Goal: Information Seeking & Learning: Learn about a topic

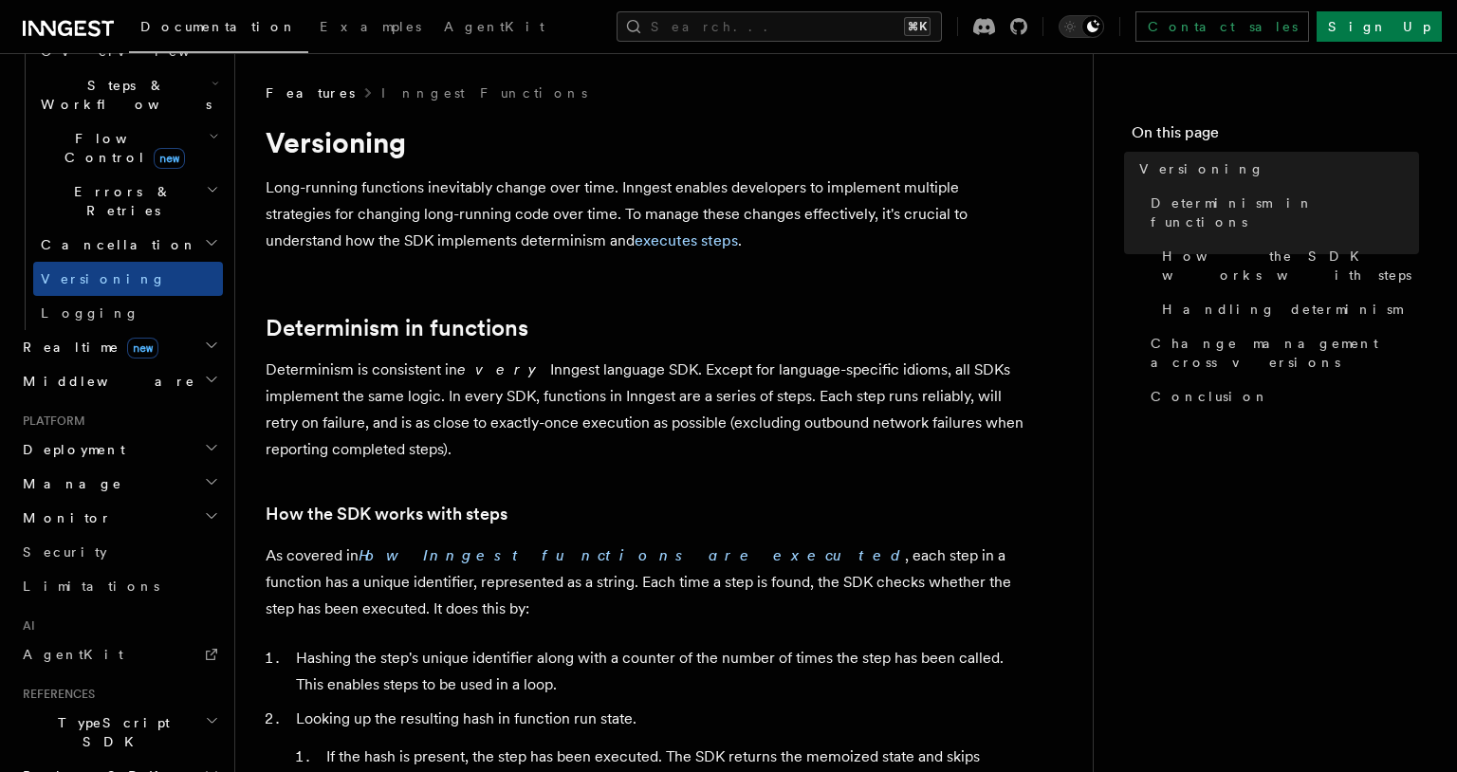
scroll to position [616, 0]
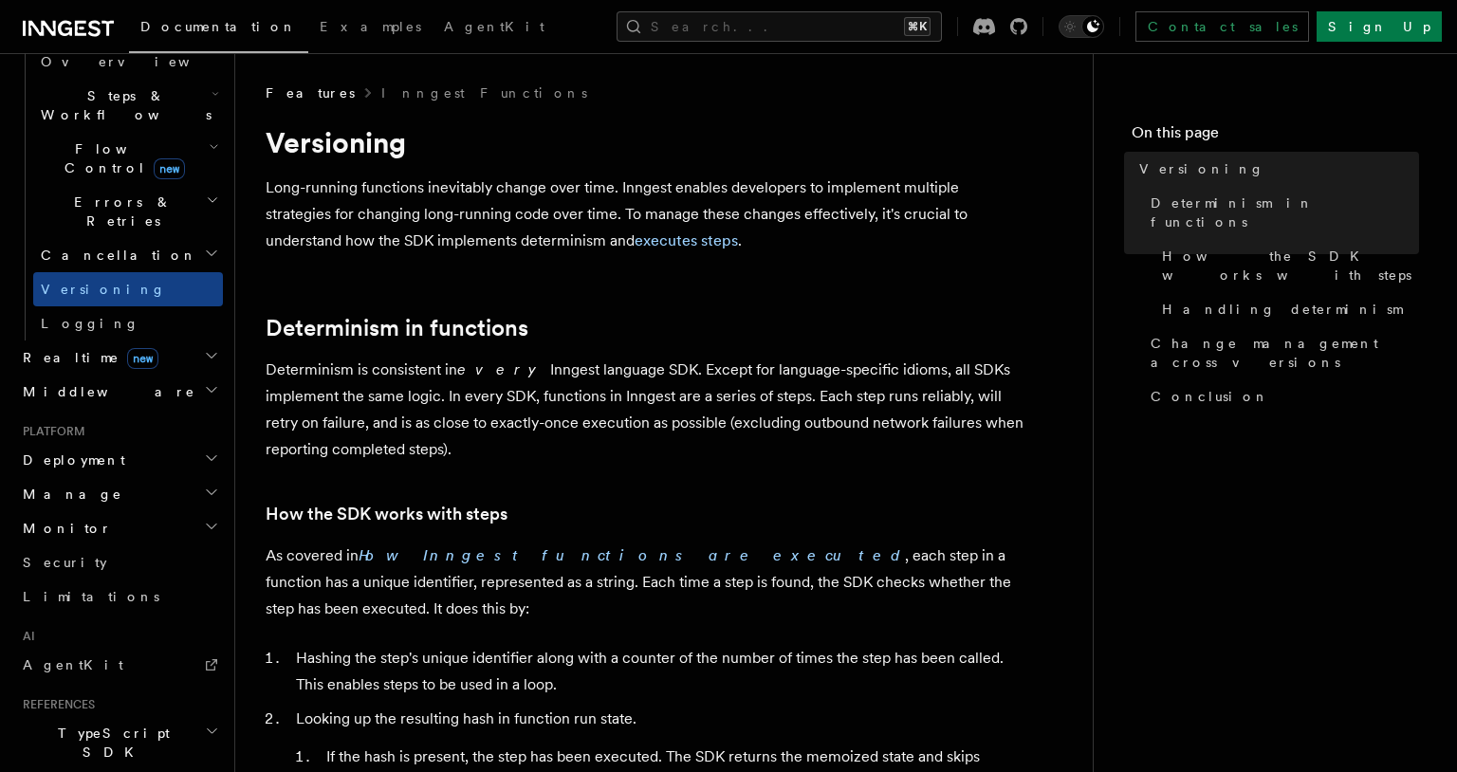
click at [167, 443] on h2 "Deployment" at bounding box center [119, 460] width 208 height 34
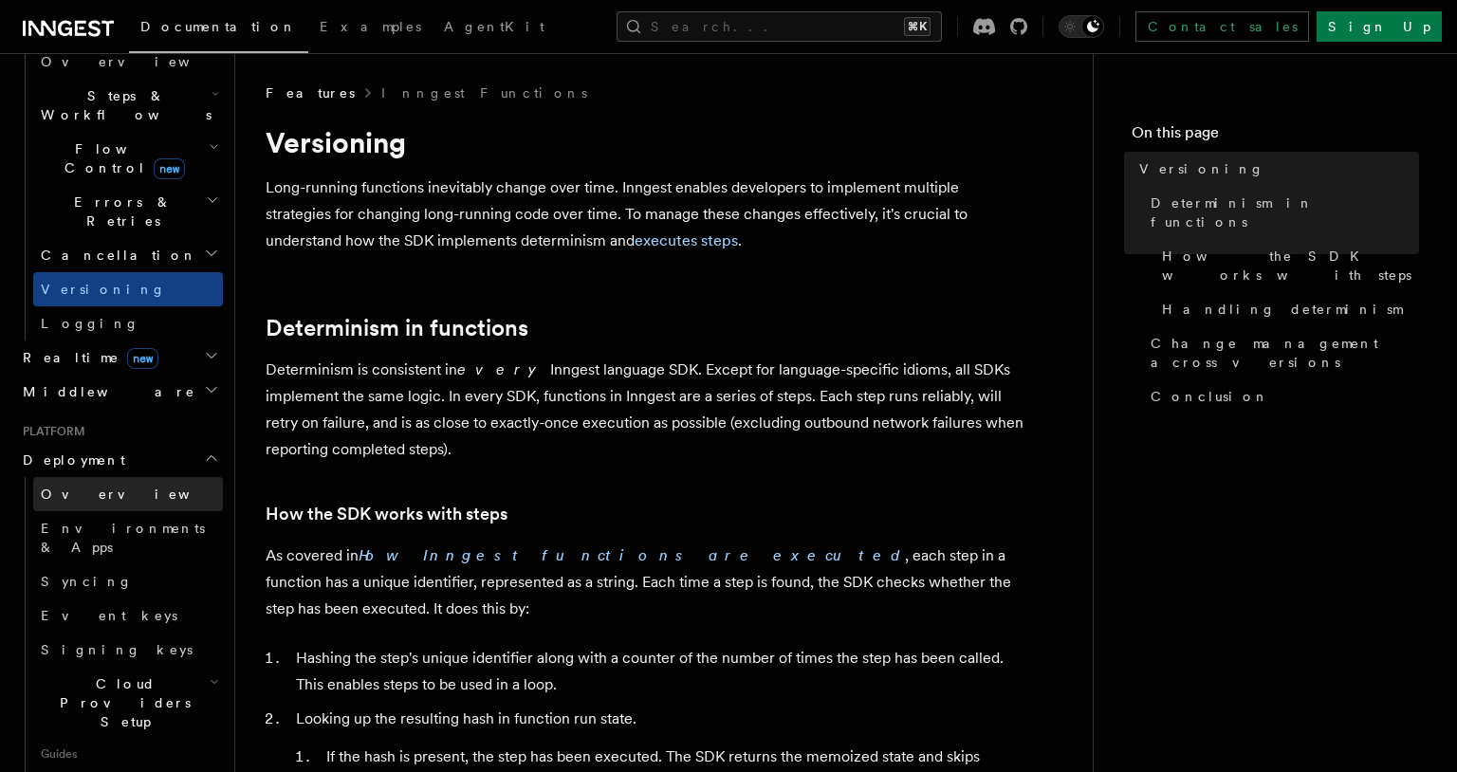
click at [120, 477] on link "Overview" at bounding box center [128, 494] width 190 height 34
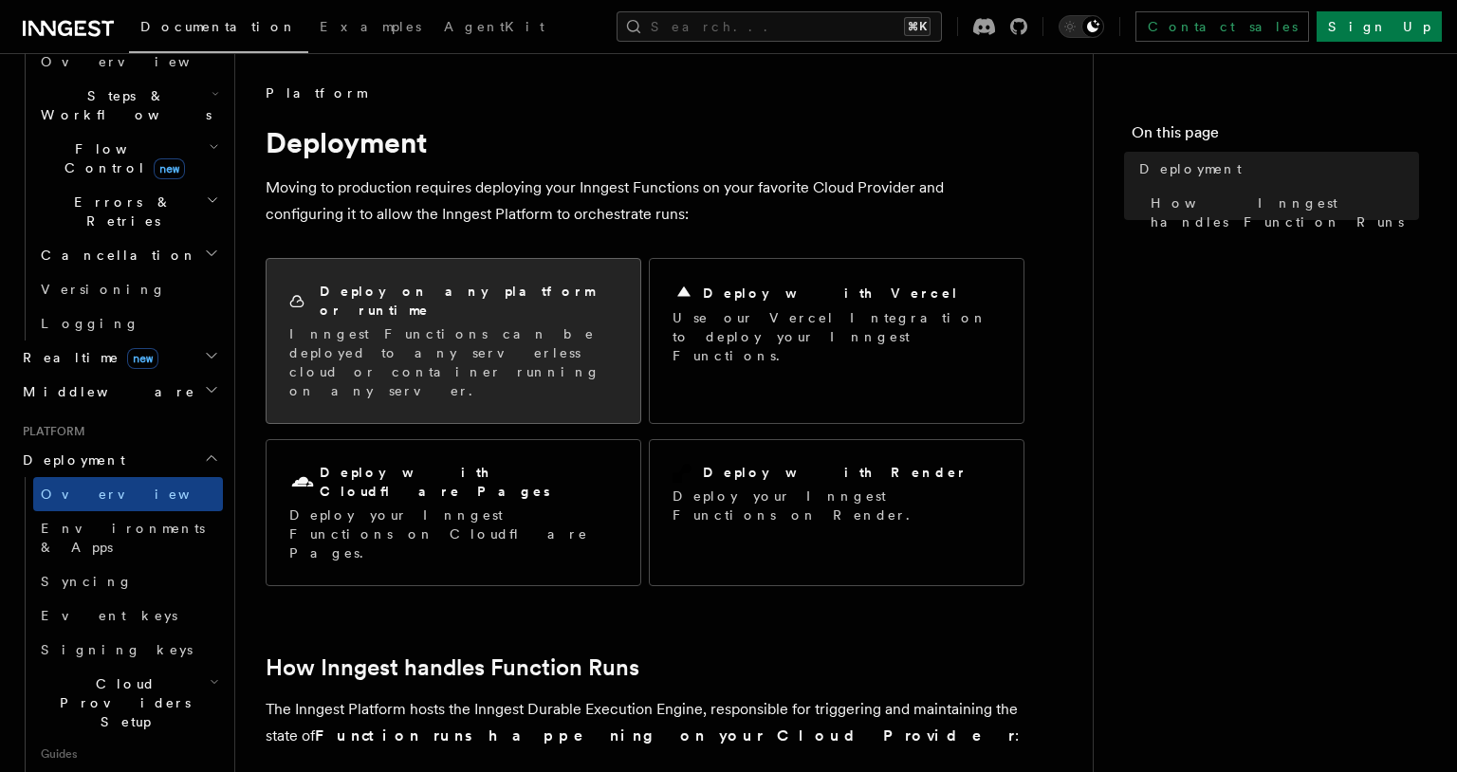
click at [420, 324] on p "Inngest Functions can be deployed to any serverless cloud or container running …" at bounding box center [453, 362] width 328 height 76
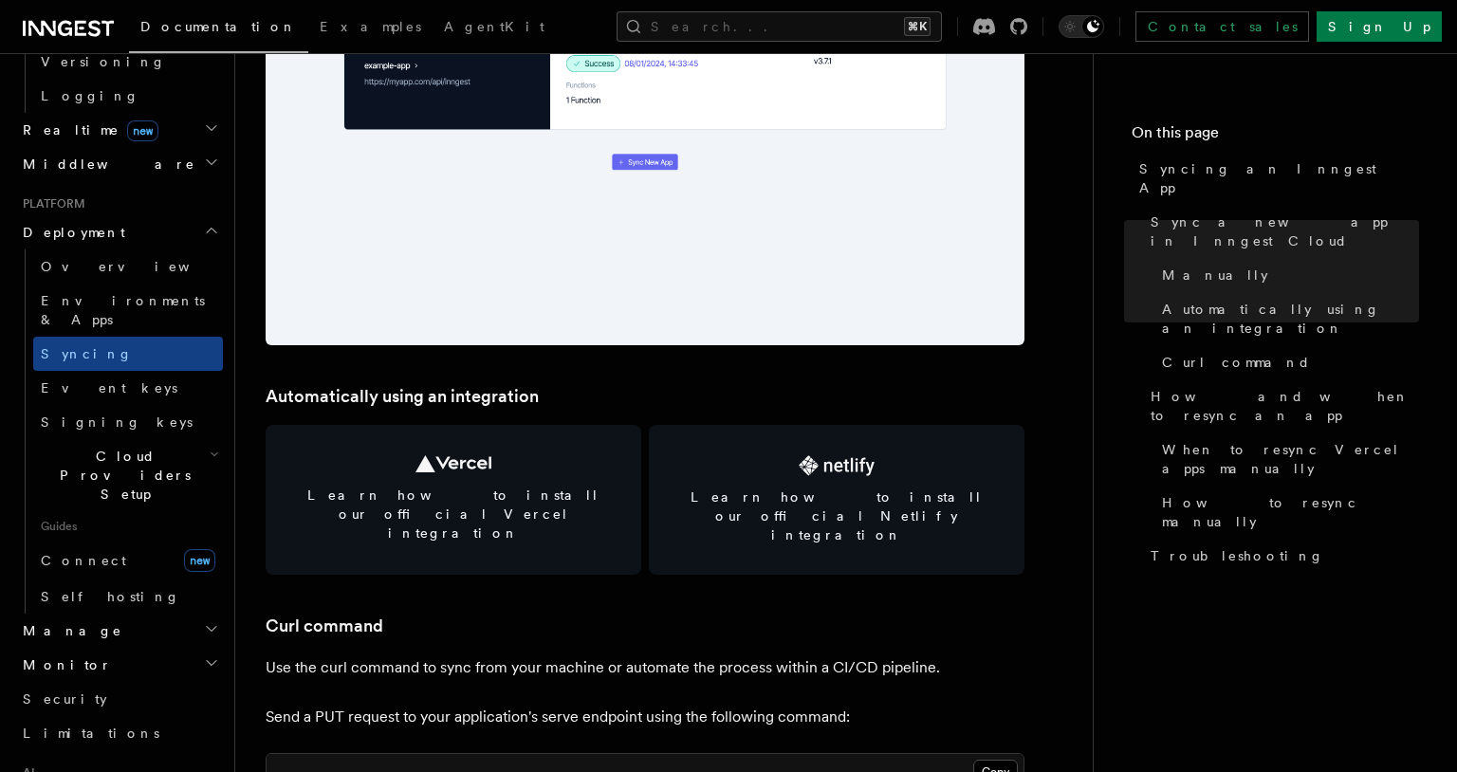
scroll to position [845, 0]
click at [74, 612] on h2 "Manage" at bounding box center [119, 629] width 208 height 34
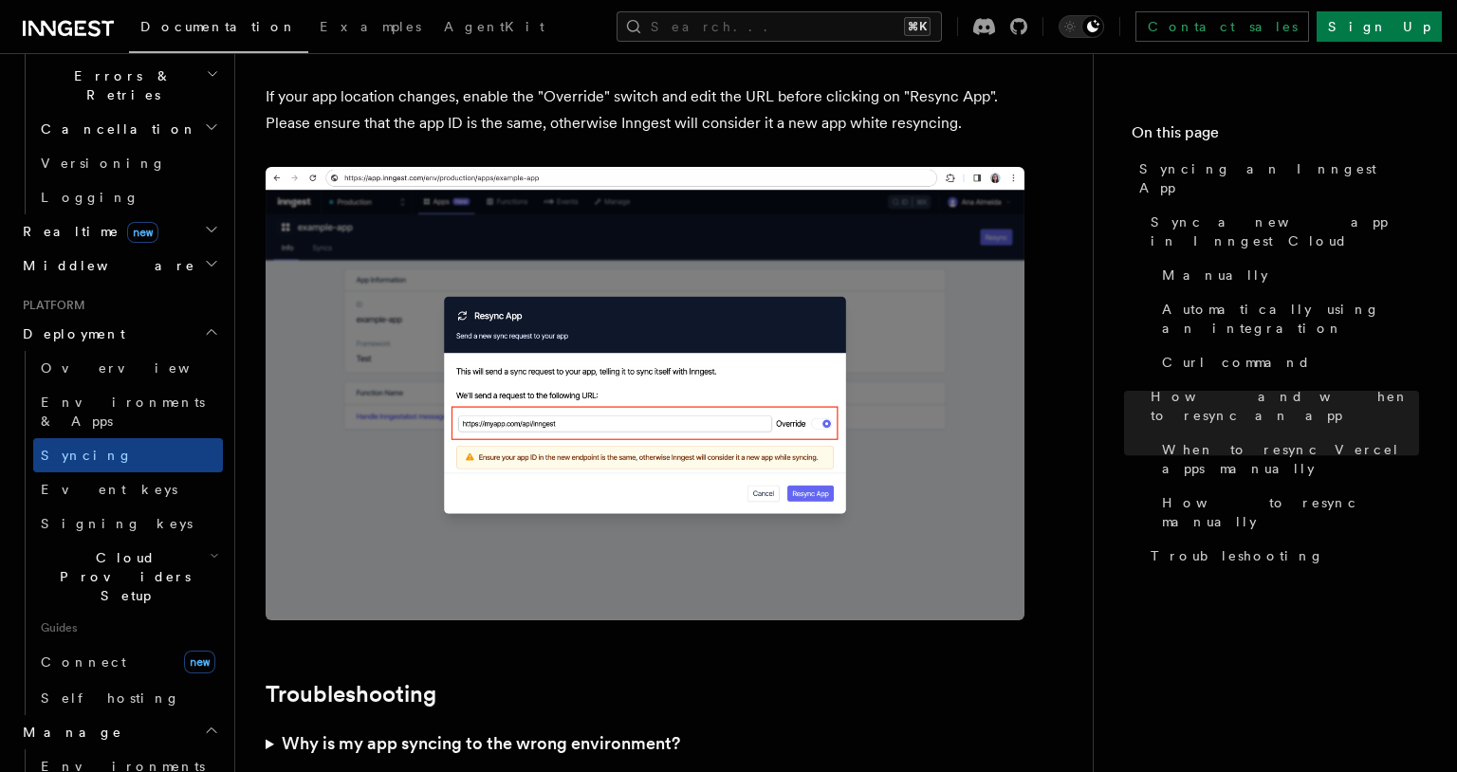
scroll to position [5126, 0]
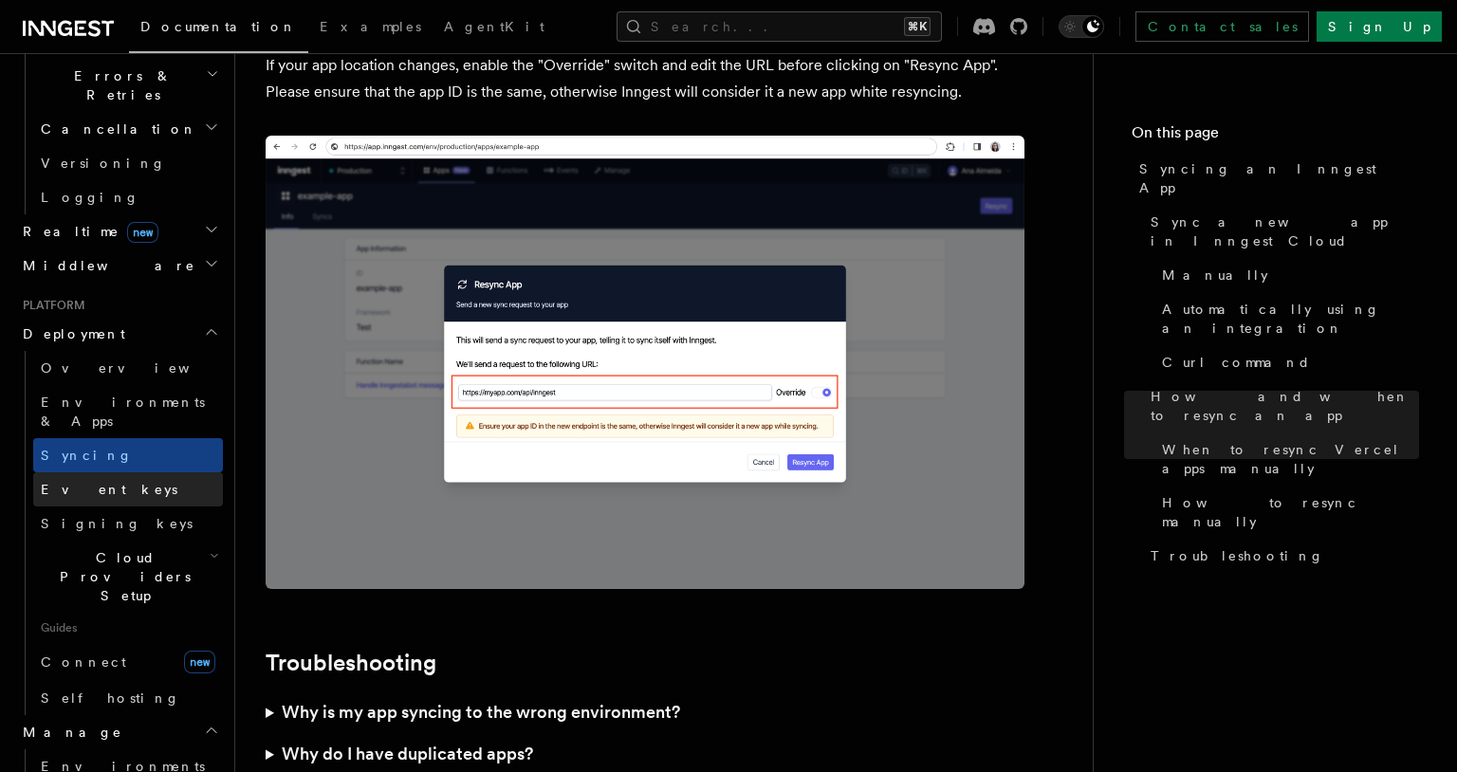
click at [65, 480] on span "Event keys" at bounding box center [109, 489] width 137 height 19
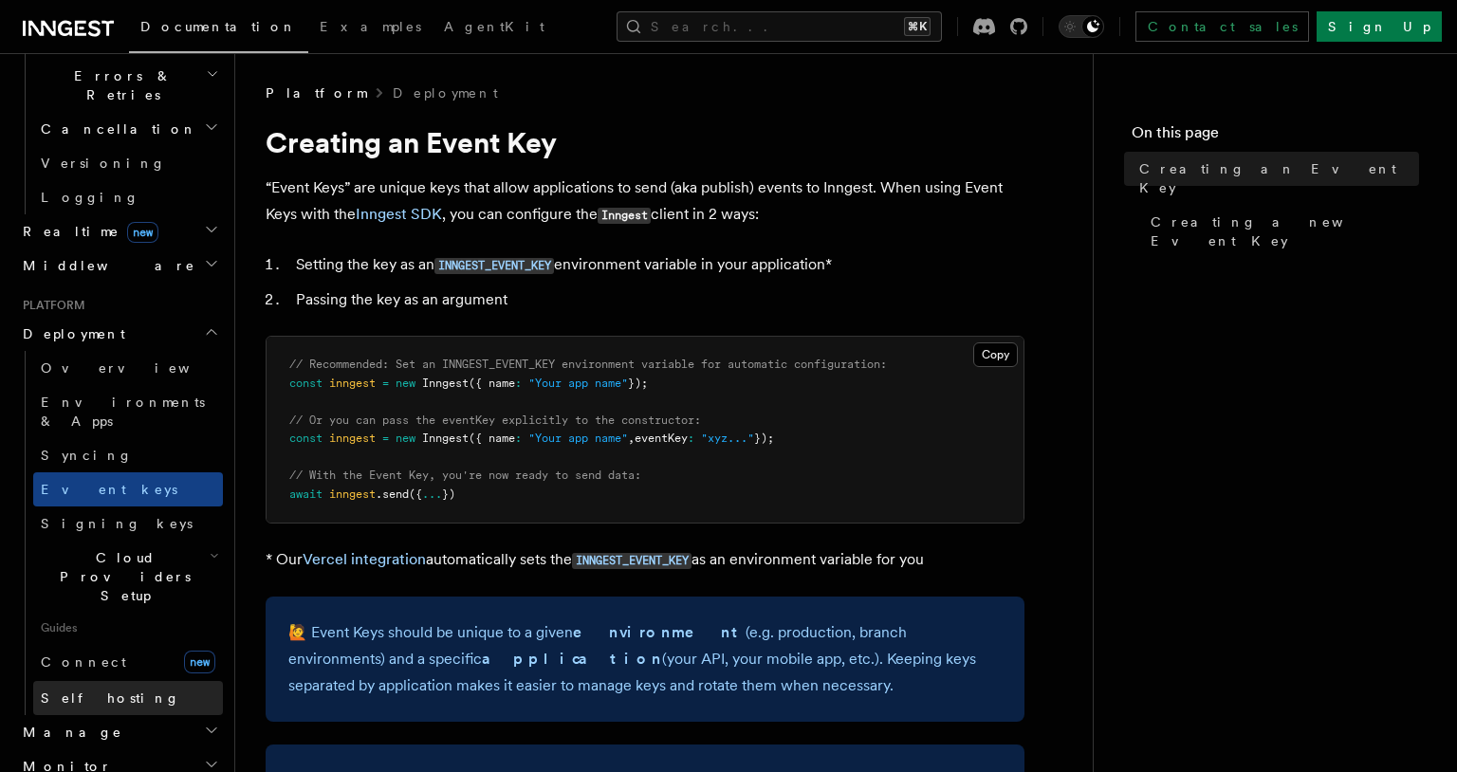
click at [119, 681] on link "Self hosting" at bounding box center [128, 698] width 190 height 34
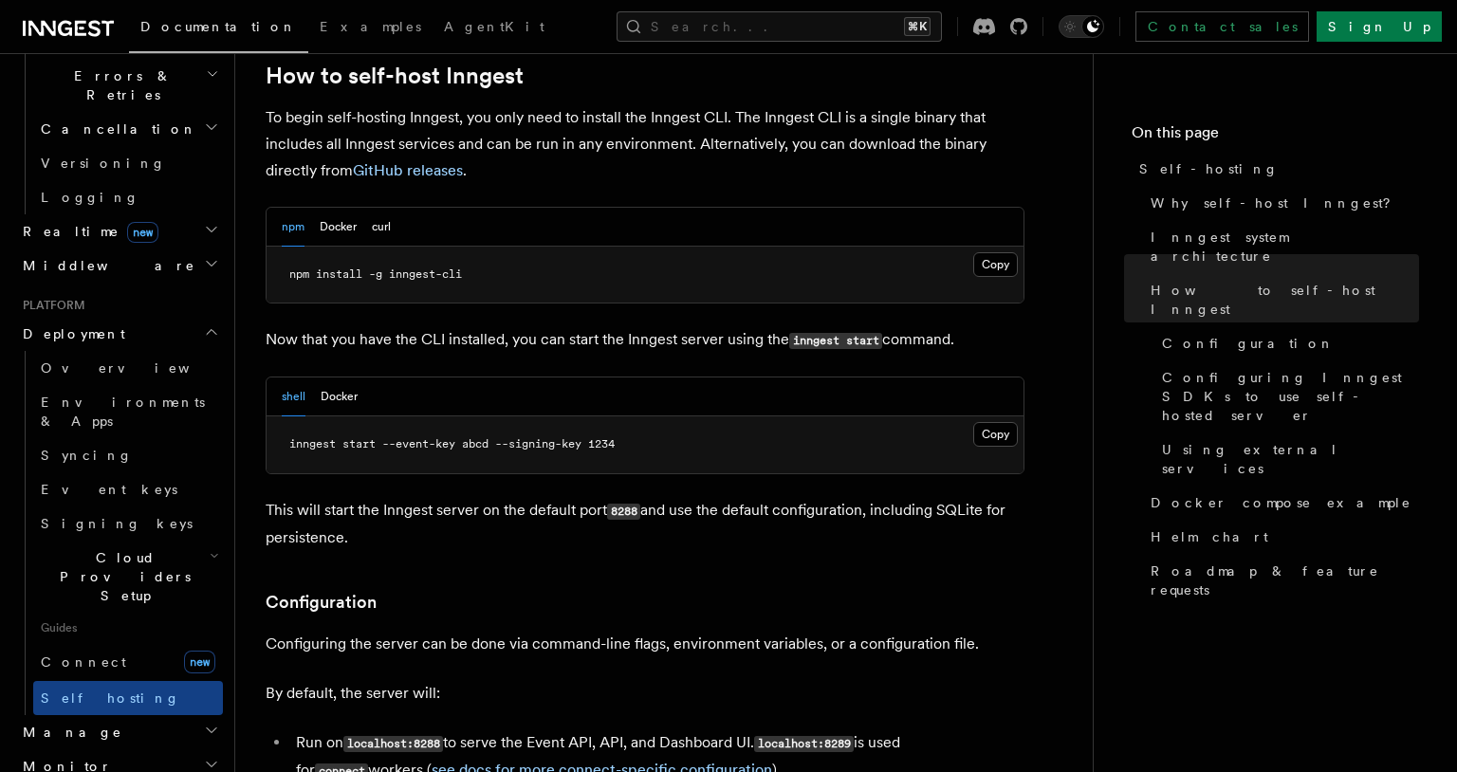
scroll to position [1933, 0]
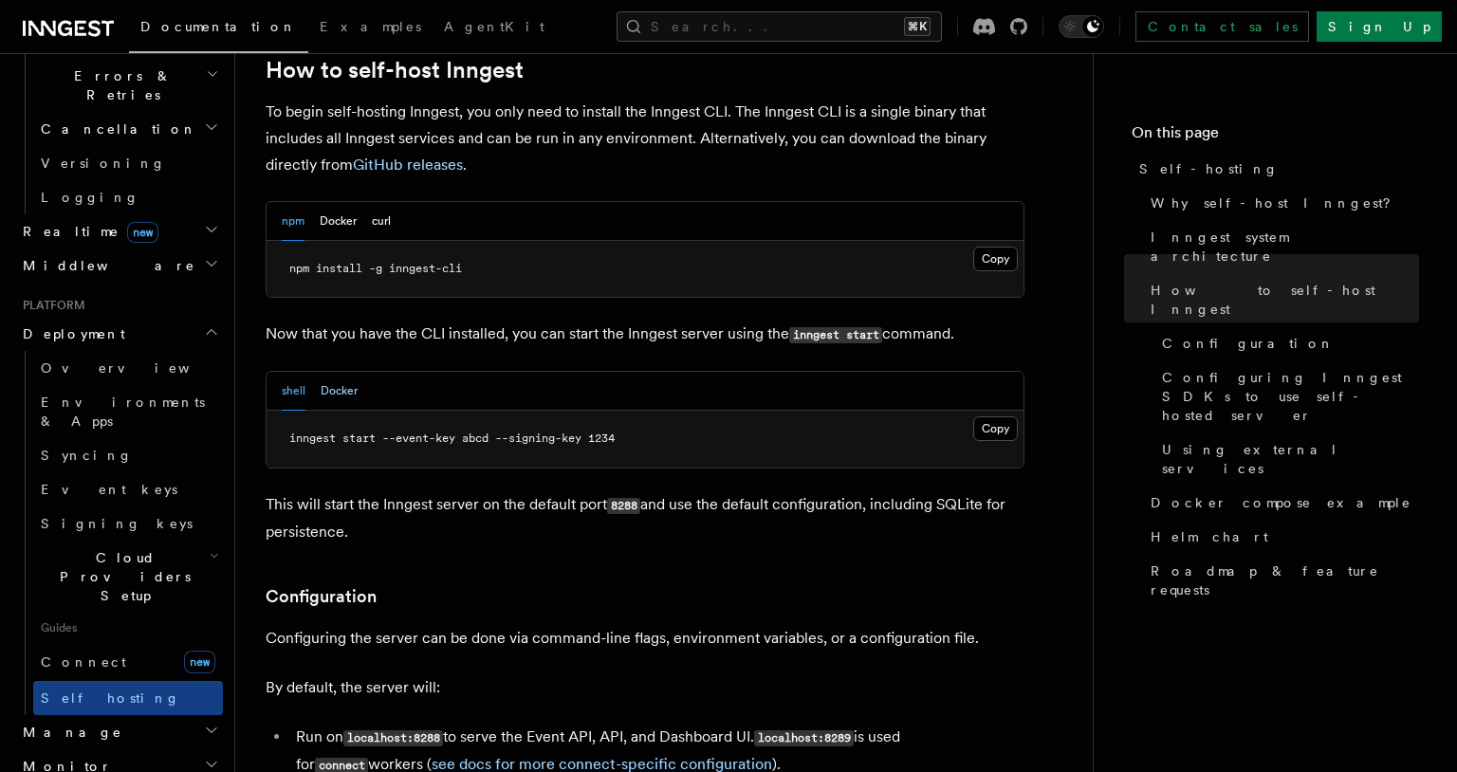
click at [337, 372] on button "Docker" at bounding box center [339, 391] width 37 height 39
click at [309, 202] on div "npm Docker curl" at bounding box center [336, 221] width 109 height 39
click at [306, 202] on div "npm Docker curl" at bounding box center [336, 221] width 109 height 39
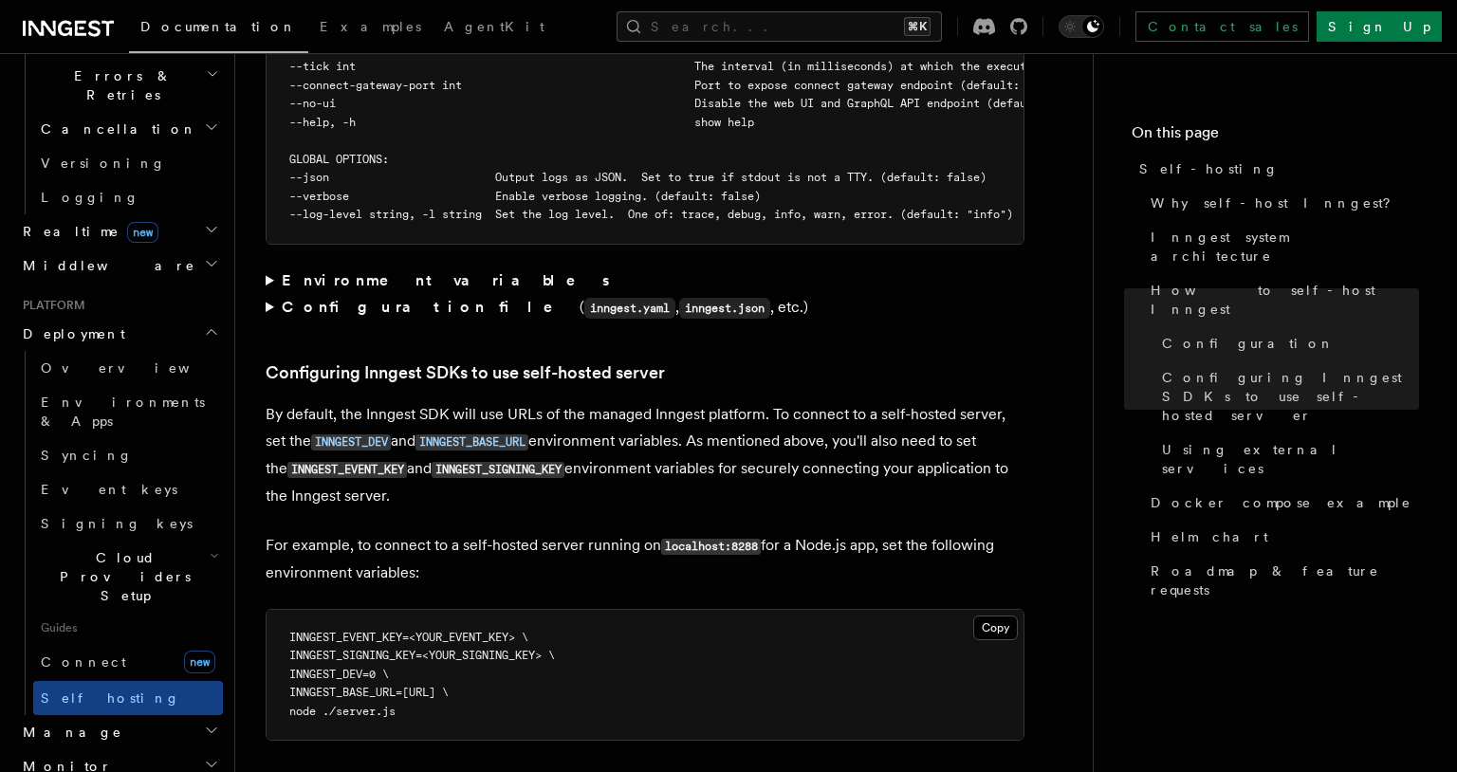
scroll to position [762, 0]
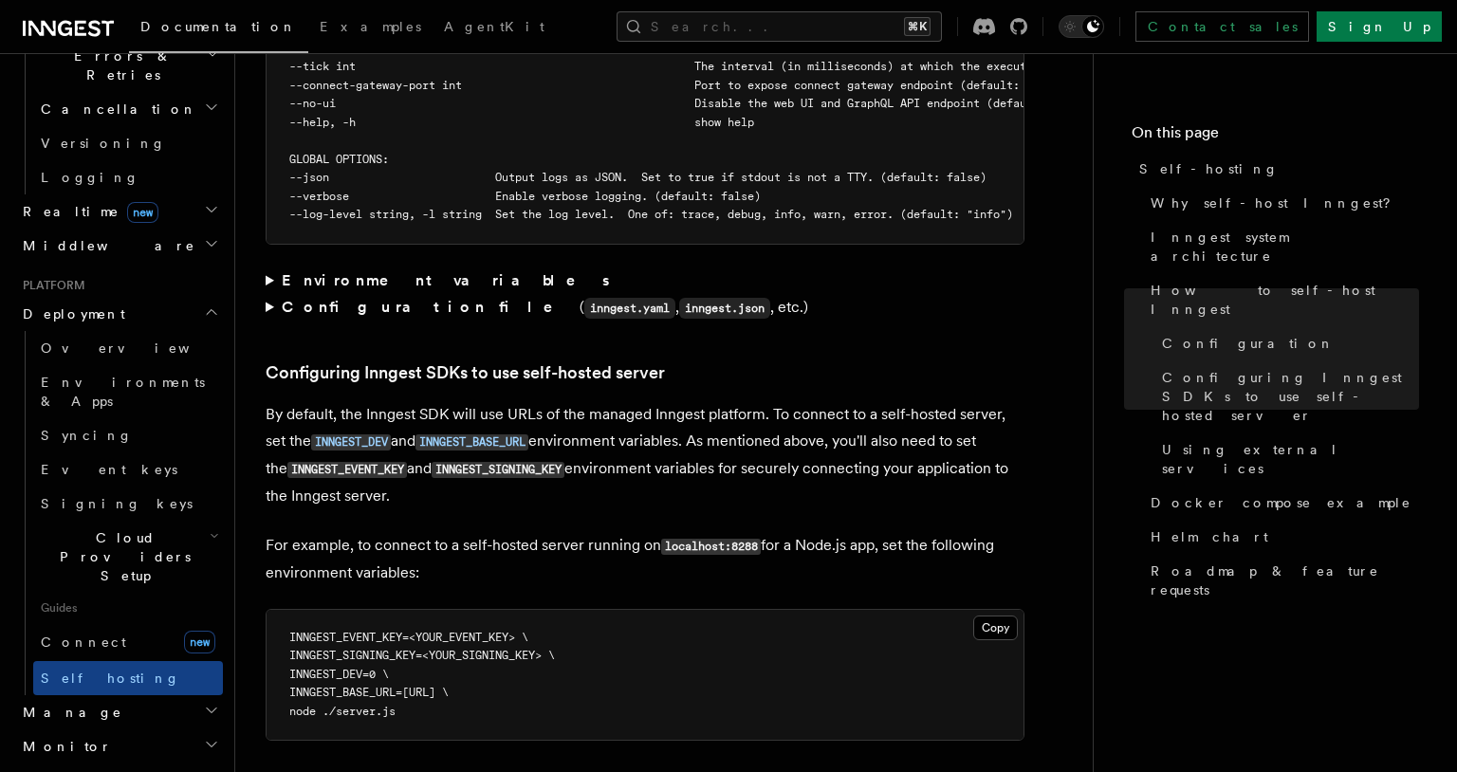
click at [180, 730] on h2 "Monitor" at bounding box center [119, 747] width 208 height 34
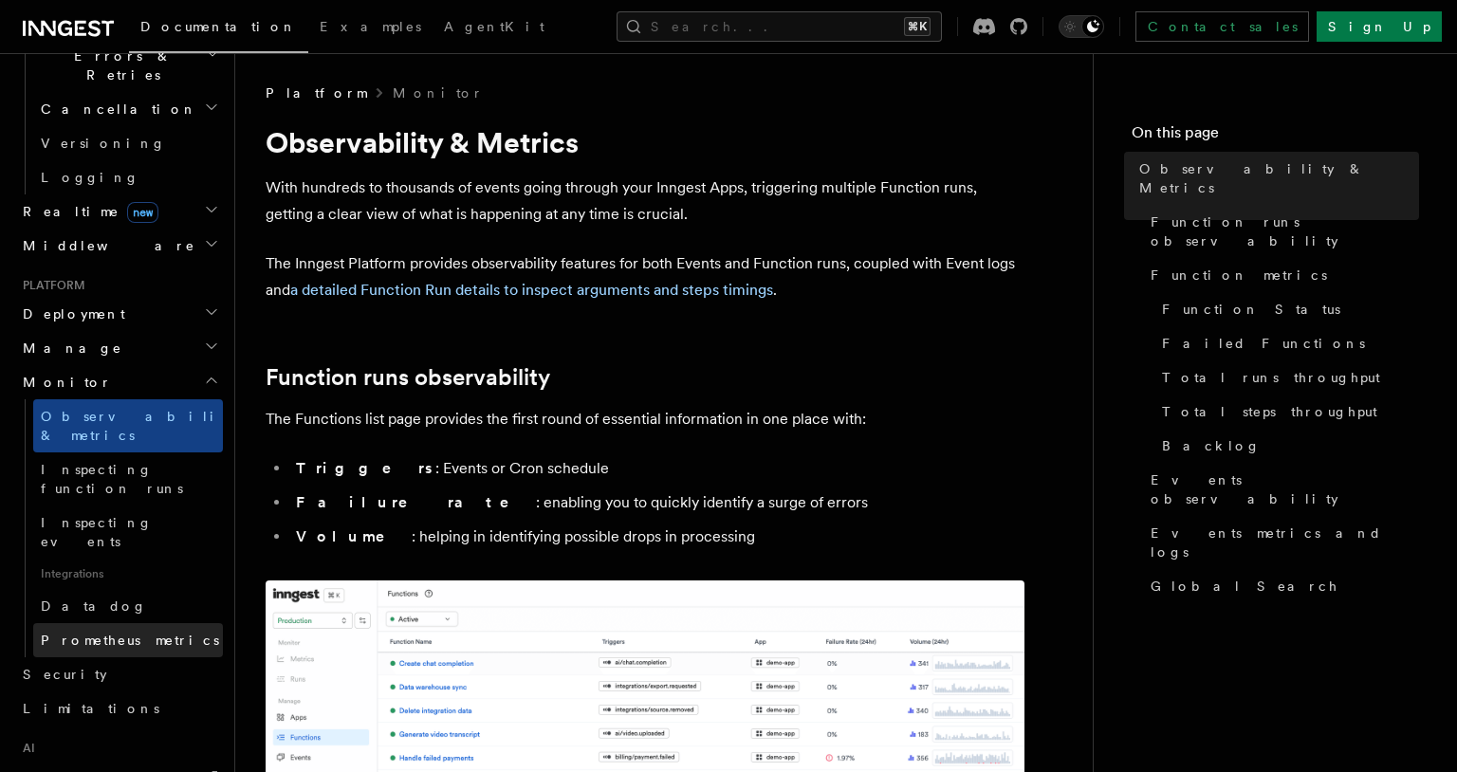
scroll to position [681, 0]
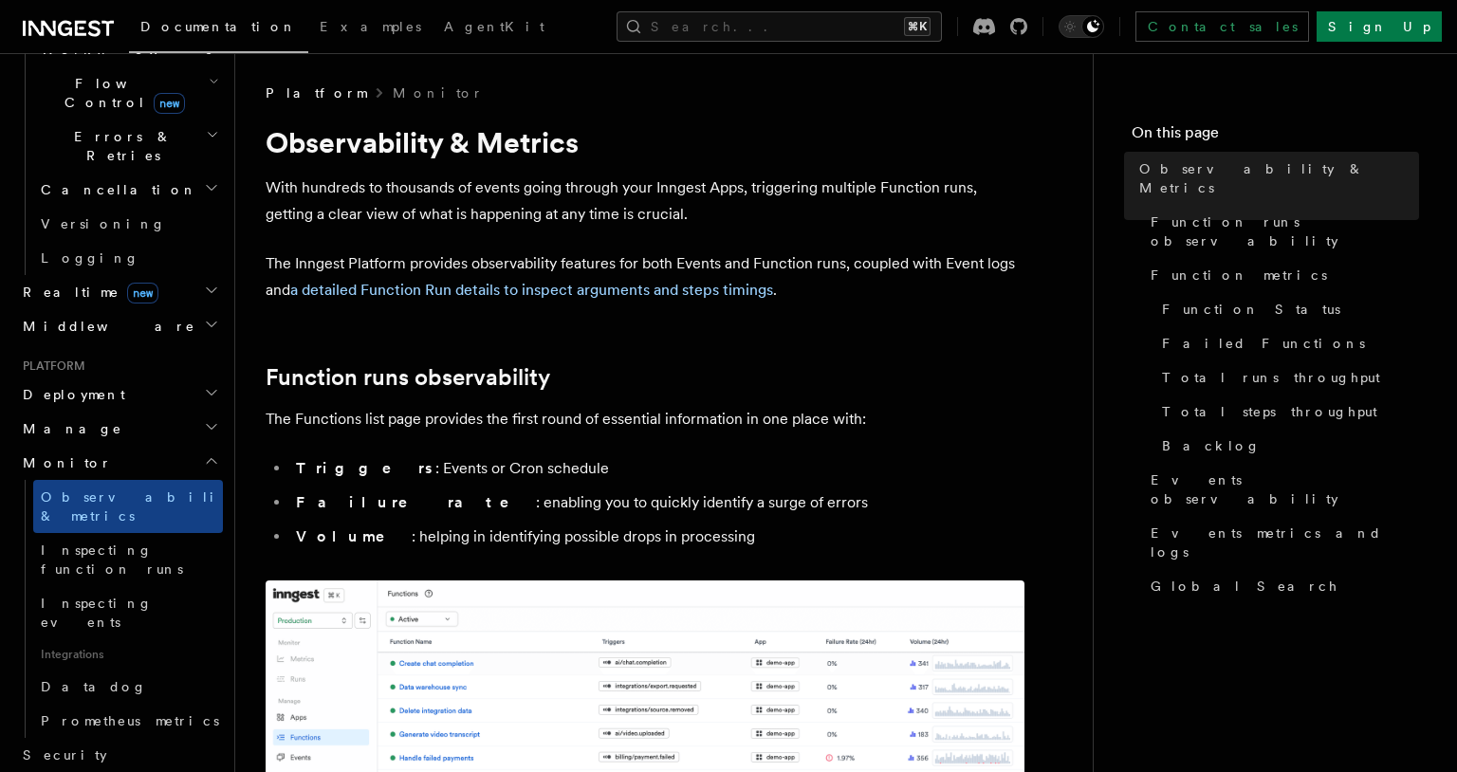
click at [113, 446] on h2 "Monitor" at bounding box center [119, 463] width 208 height 34
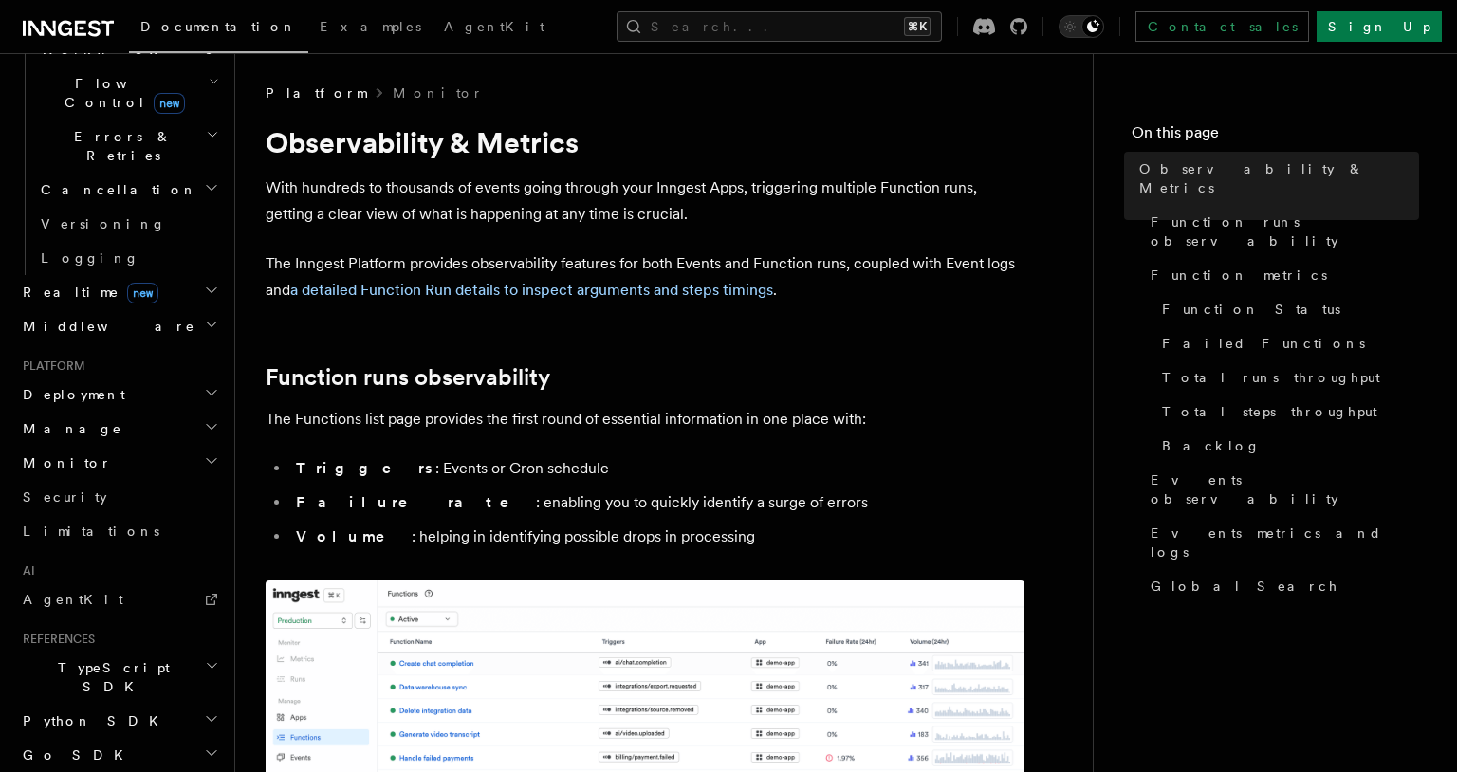
click at [93, 412] on h2 "Manage" at bounding box center [119, 429] width 208 height 34
click at [99, 378] on h2 "Deployment" at bounding box center [119, 395] width 208 height 34
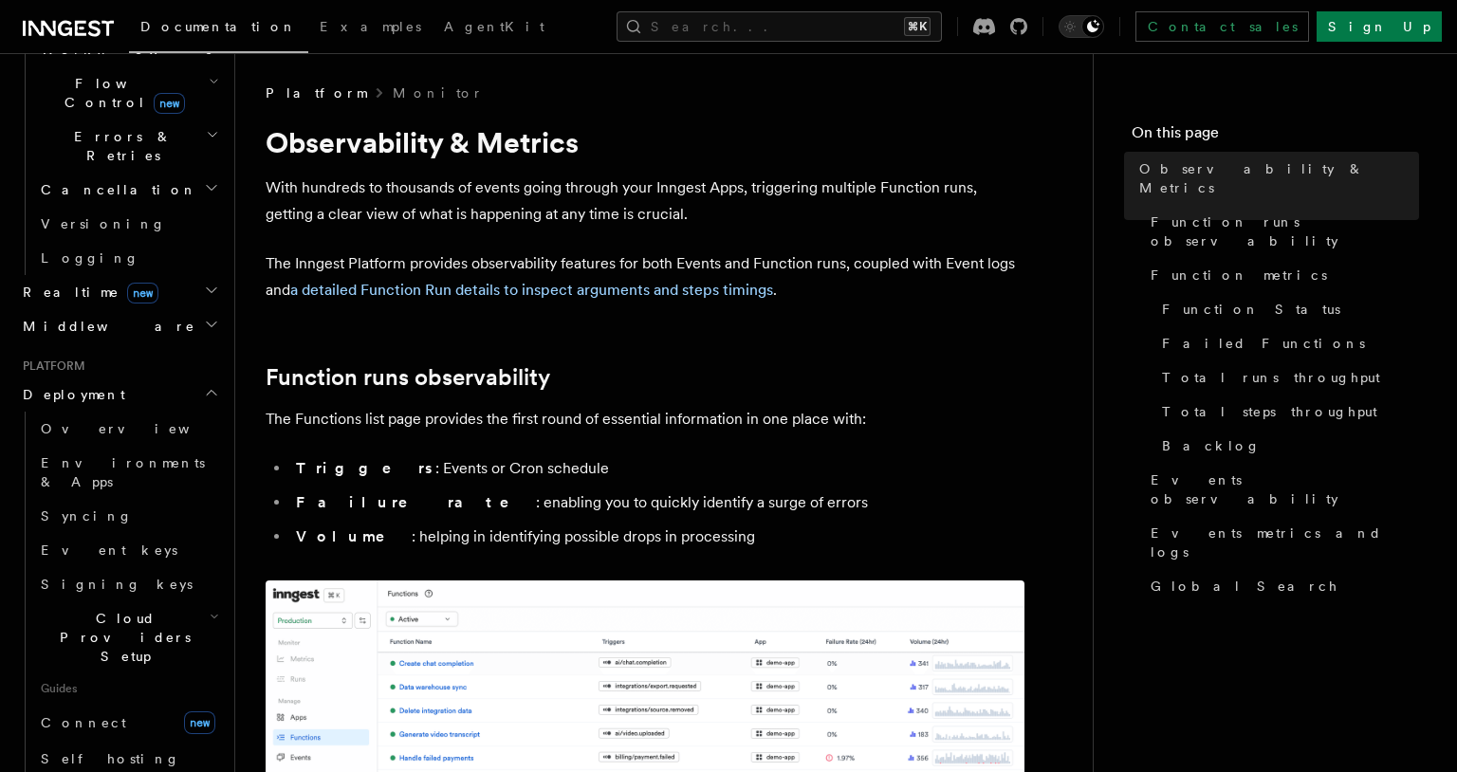
click at [135, 609] on span "Cloud Providers Setup" at bounding box center [121, 637] width 176 height 57
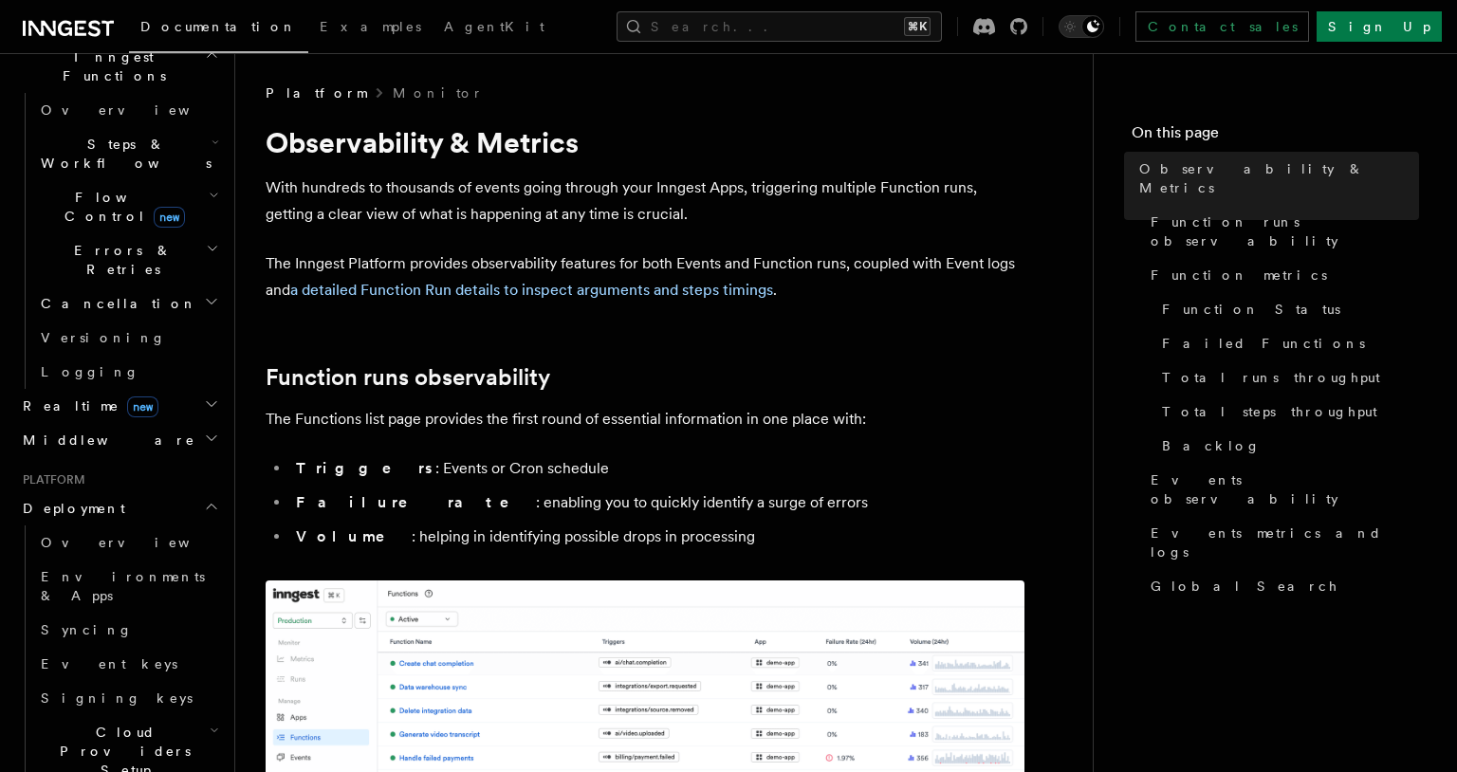
click at [118, 491] on h2 "Deployment" at bounding box center [119, 508] width 208 height 34
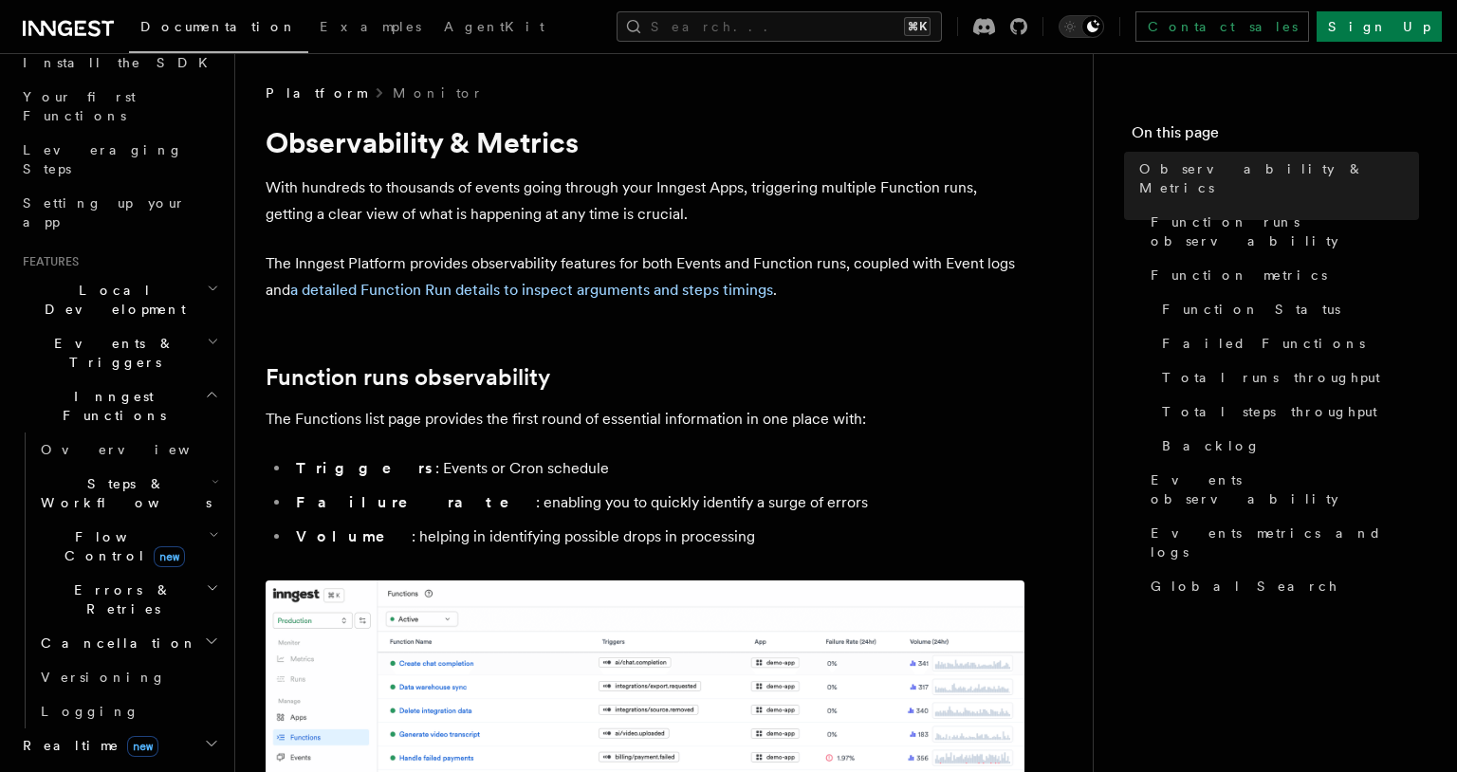
scroll to position [64, 0]
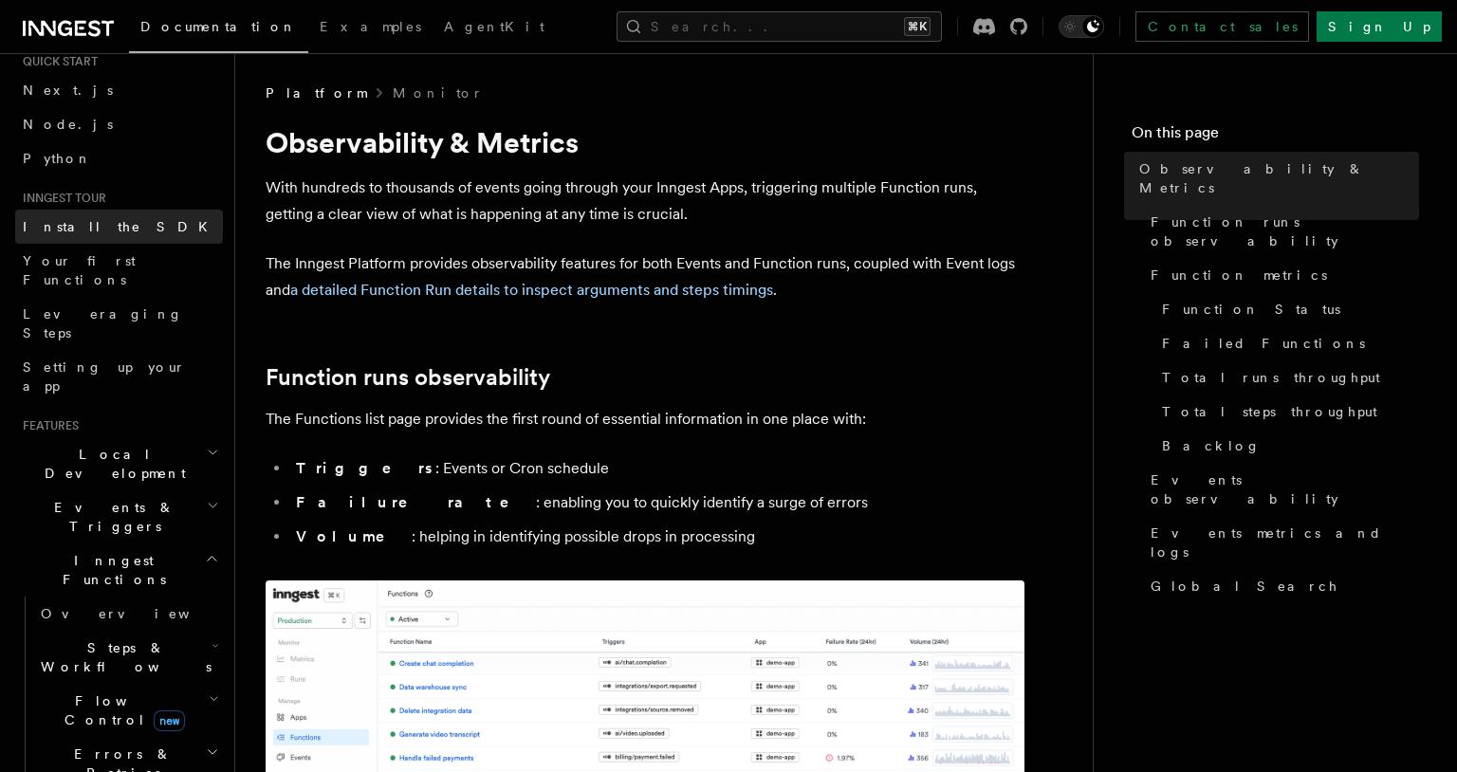
click at [110, 232] on link "Install the SDK" at bounding box center [119, 227] width 208 height 34
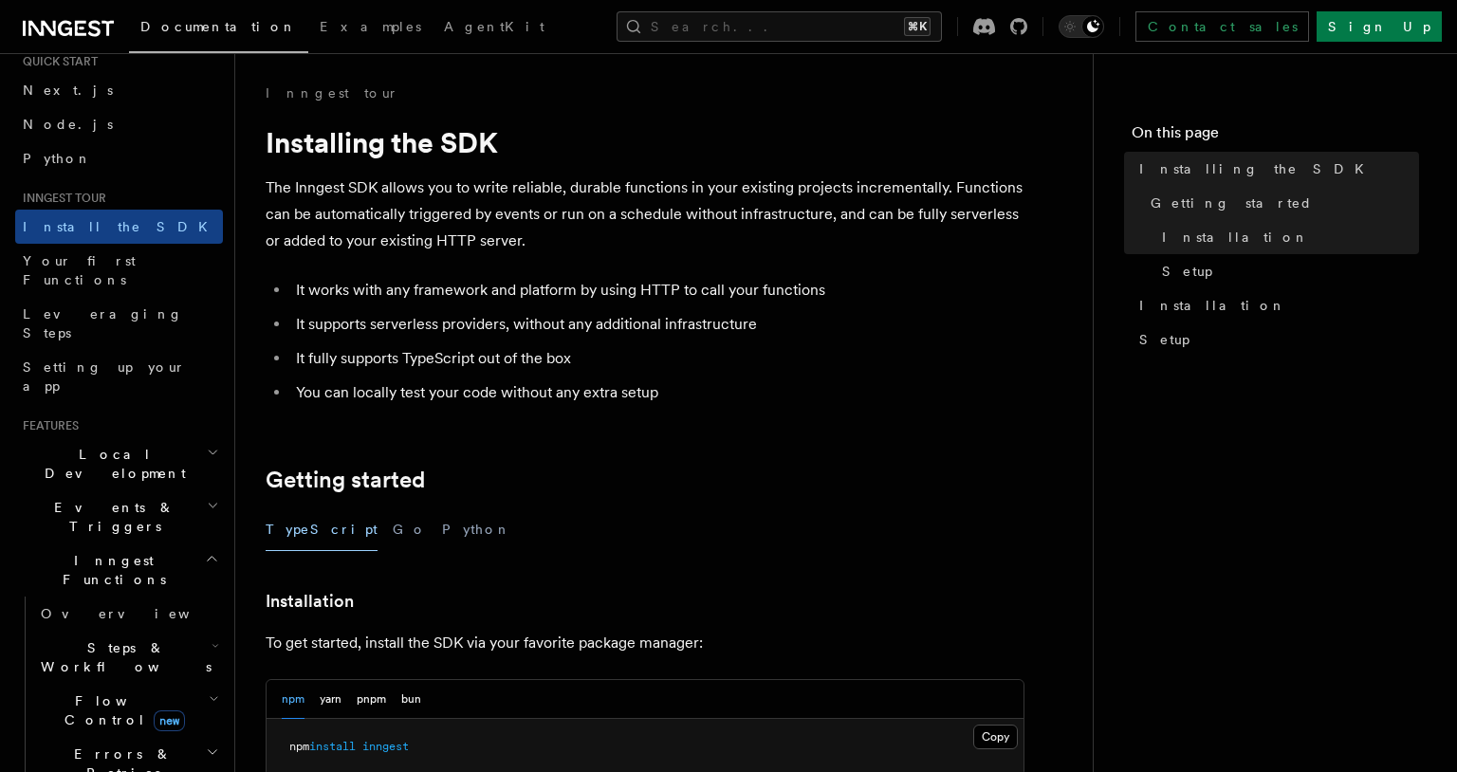
scroll to position [157, 0]
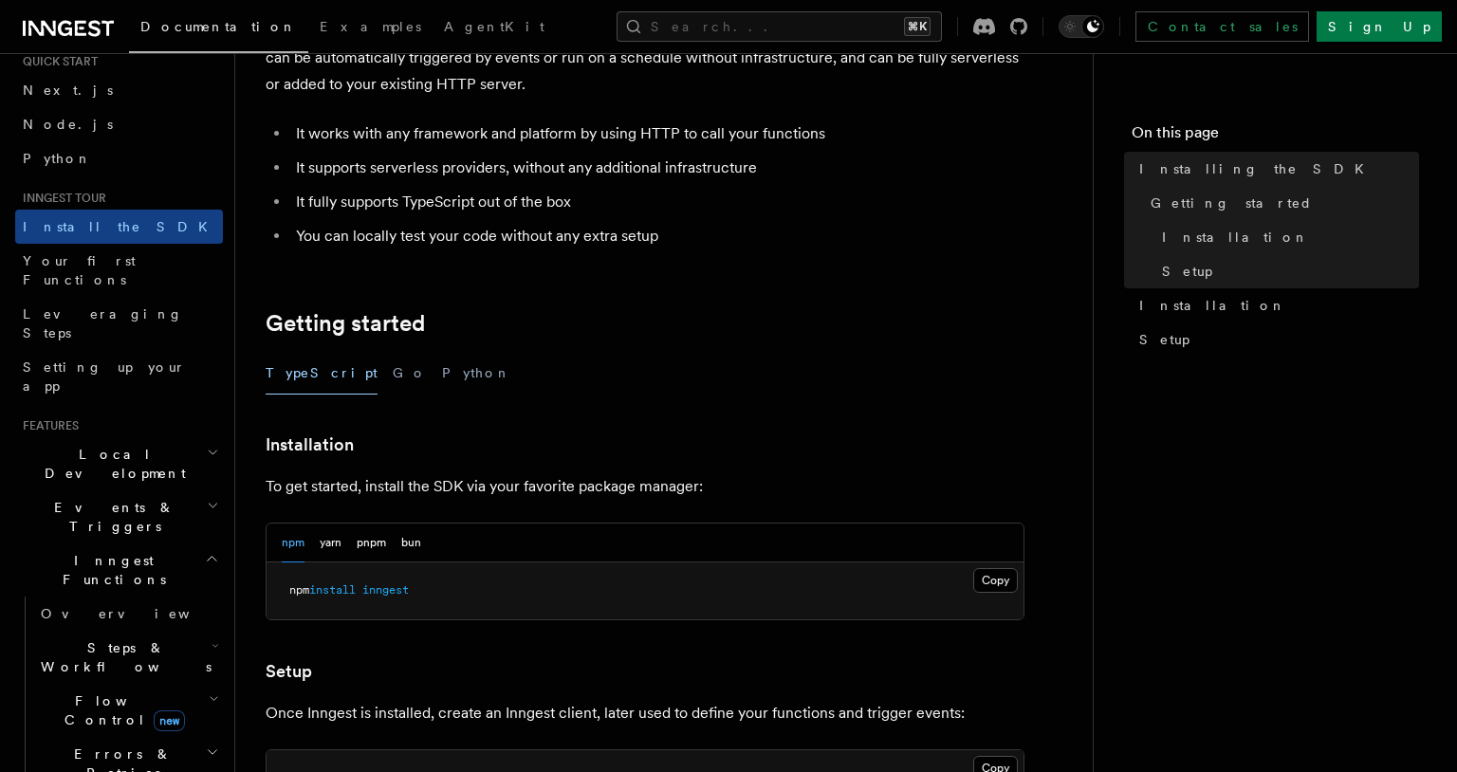
click at [341, 603] on pre "npm install inngest" at bounding box center [645, 591] width 757 height 57
click at [356, 594] on span "install" at bounding box center [332, 589] width 46 height 13
copy article "npm install inngest"
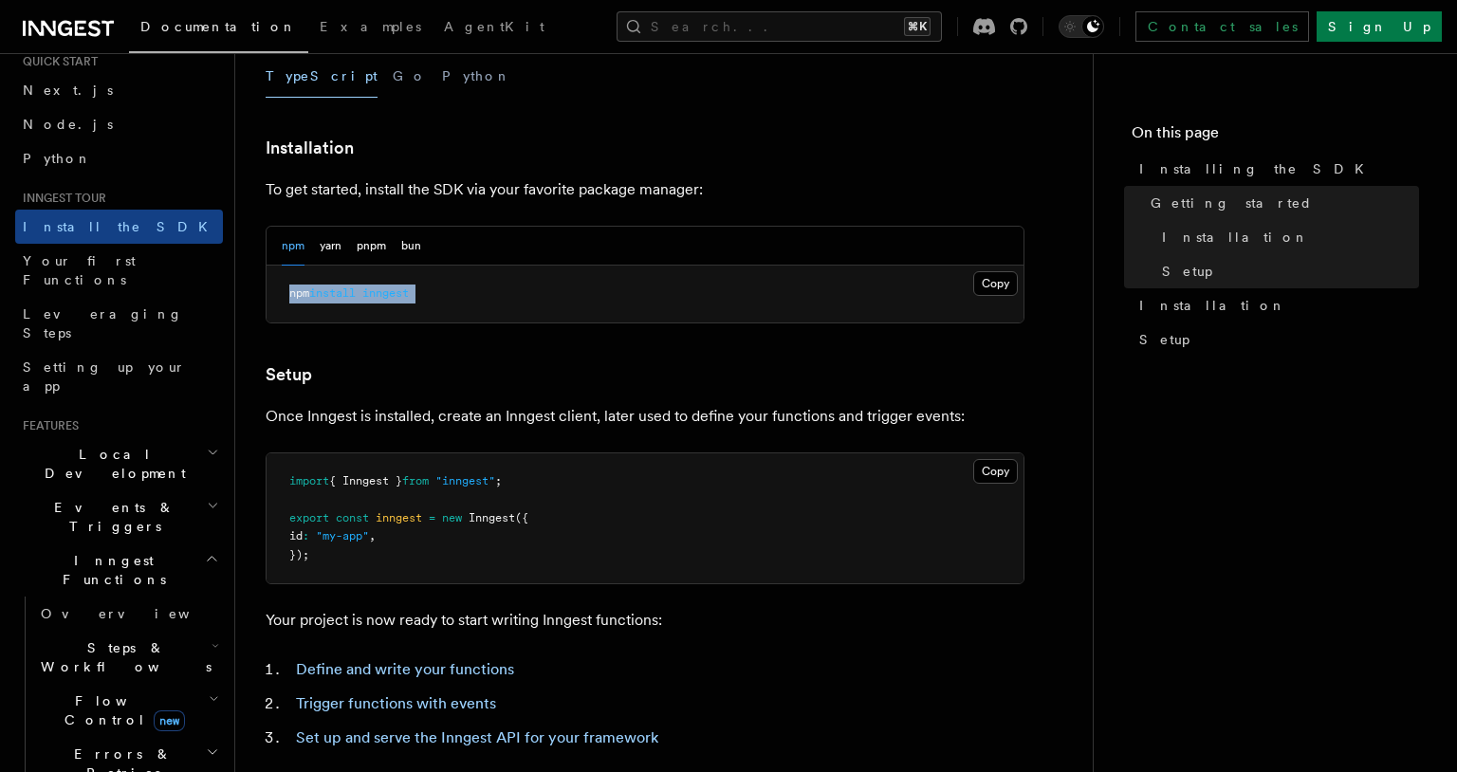
scroll to position [454, 0]
click at [997, 471] on button "Copy Copied" at bounding box center [995, 470] width 45 height 25
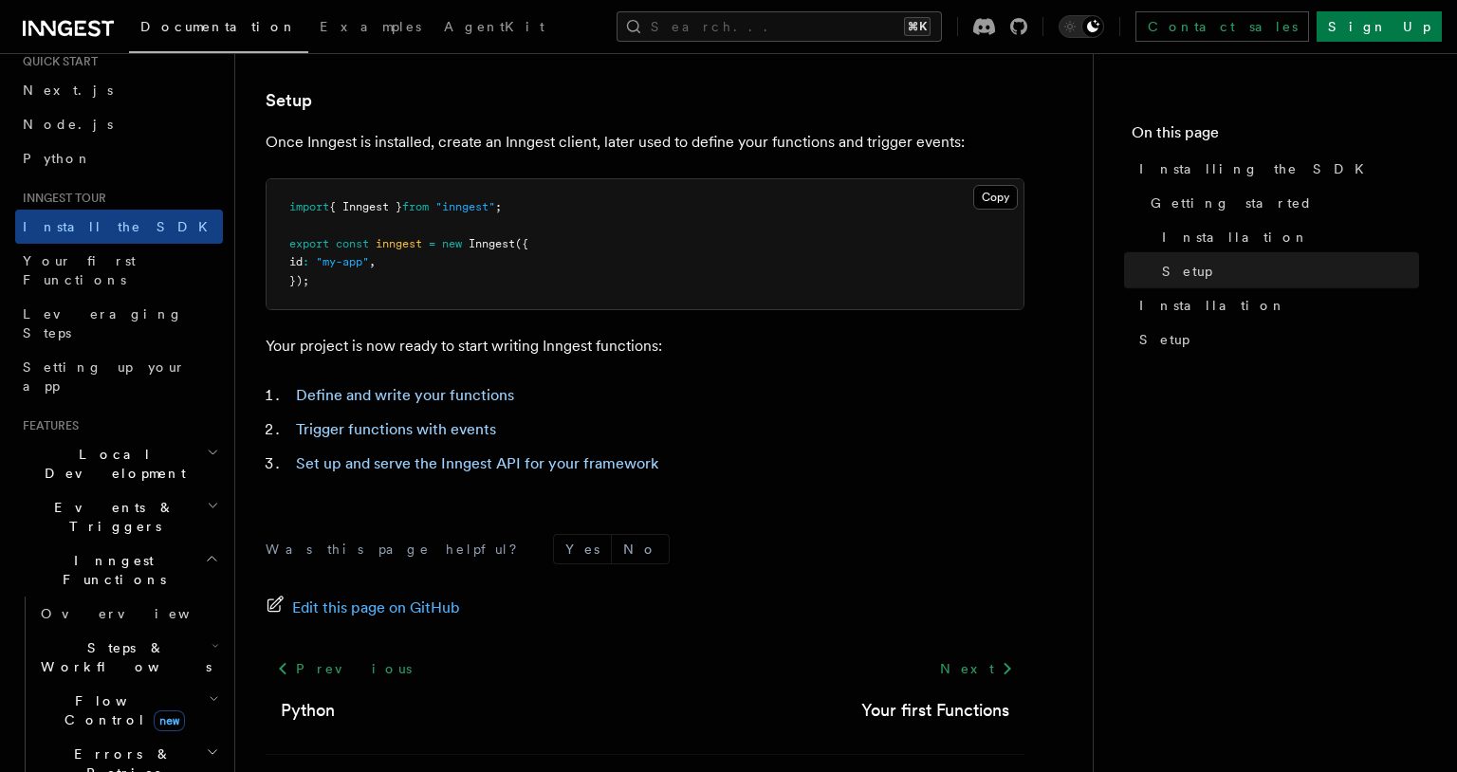
scroll to position [805, 0]
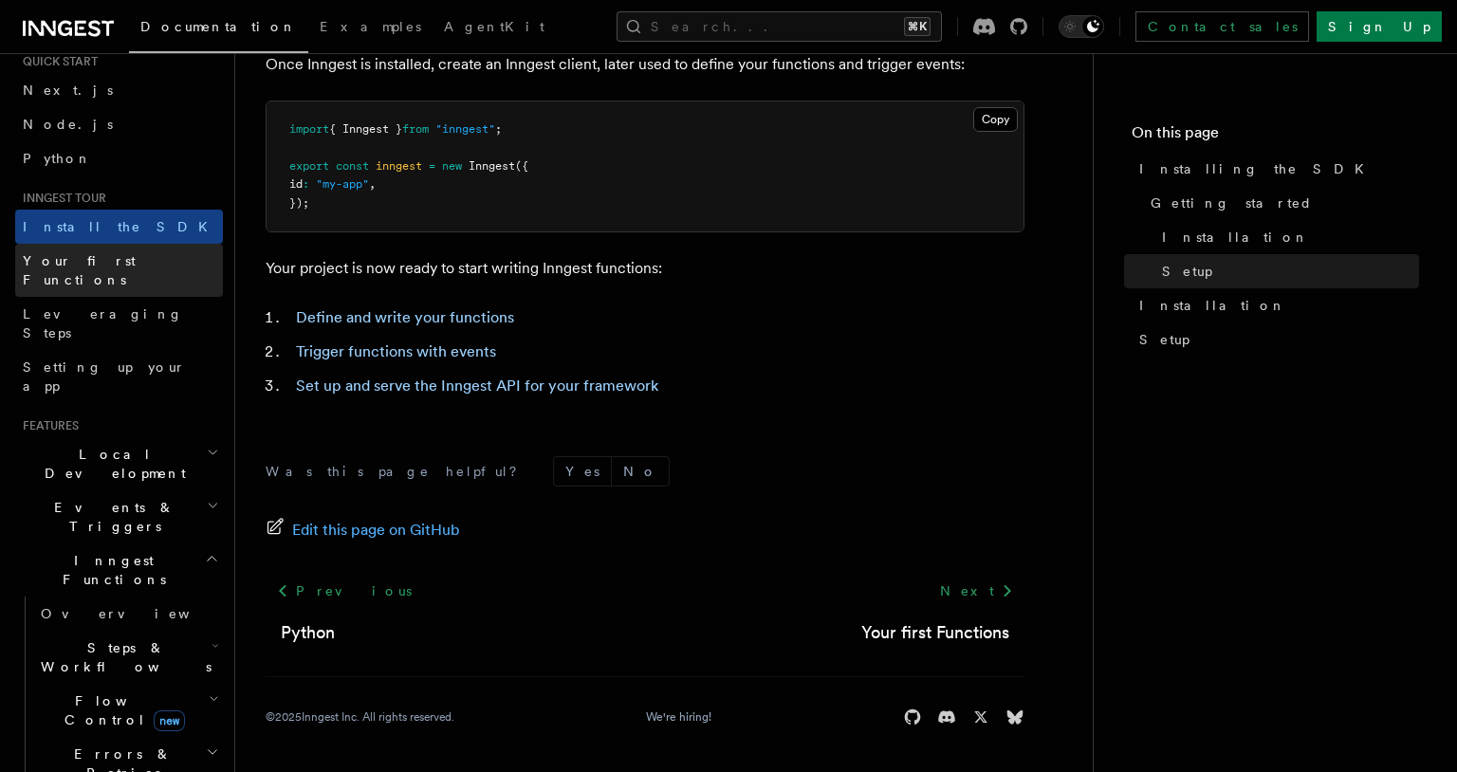
click at [142, 259] on link "Your first Functions" at bounding box center [119, 270] width 208 height 53
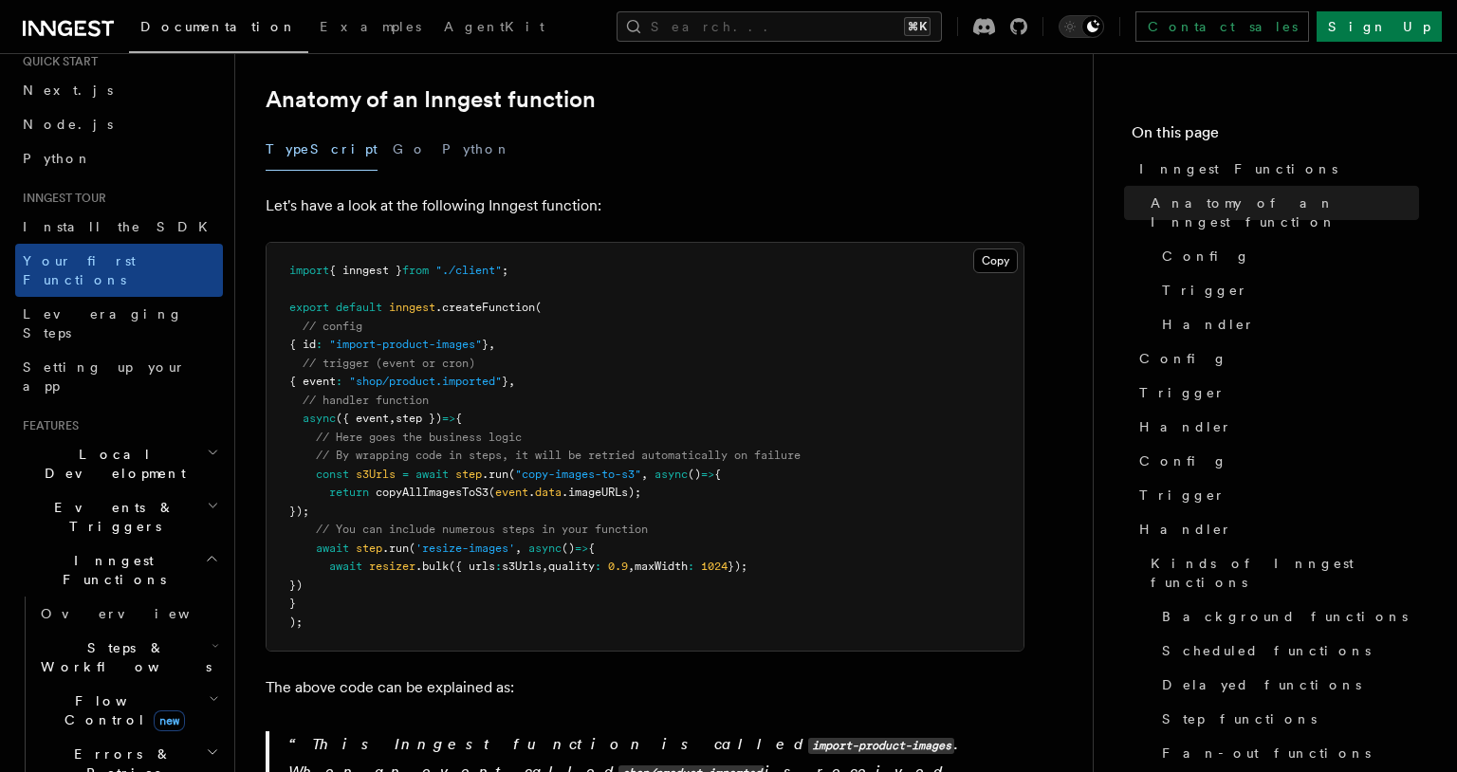
scroll to position [261, 0]
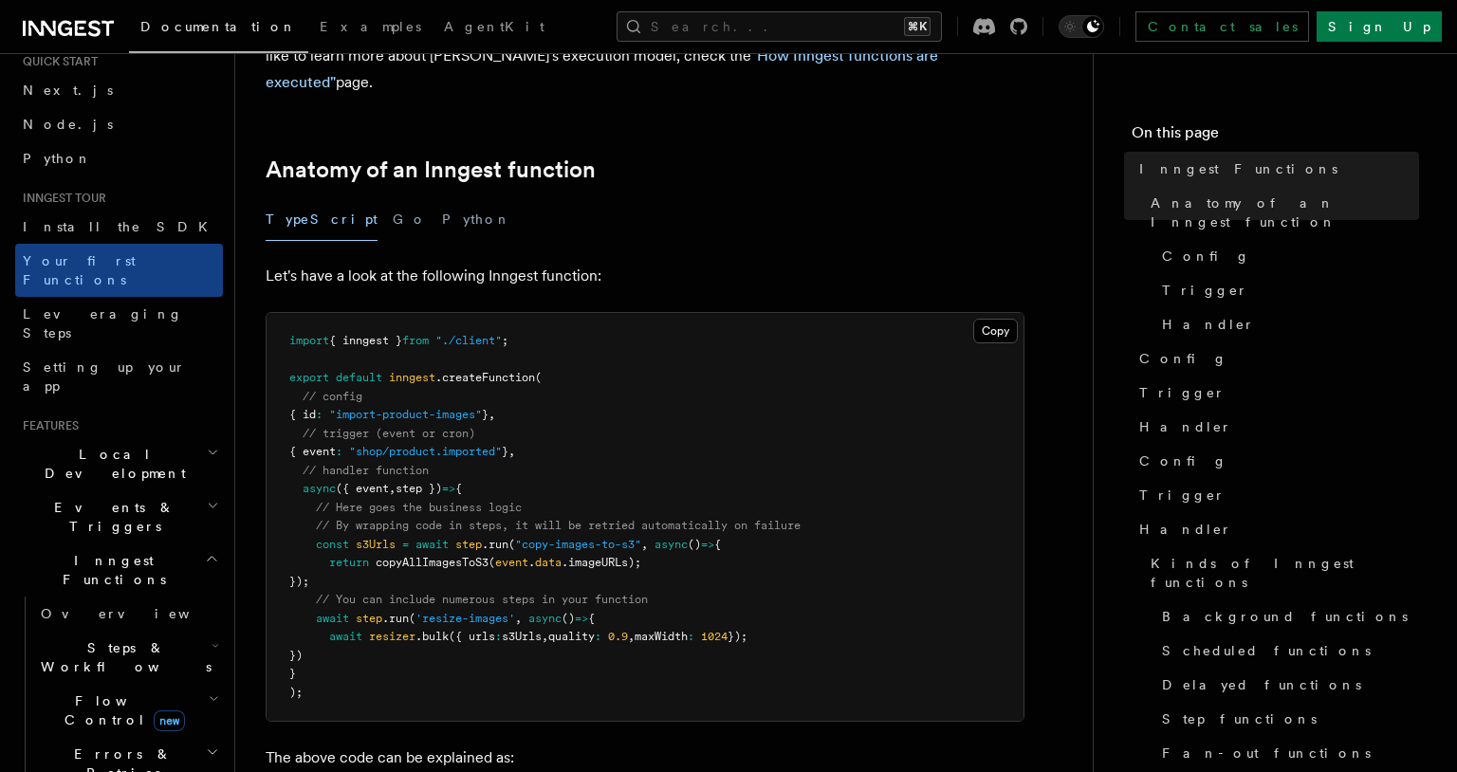
click at [93, 544] on h2 "Inngest Functions" at bounding box center [119, 570] width 208 height 53
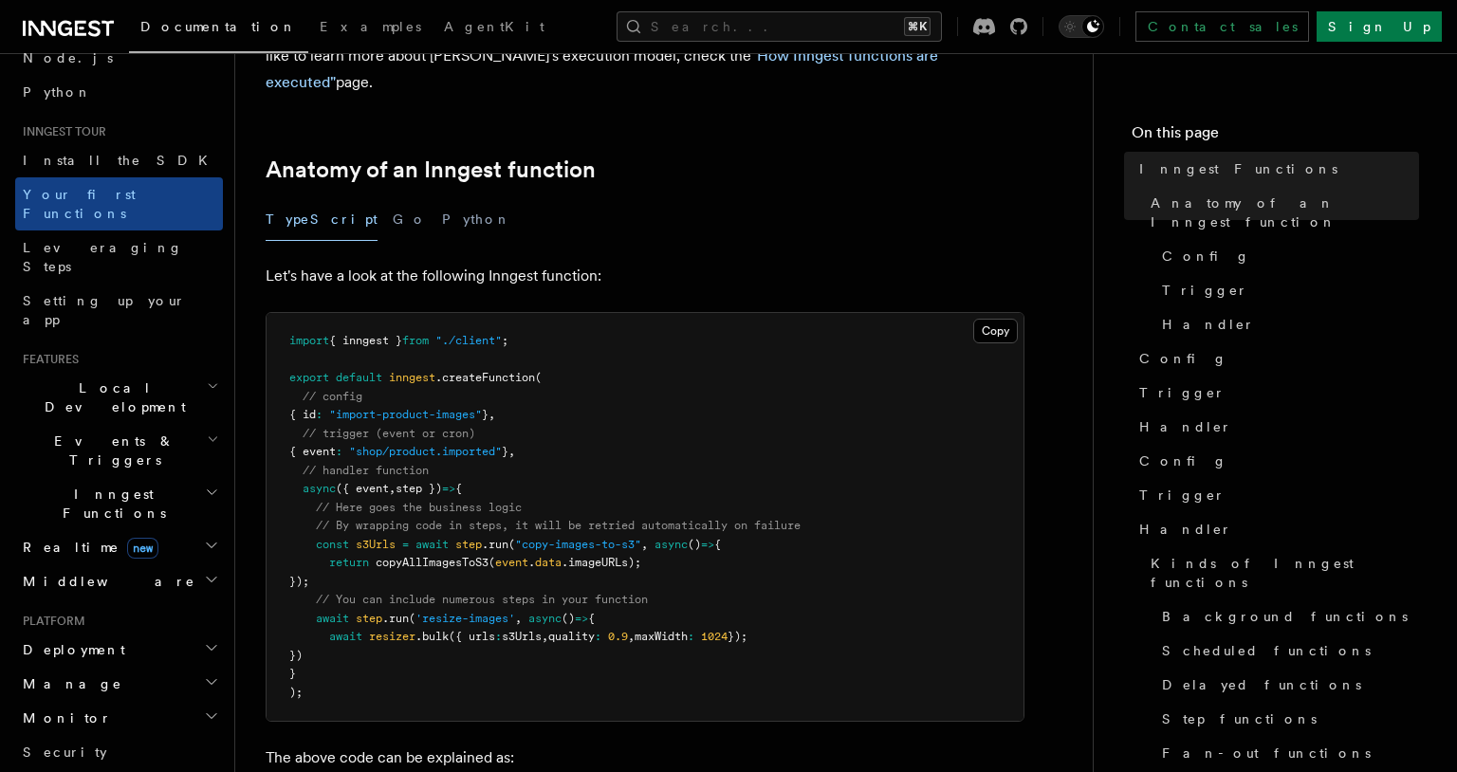
scroll to position [136, 0]
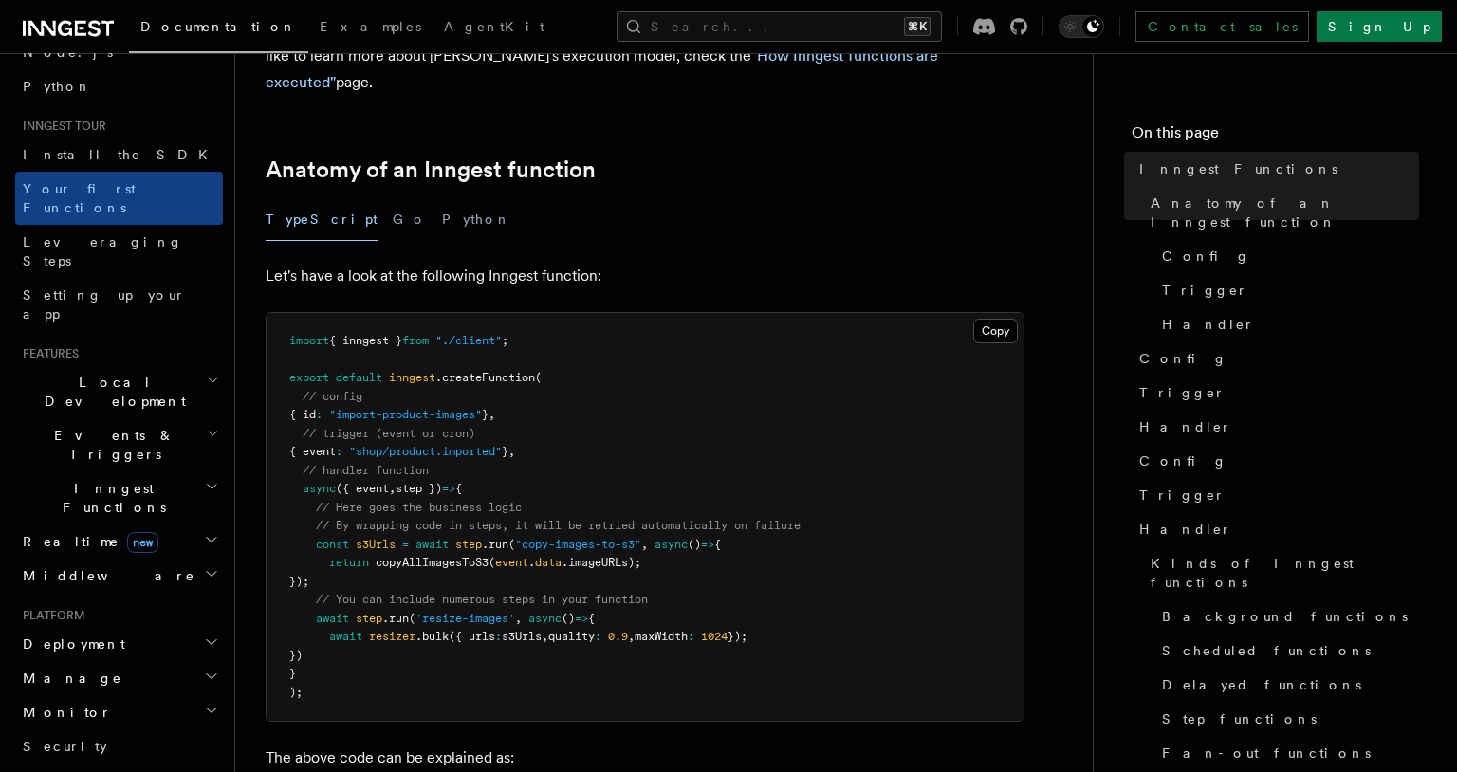
click at [105, 426] on span "Events & Triggers" at bounding box center [111, 445] width 192 height 38
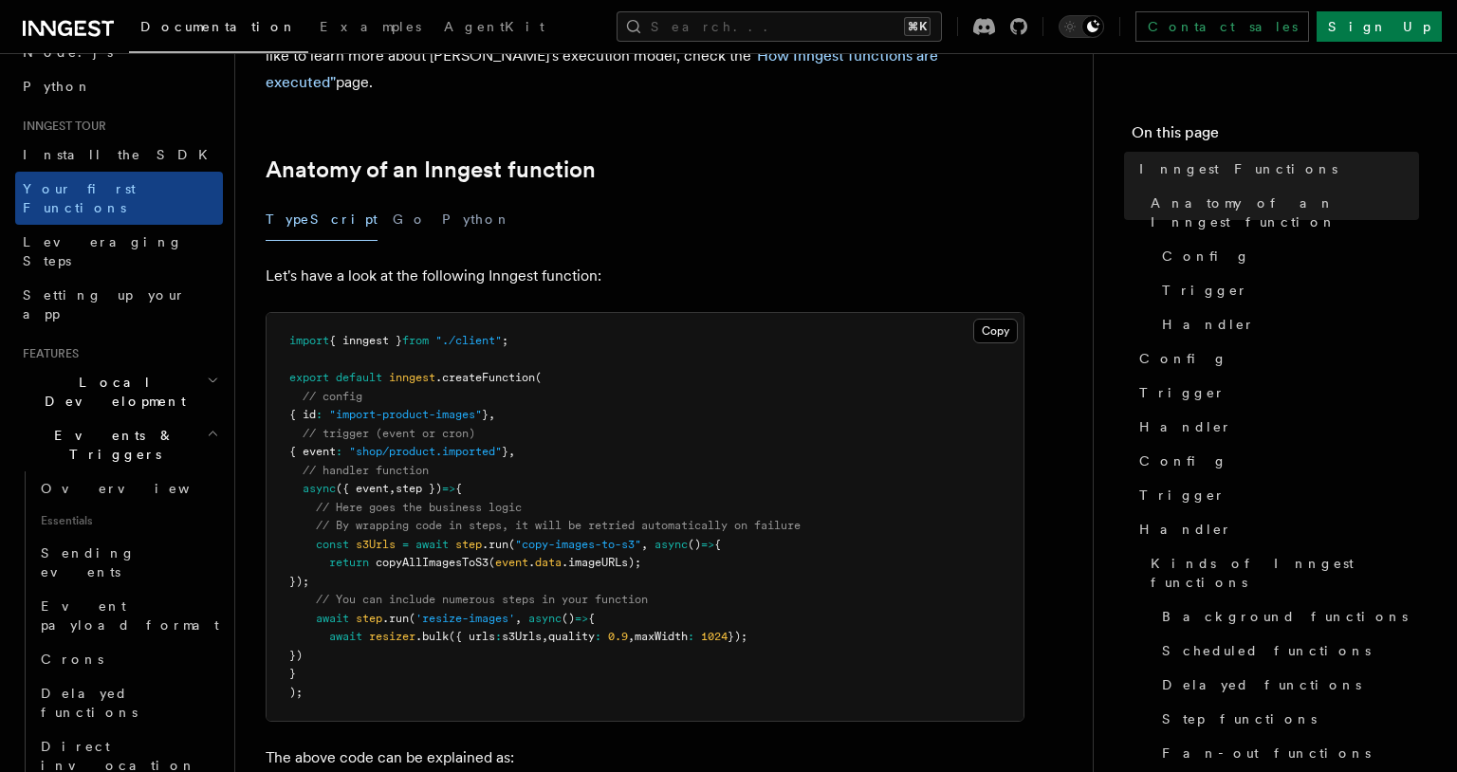
click at [105, 426] on span "Events & Triggers" at bounding box center [111, 445] width 192 height 38
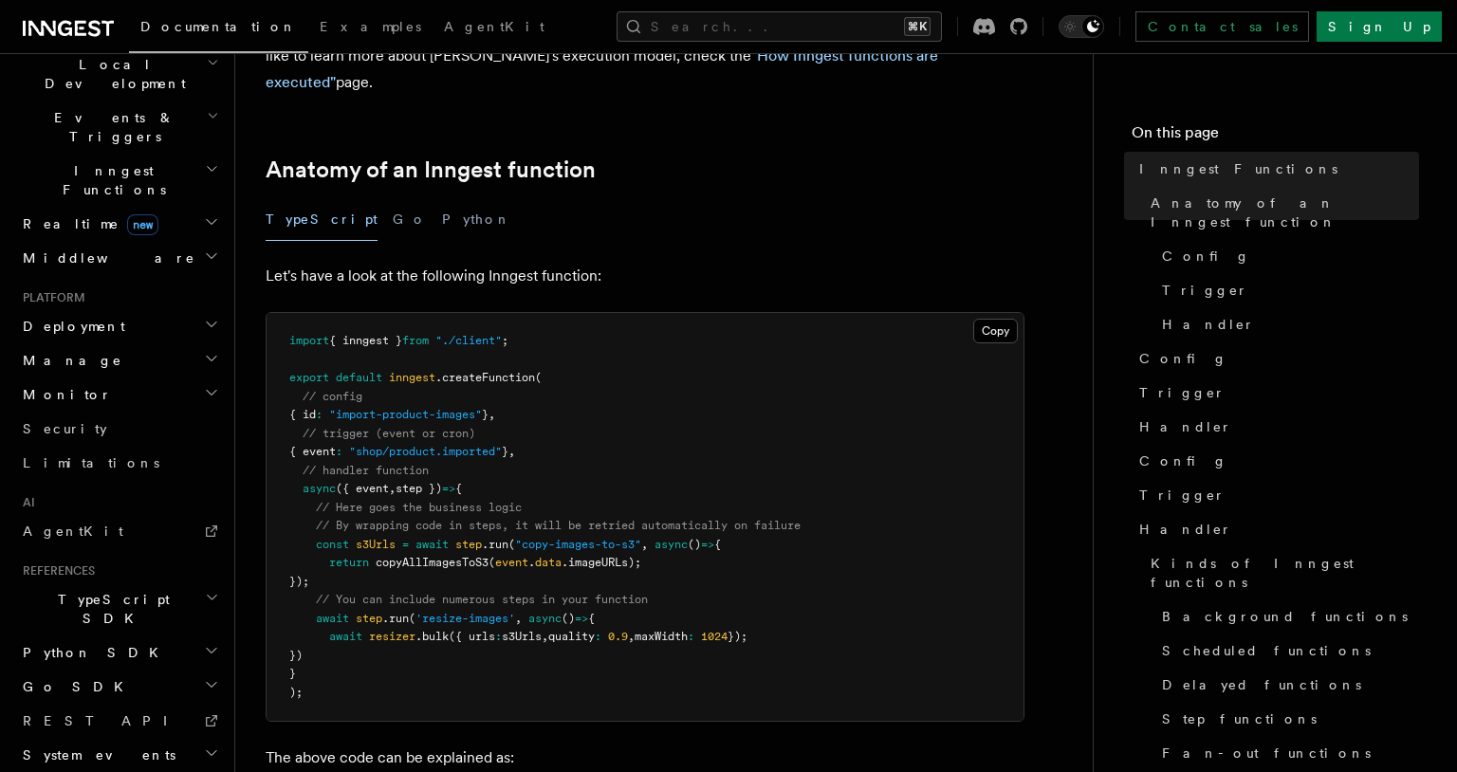
scroll to position [507, 0]
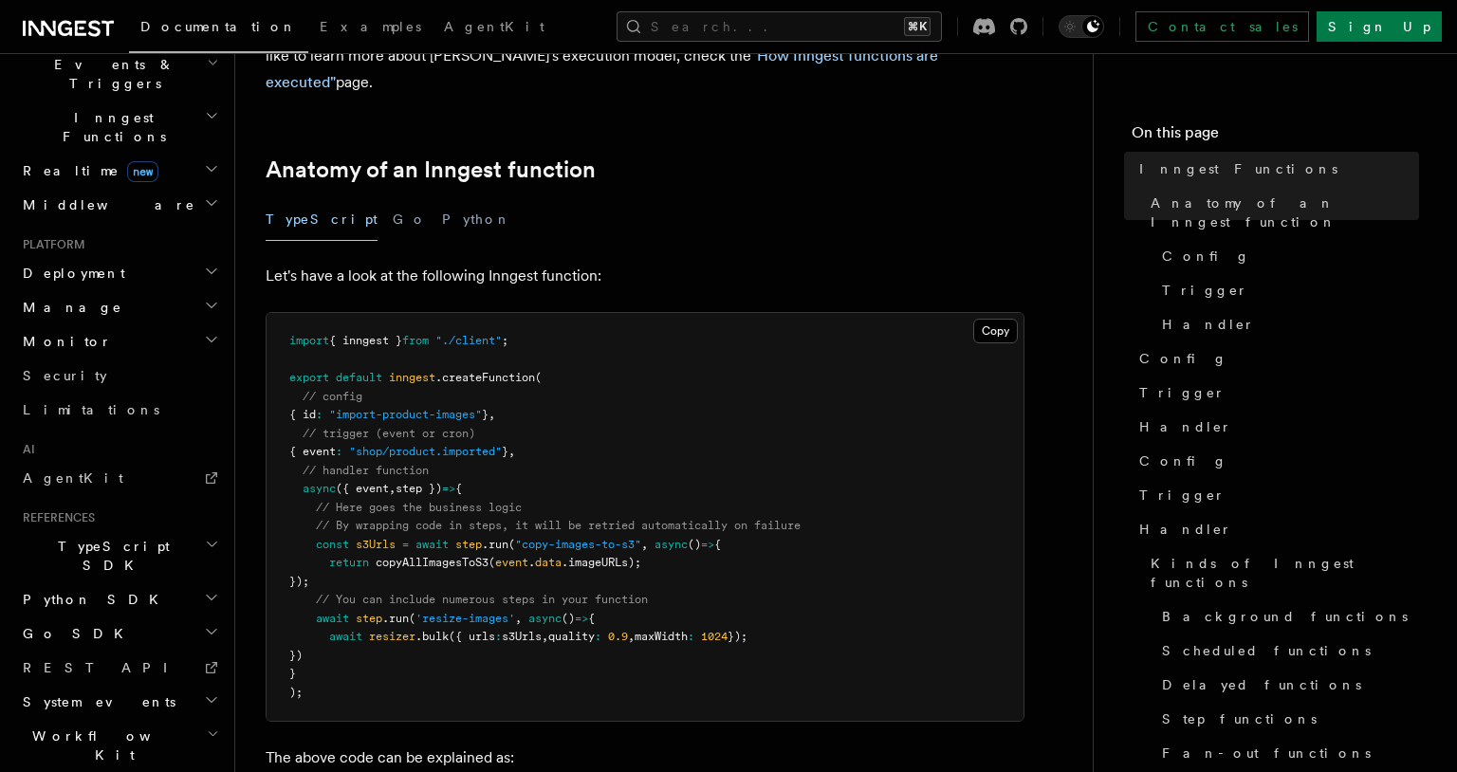
click at [120, 529] on h2 "TypeScript SDK" at bounding box center [119, 555] width 208 height 53
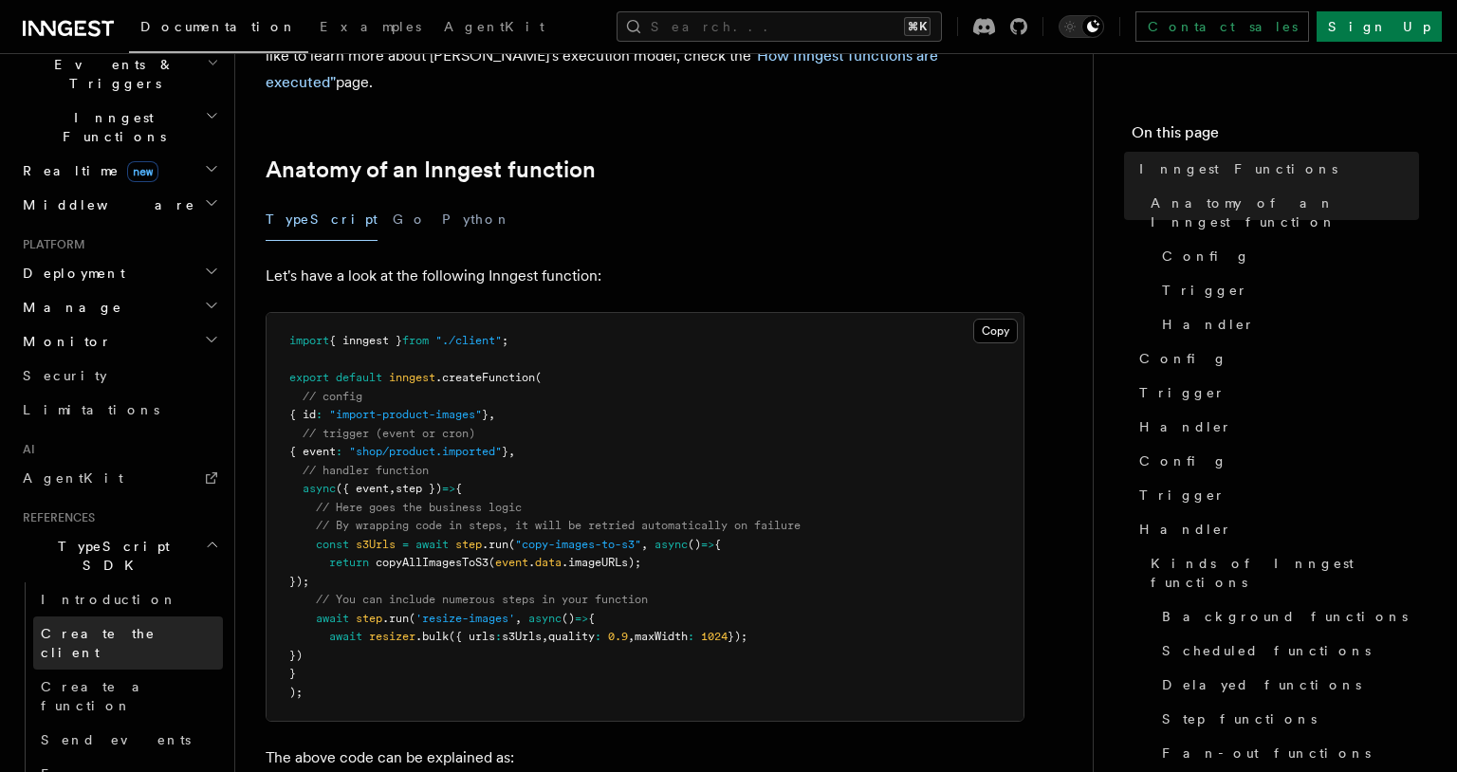
click at [88, 626] on span "Create the client" at bounding box center [98, 643] width 115 height 34
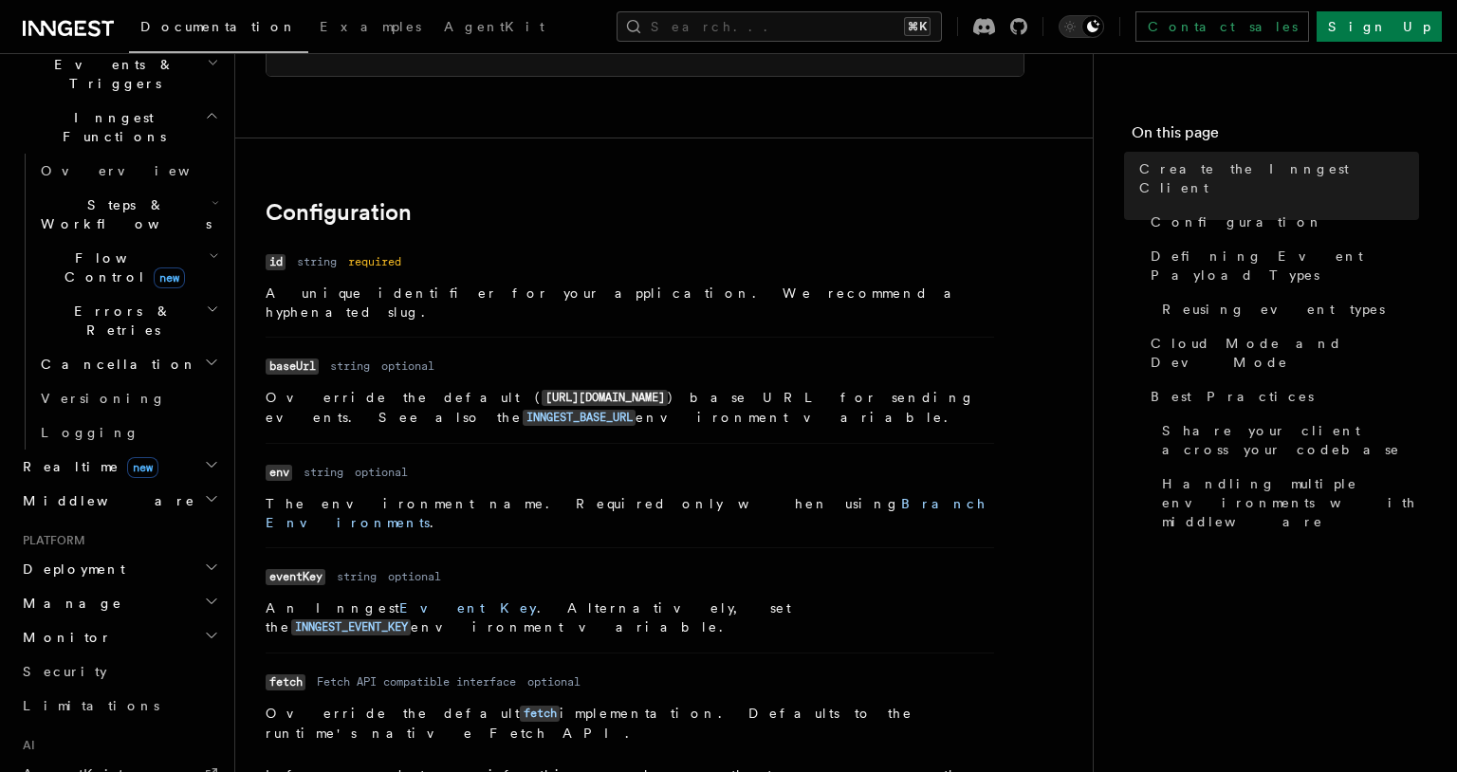
scroll to position [313, 0]
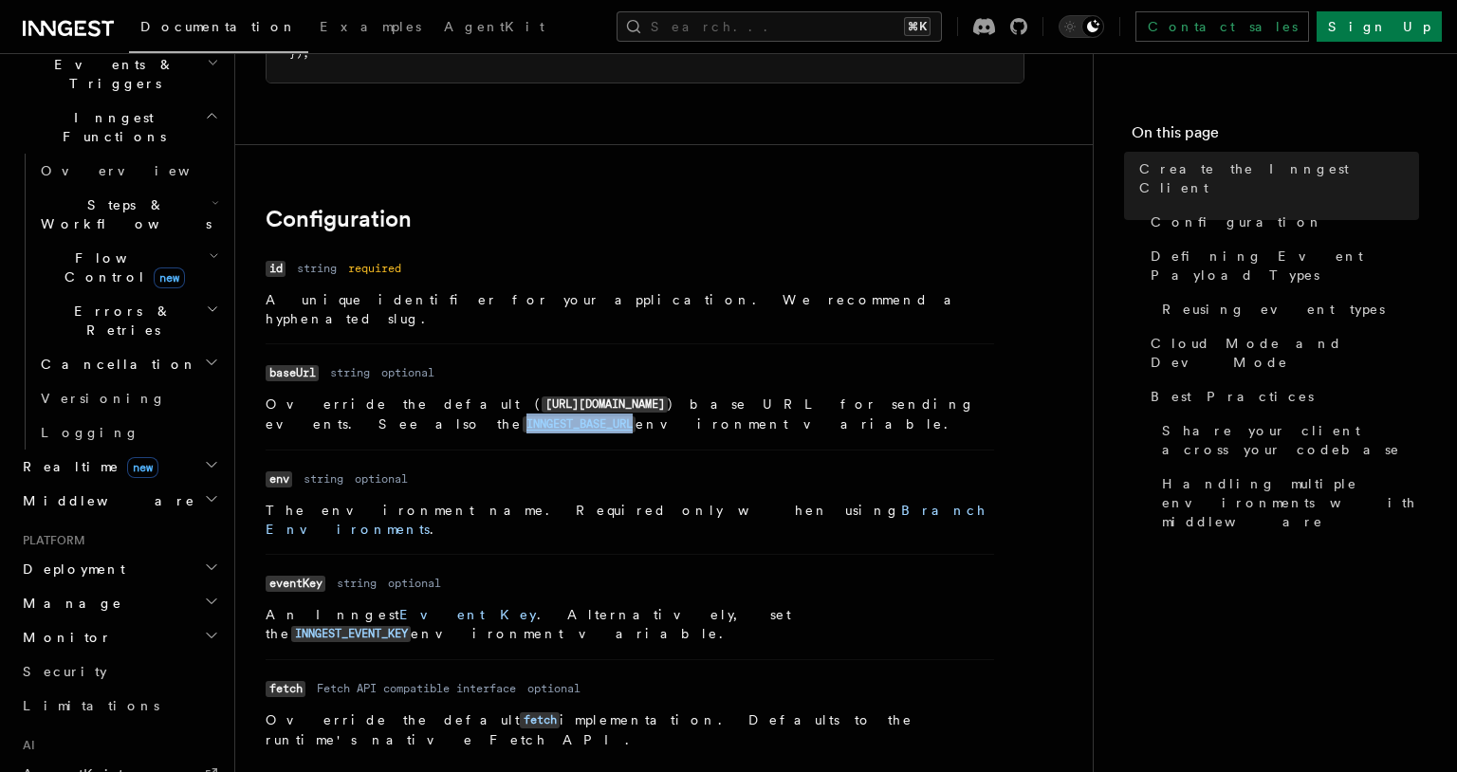
drag, startPoint x: 753, startPoint y: 386, endPoint x: 872, endPoint y: 386, distance: 118.6
click at [872, 395] on p "Override the default ( [URL][DOMAIN_NAME] ) base URL for sending events. See al…" at bounding box center [630, 415] width 729 height 40
copy code "INNGEST_BASE_URL"
click at [548, 501] on p "The environment name. Required only when using Branch Environments ." at bounding box center [630, 520] width 729 height 38
click at [577, 466] on dl "Name env Type string Required optional Description The environment name. Requir…" at bounding box center [630, 502] width 729 height 73
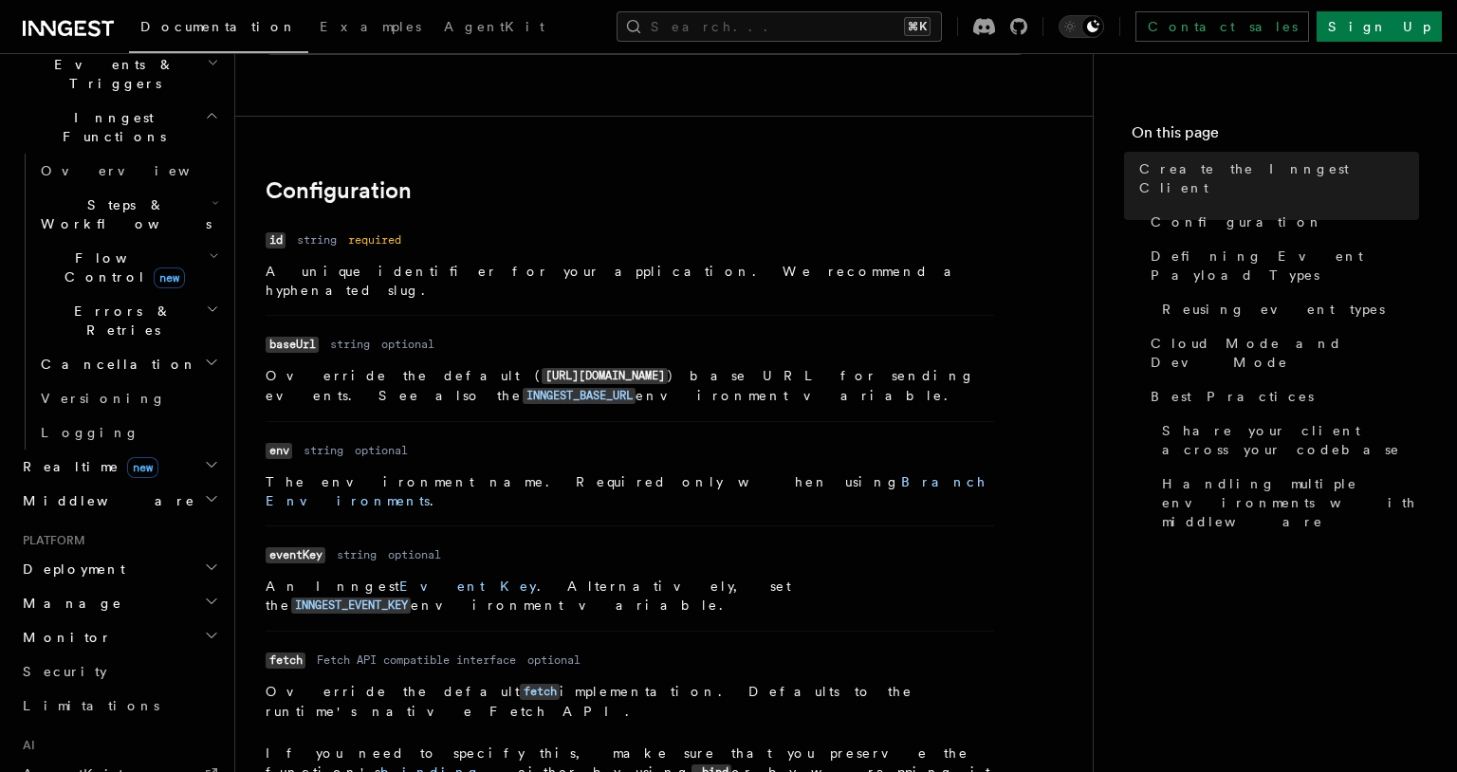
scroll to position [346, 0]
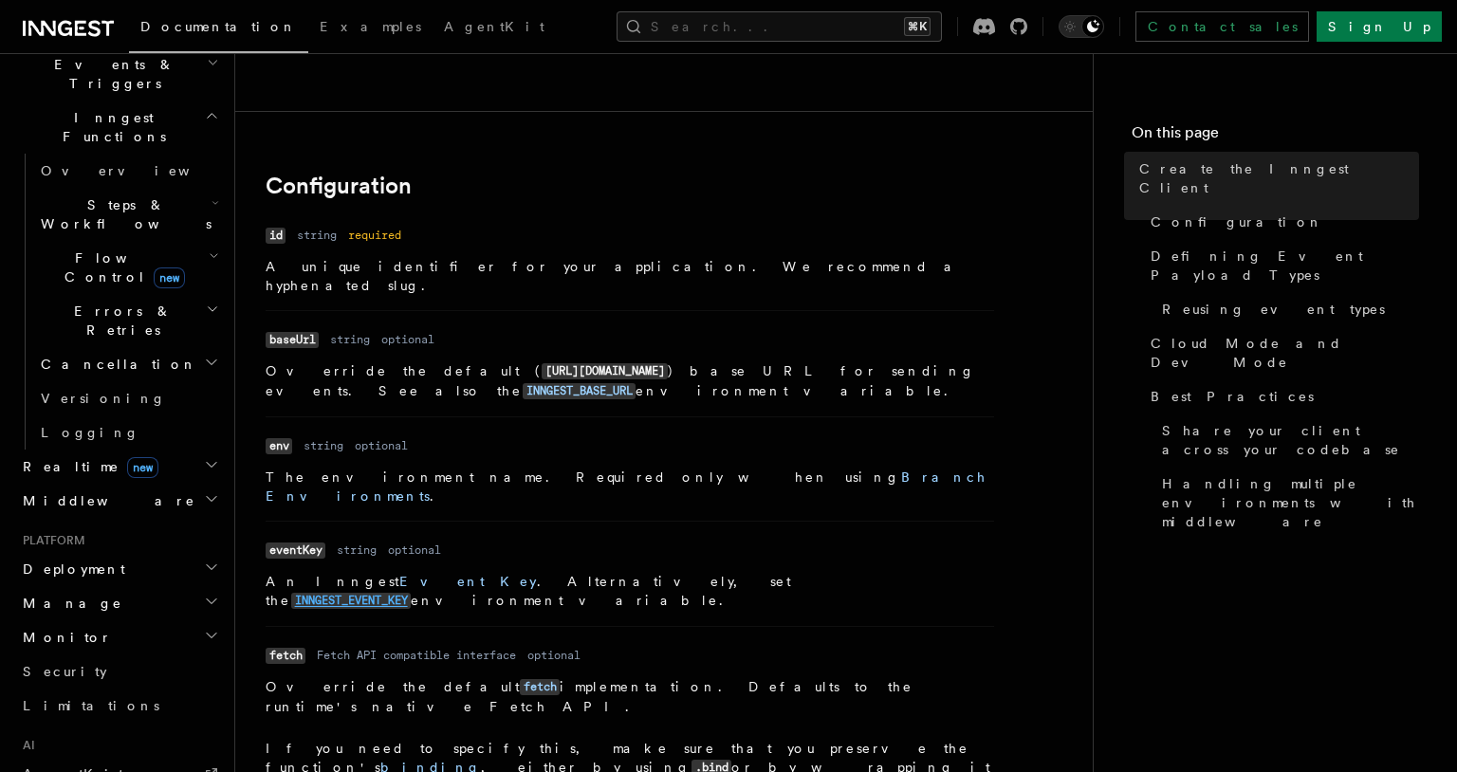
click at [411, 593] on code "INNGEST_EVENT_KEY" at bounding box center [351, 601] width 120 height 16
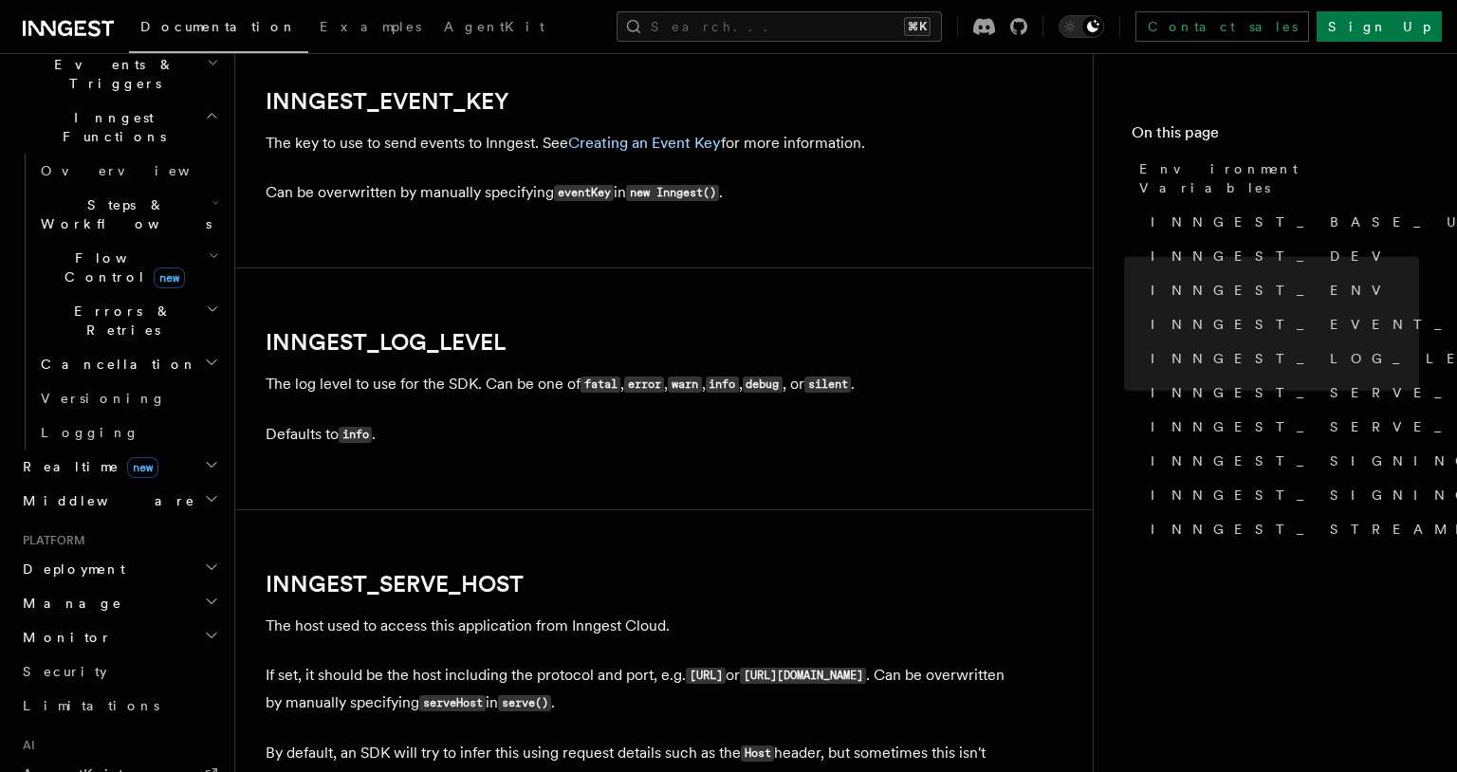
scroll to position [2165, 0]
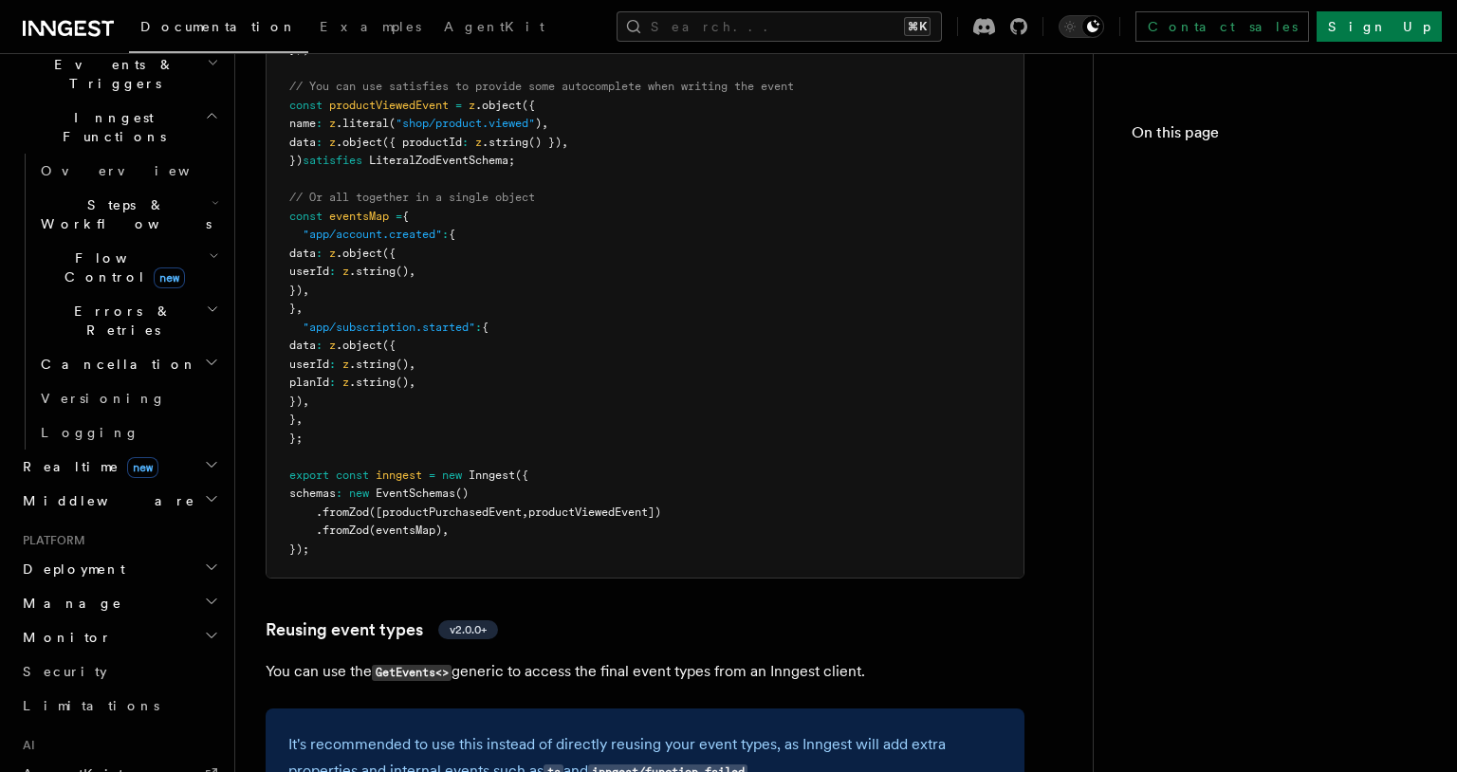
scroll to position [346, 0]
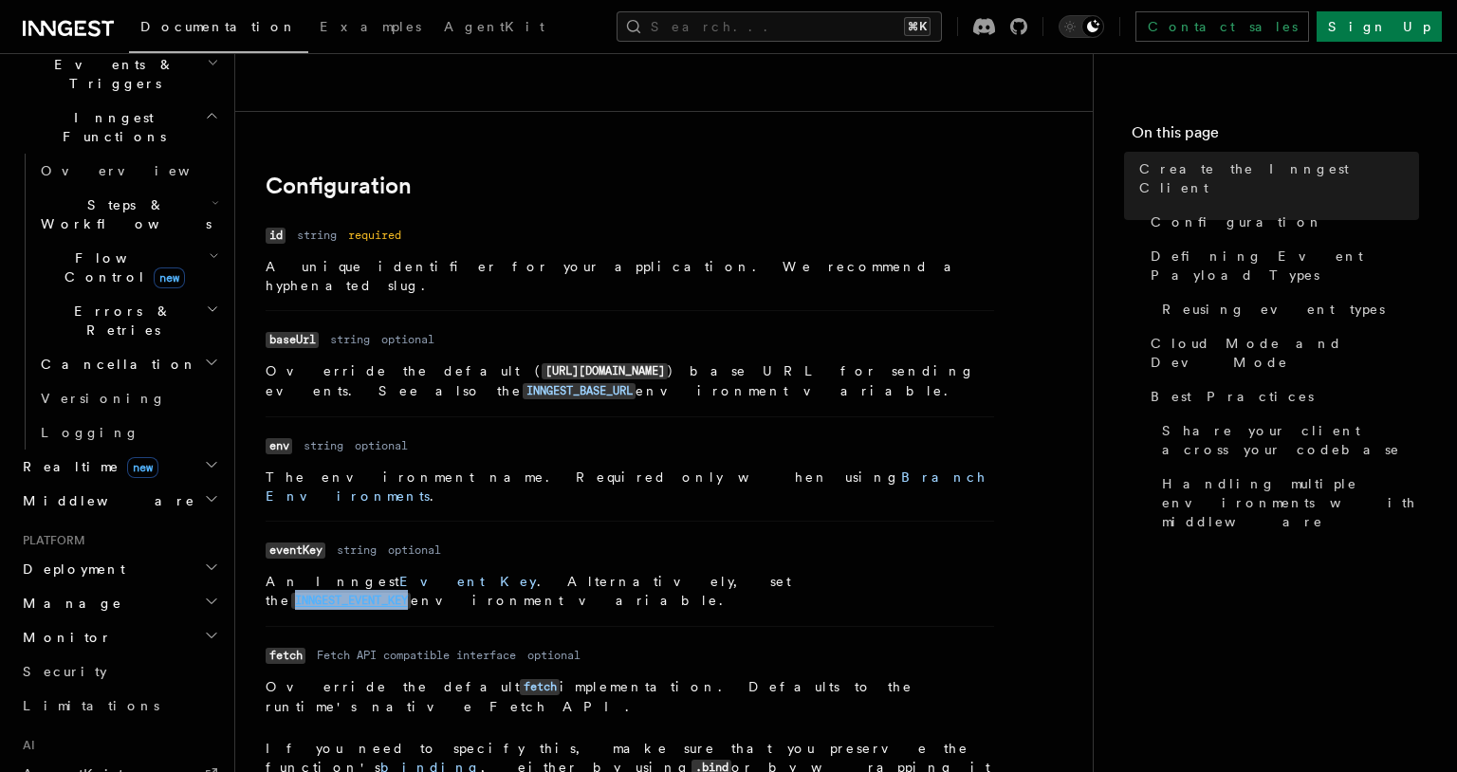
drag, startPoint x: 519, startPoint y: 541, endPoint x: 643, endPoint y: 536, distance: 124.4
click at [643, 572] on p "An Inngest Event Key . Alternatively, set the INNGEST_EVENT_KEY environment var…" at bounding box center [630, 591] width 729 height 39
copy p "INNGEST_EVENT_KEY"
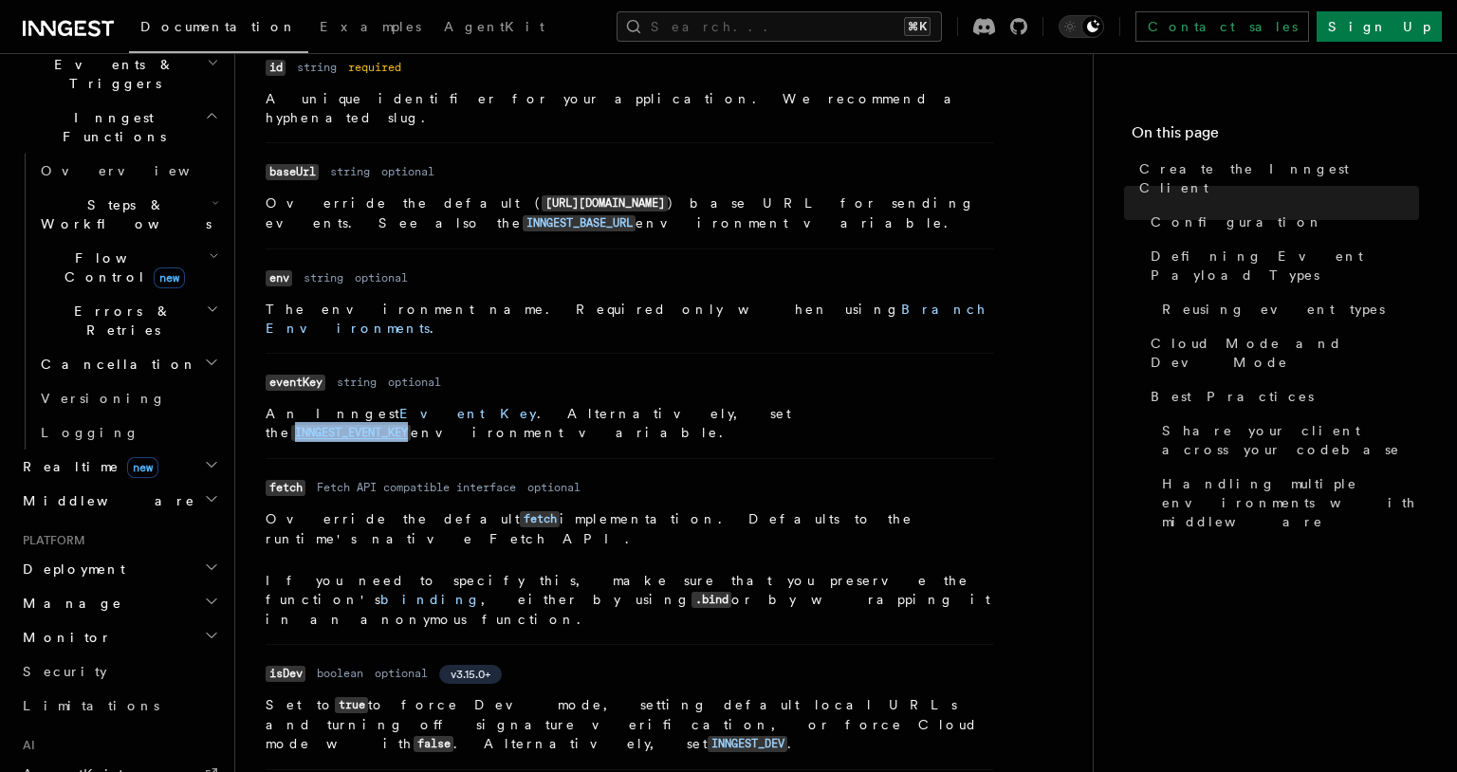
scroll to position [515, 0]
drag, startPoint x: 411, startPoint y: 629, endPoint x: 491, endPoint y: 630, distance: 80.6
click at [491, 694] on p "Set to true to force Dev mode, setting default local URLs and turning off signa…" at bounding box center [630, 723] width 729 height 59
copy p "INNGEST_DEV"
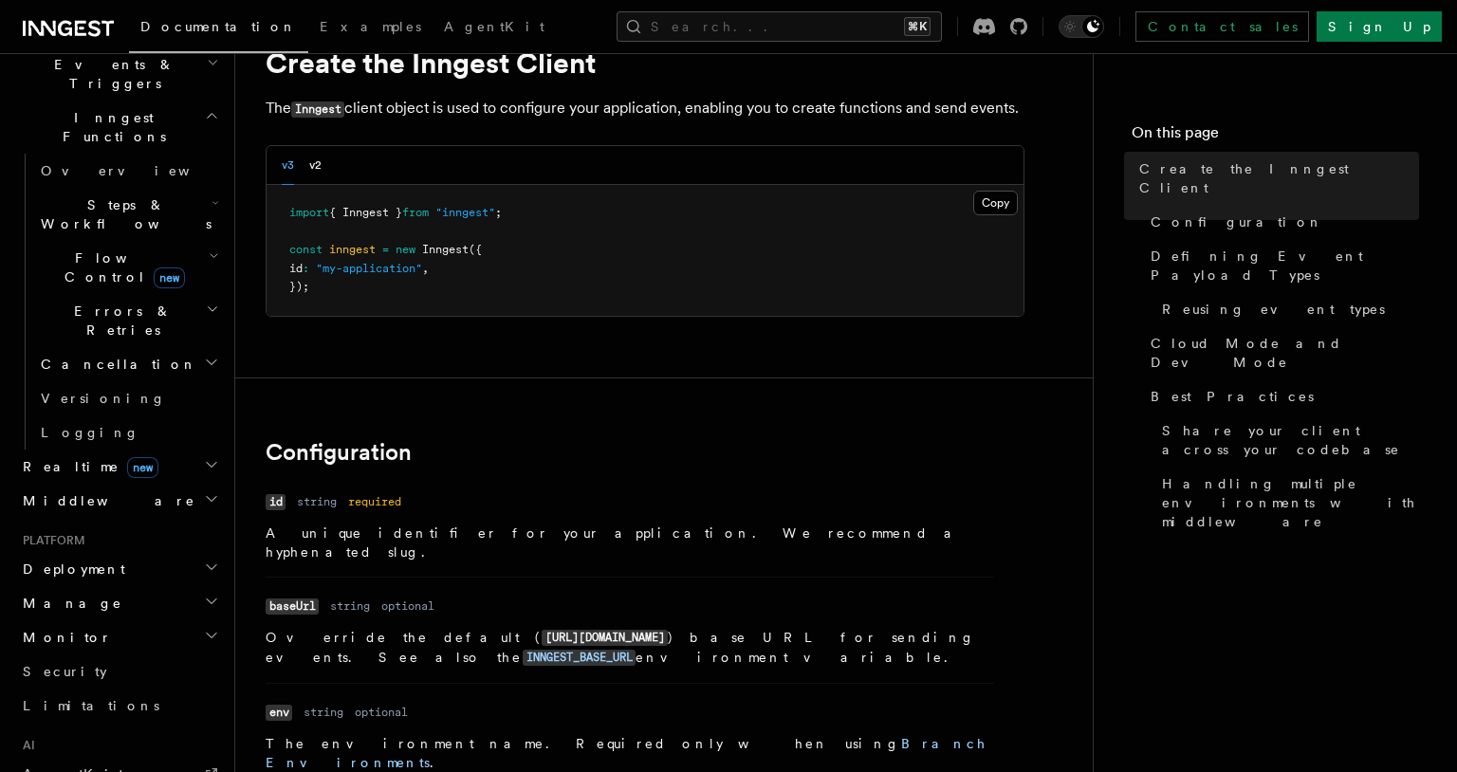
scroll to position [213, 0]
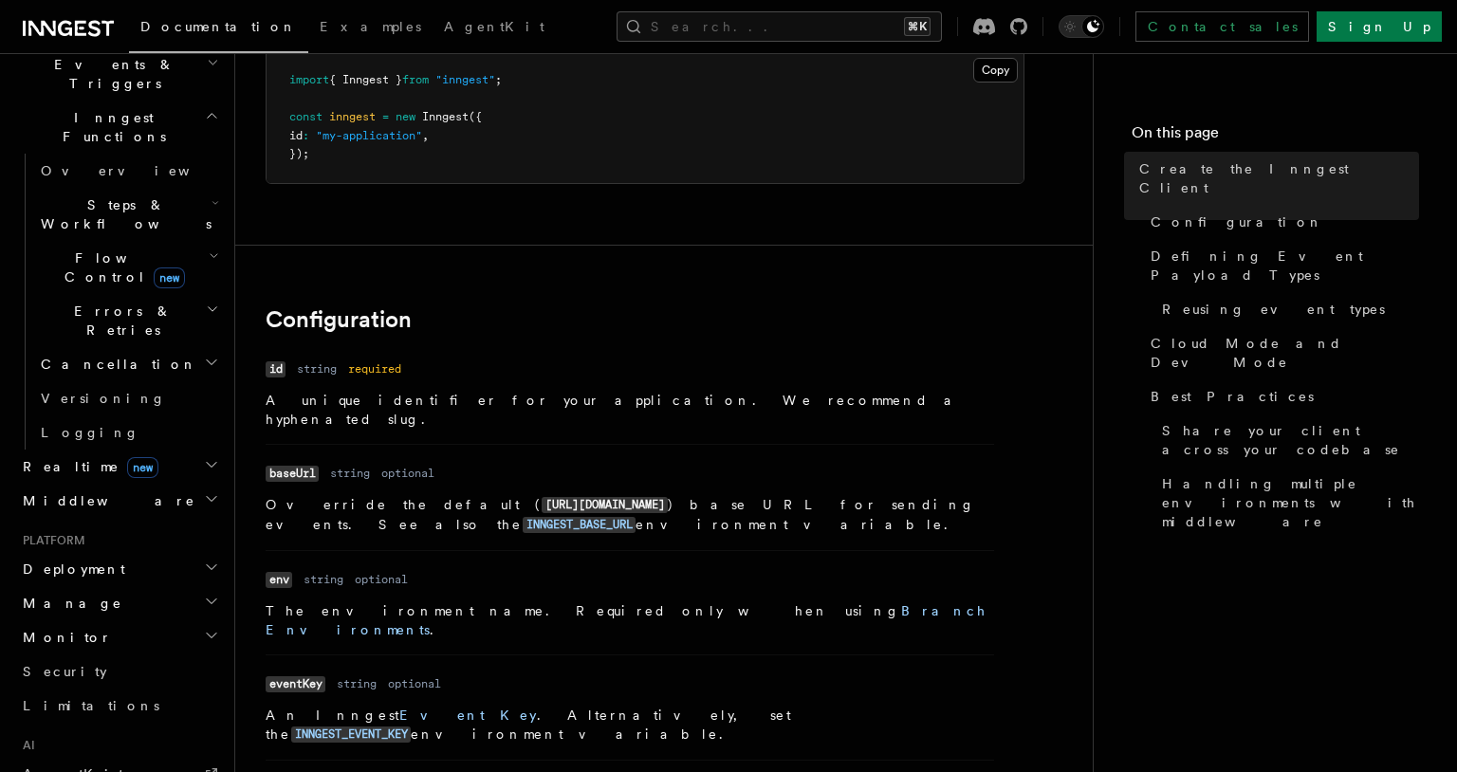
click at [271, 368] on code "id" at bounding box center [276, 369] width 20 height 16
copy code "id"
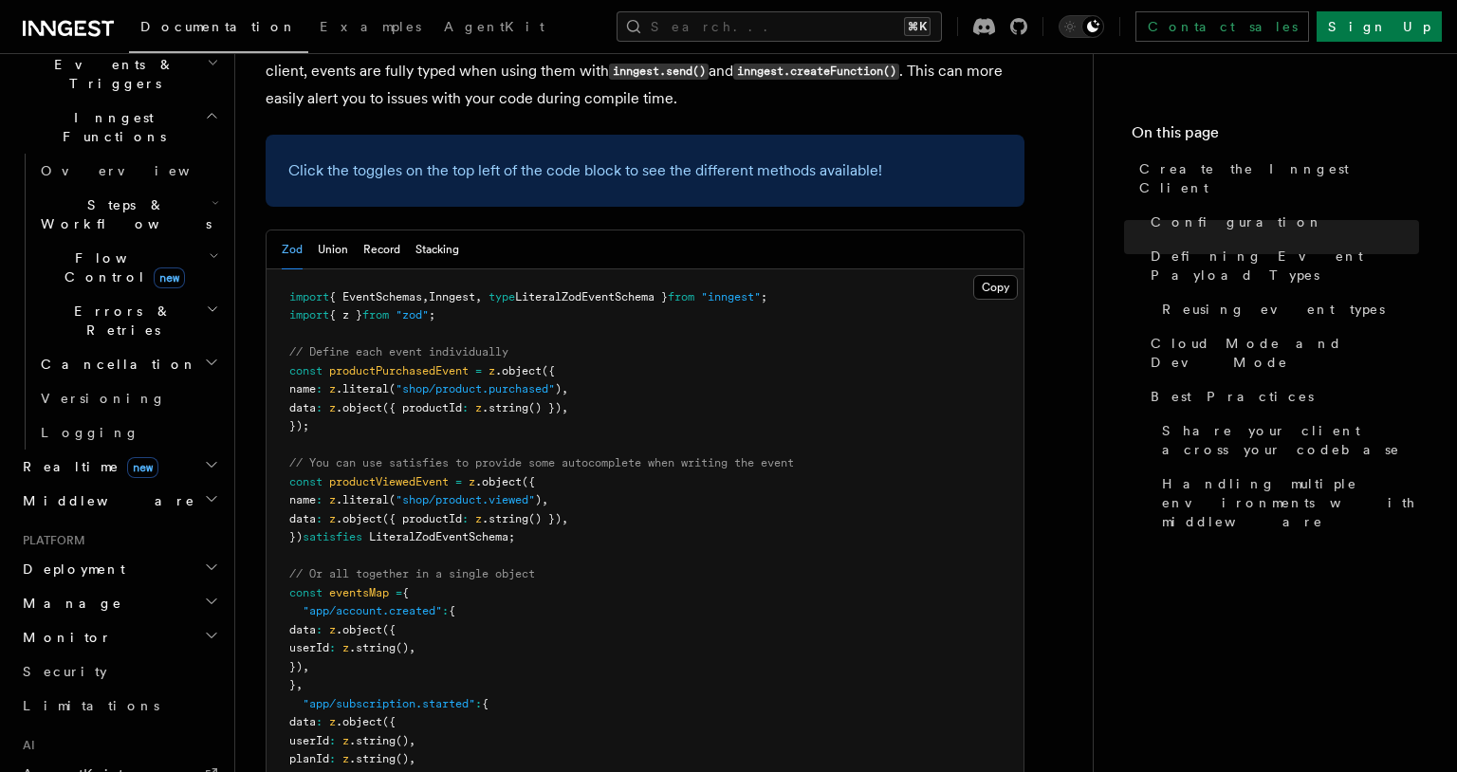
scroll to position [1756, 0]
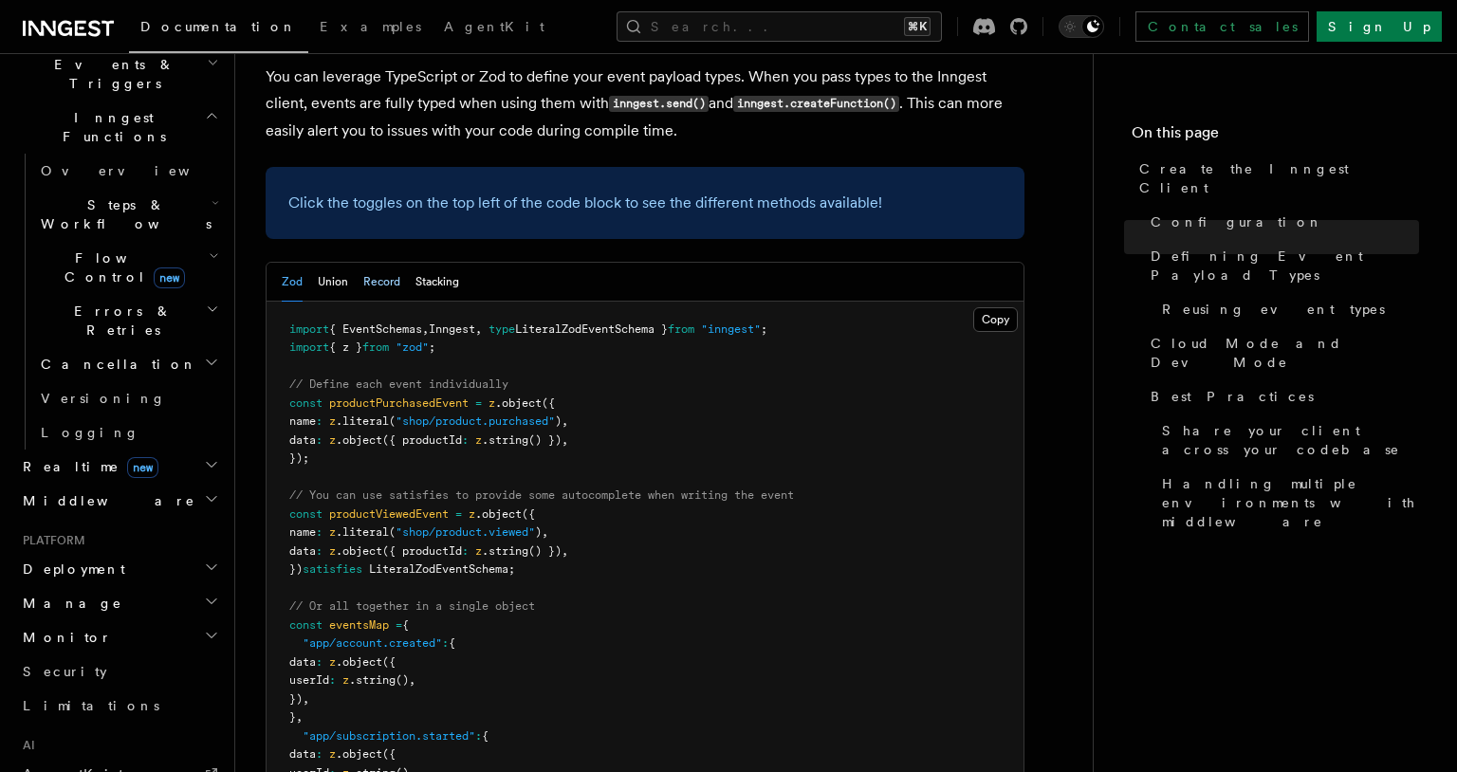
click at [385, 263] on button "Record" at bounding box center [381, 282] width 37 height 39
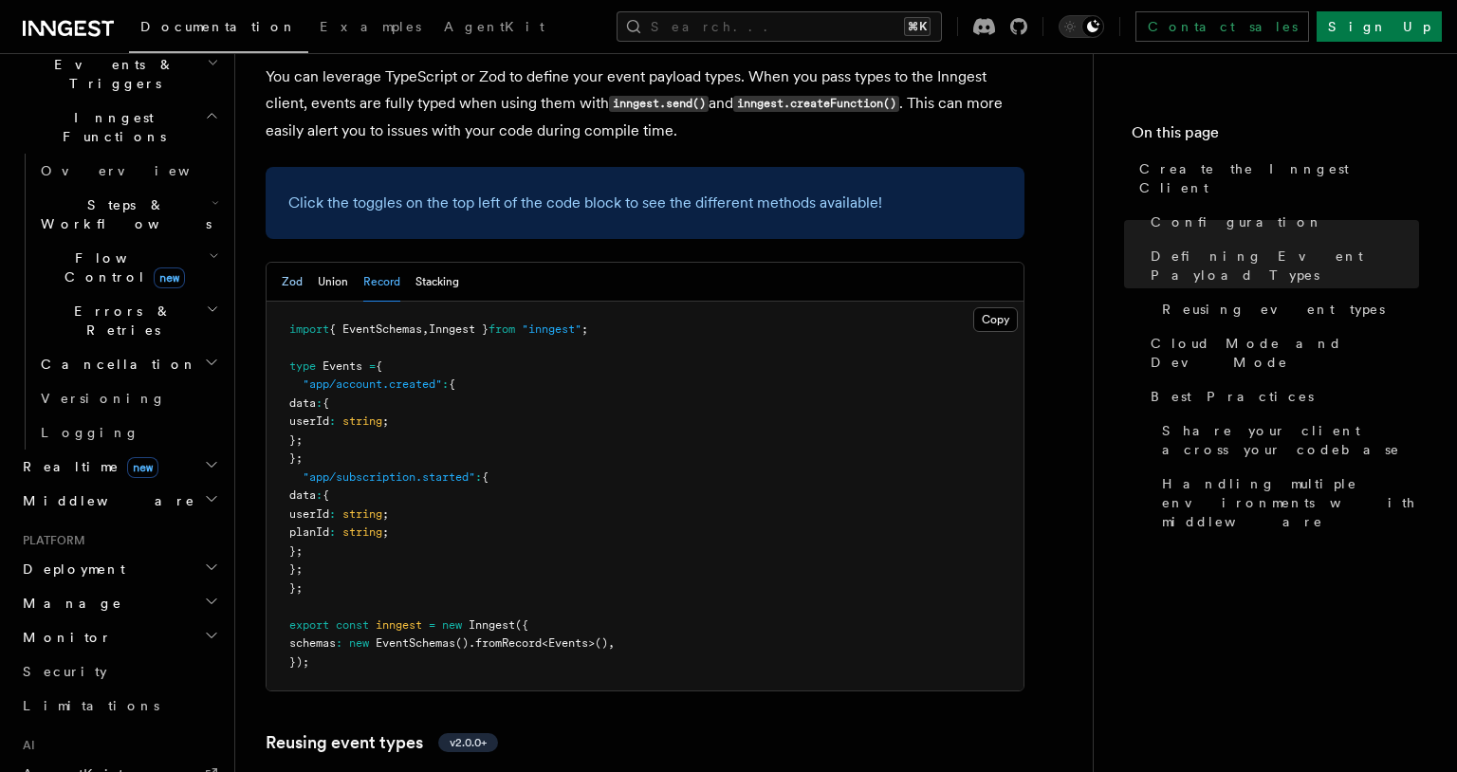
click at [291, 263] on button "Zod" at bounding box center [292, 282] width 21 height 39
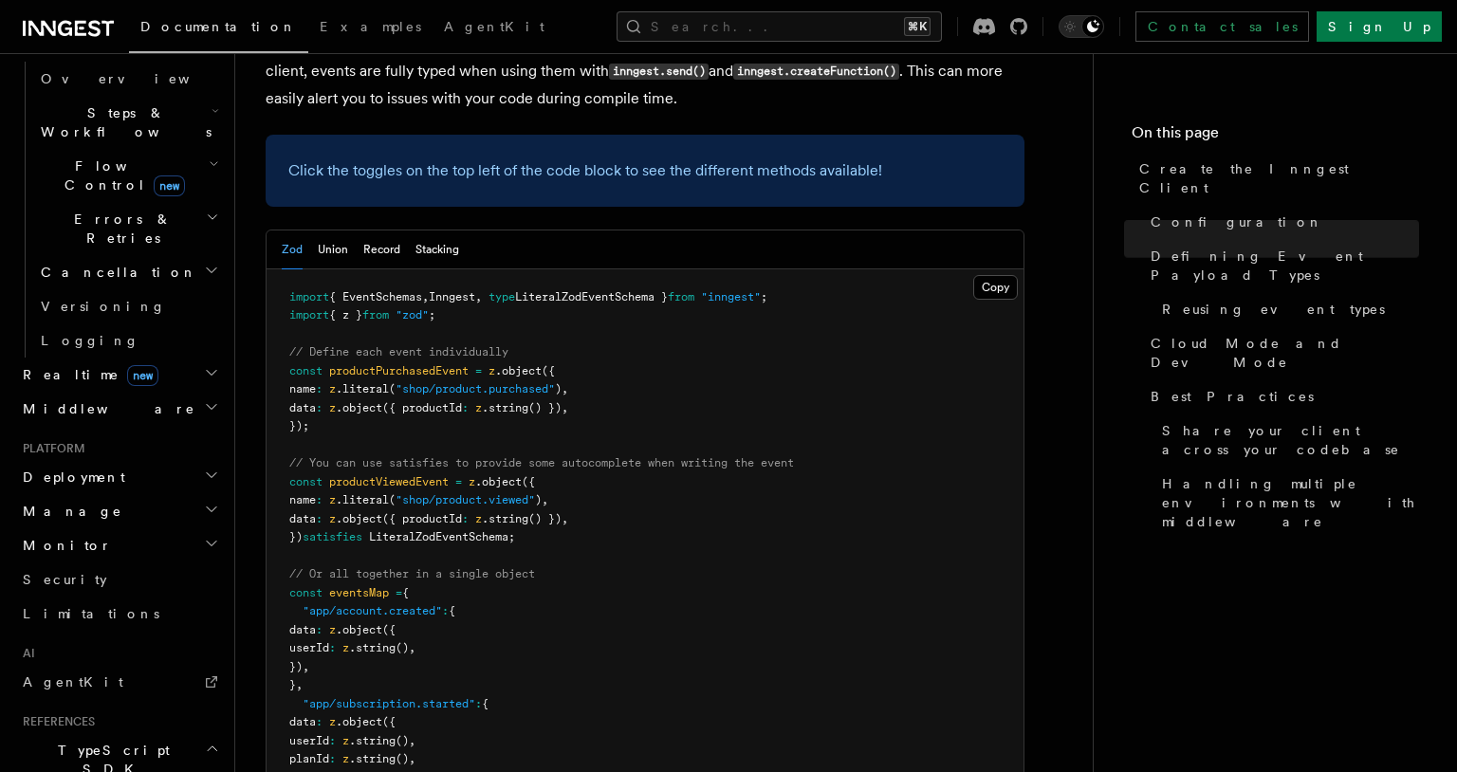
scroll to position [1787, 0]
click at [379, 231] on button "Record" at bounding box center [381, 250] width 37 height 39
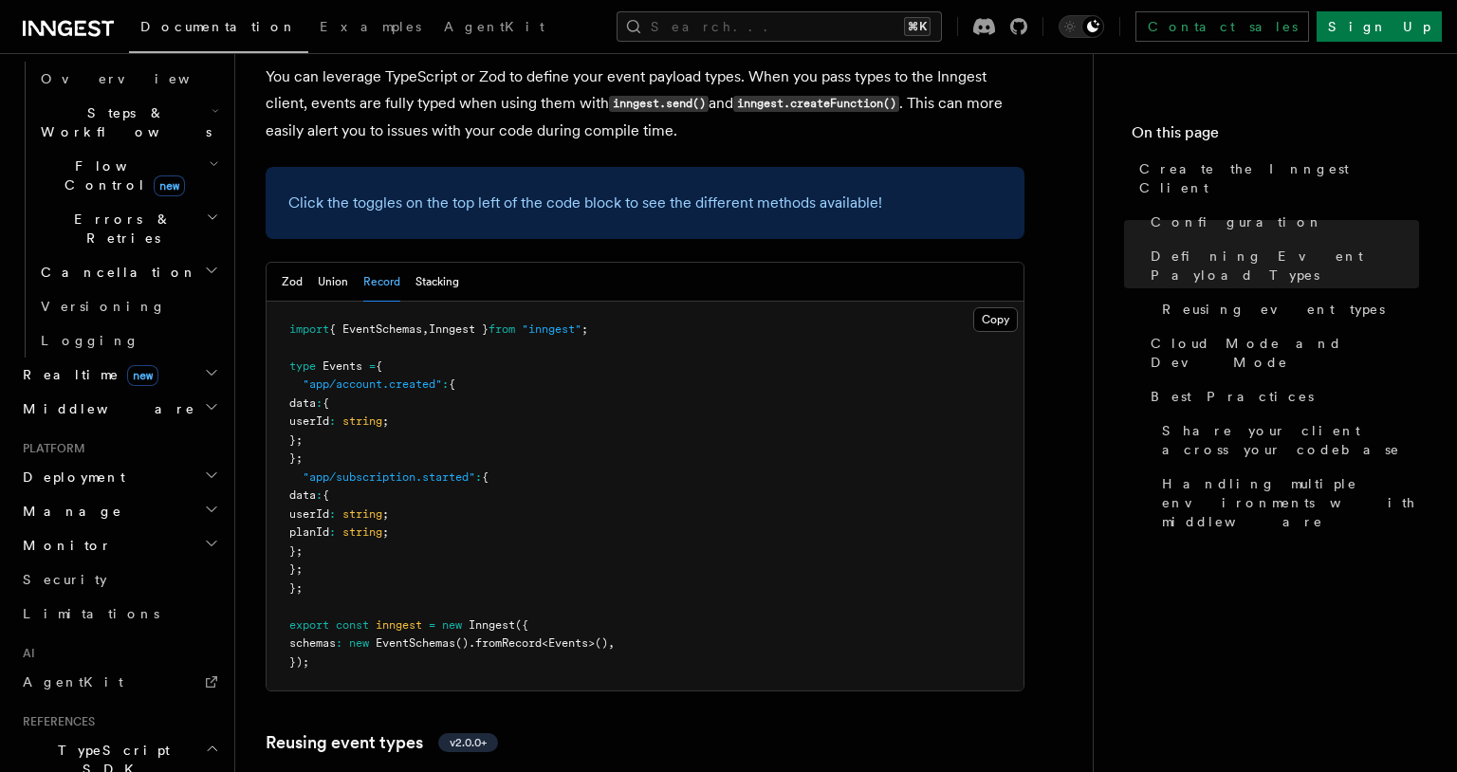
scroll to position [1743, 0]
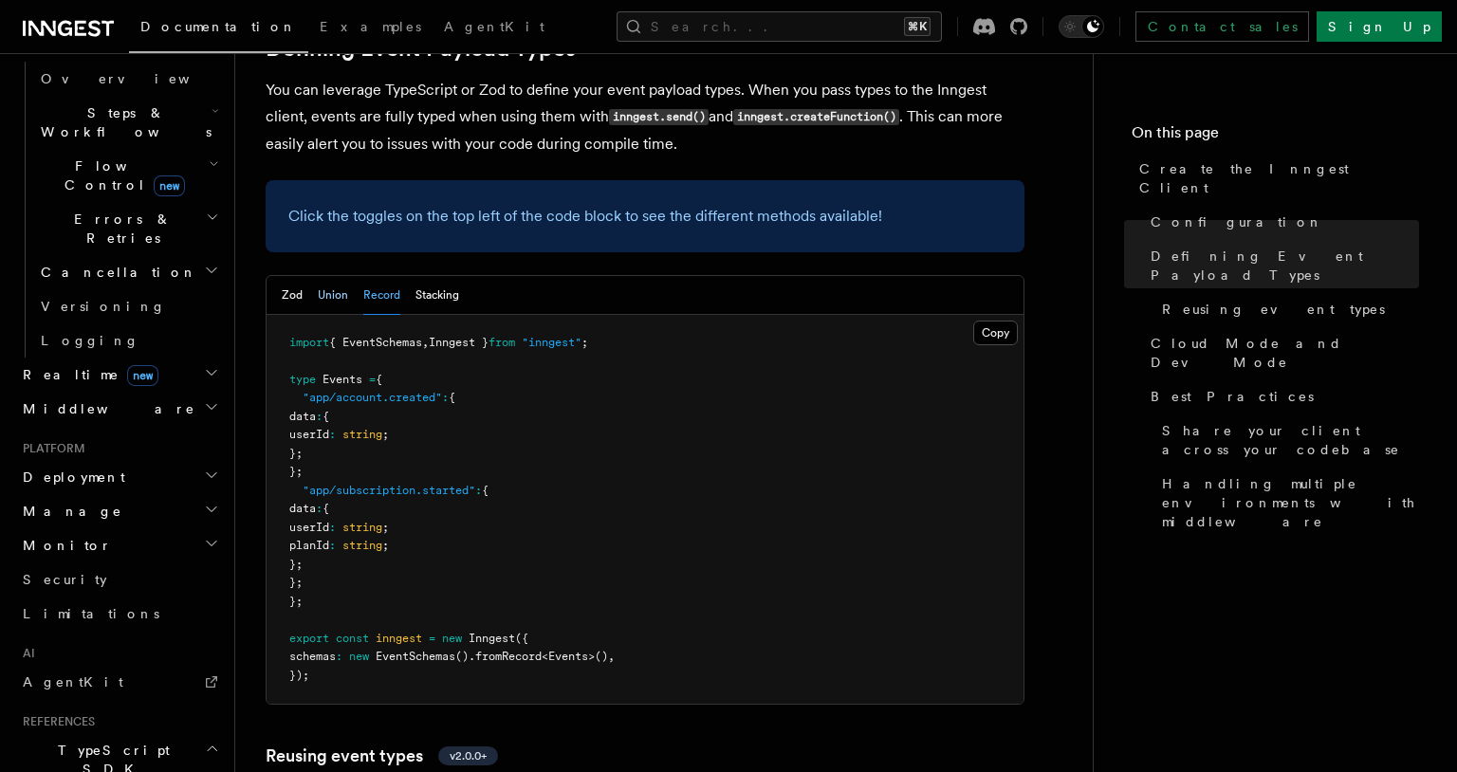
click at [337, 276] on button "Union" at bounding box center [333, 295] width 30 height 39
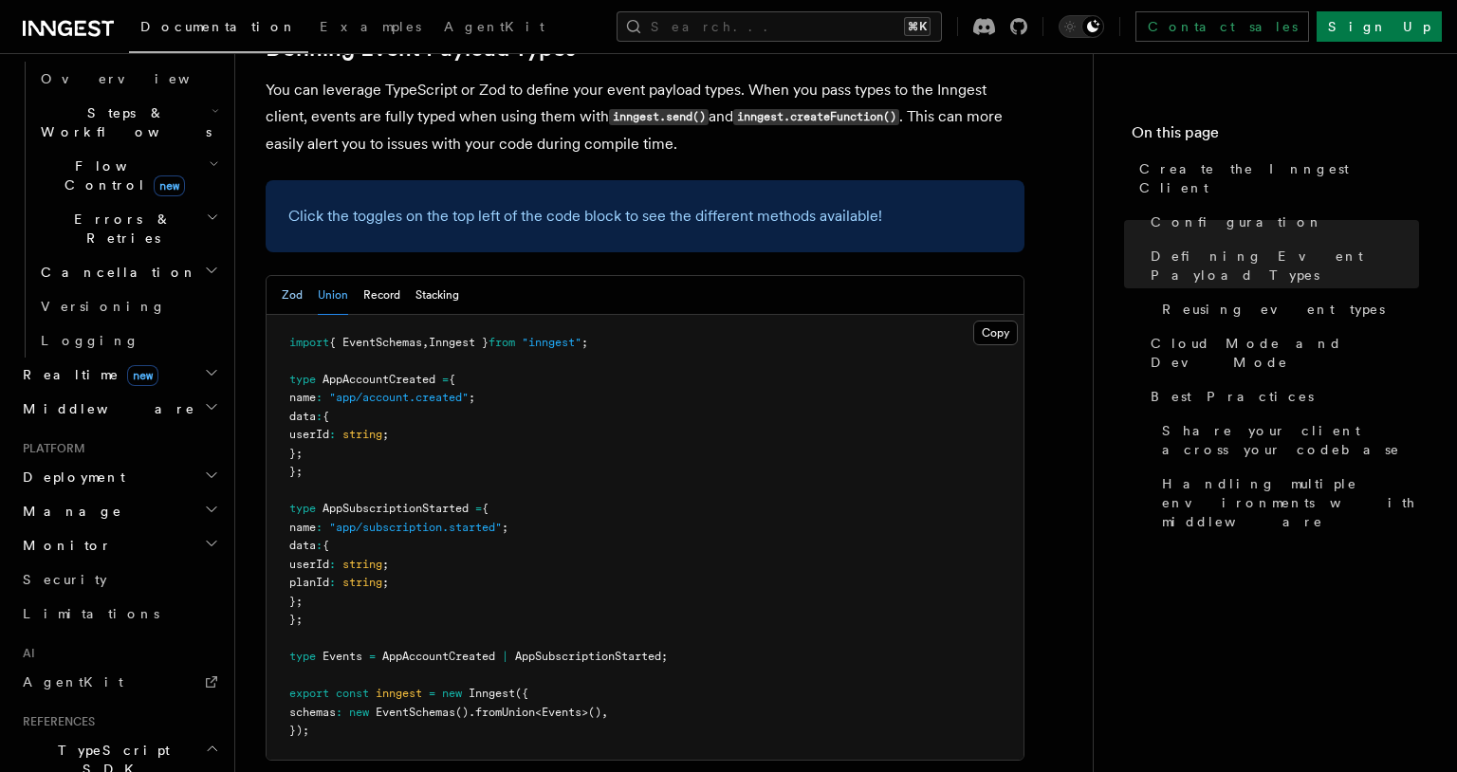
click at [298, 276] on button "Zod" at bounding box center [292, 295] width 21 height 39
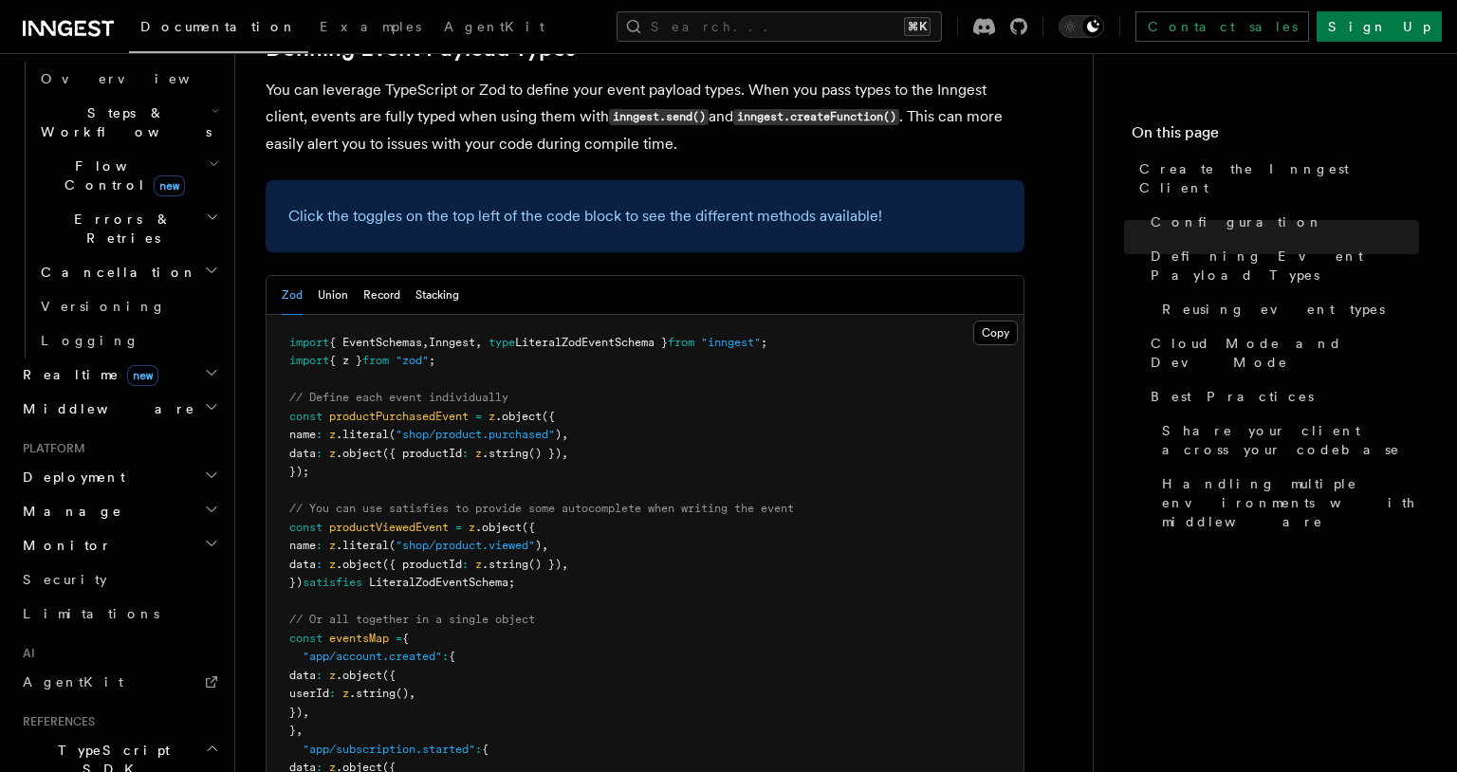
click at [445, 315] on pre "import { EventSchemas , Inngest , type LiteralZodEventSchema } from "inngest" ;…" at bounding box center [645, 658] width 757 height 686
click at [445, 276] on button "Stacking" at bounding box center [438, 295] width 44 height 39
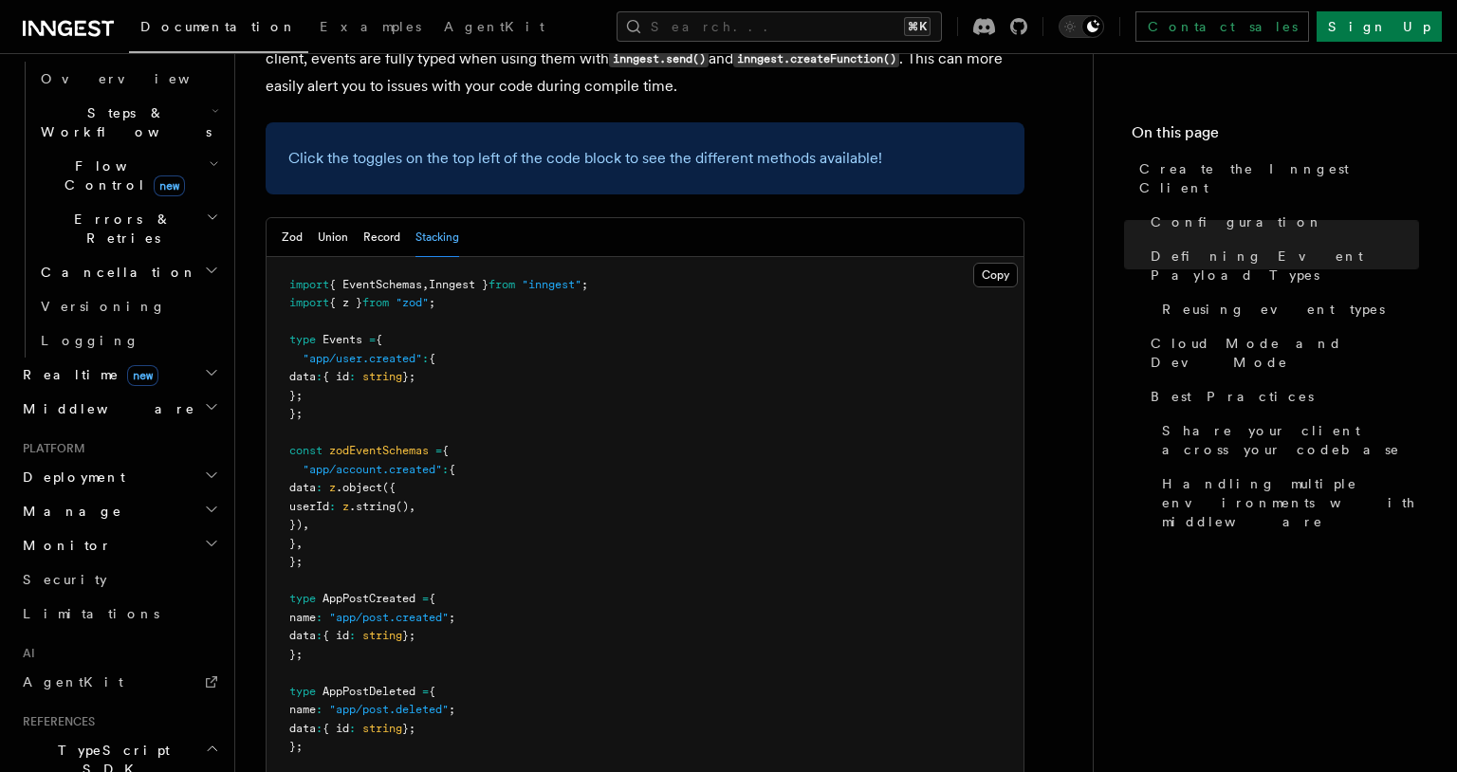
scroll to position [1785, 0]
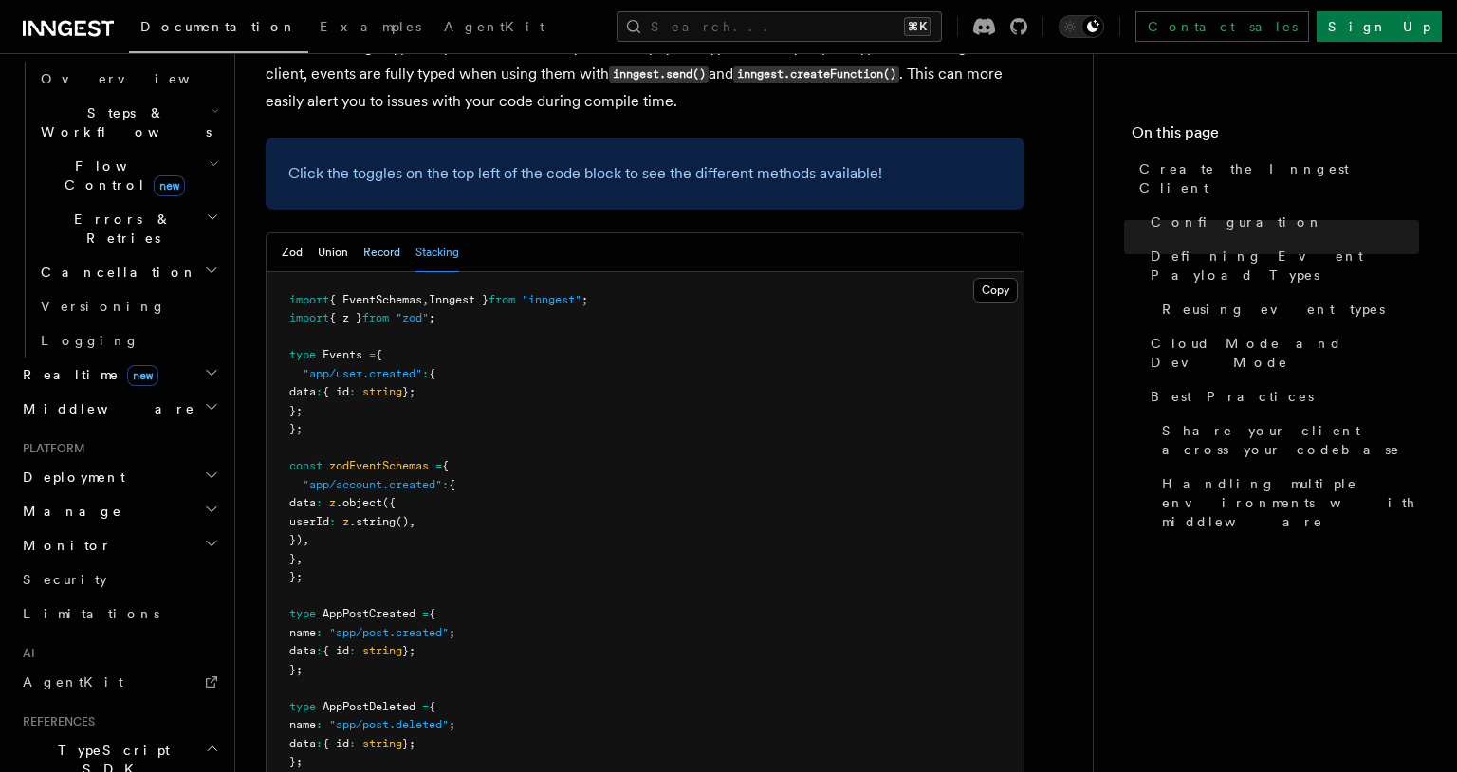
click at [385, 233] on button "Record" at bounding box center [381, 252] width 37 height 39
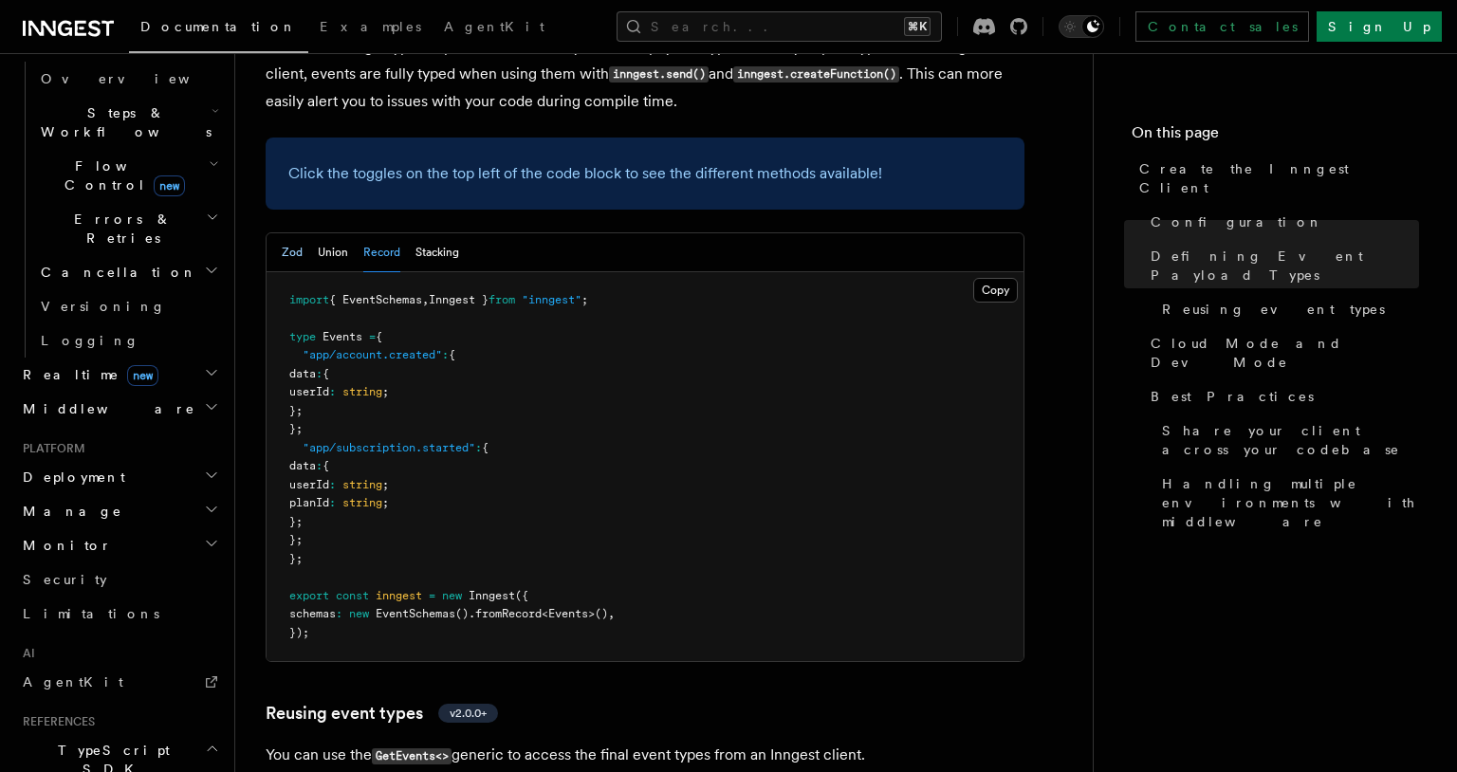
click at [292, 233] on button "Zod" at bounding box center [292, 252] width 21 height 39
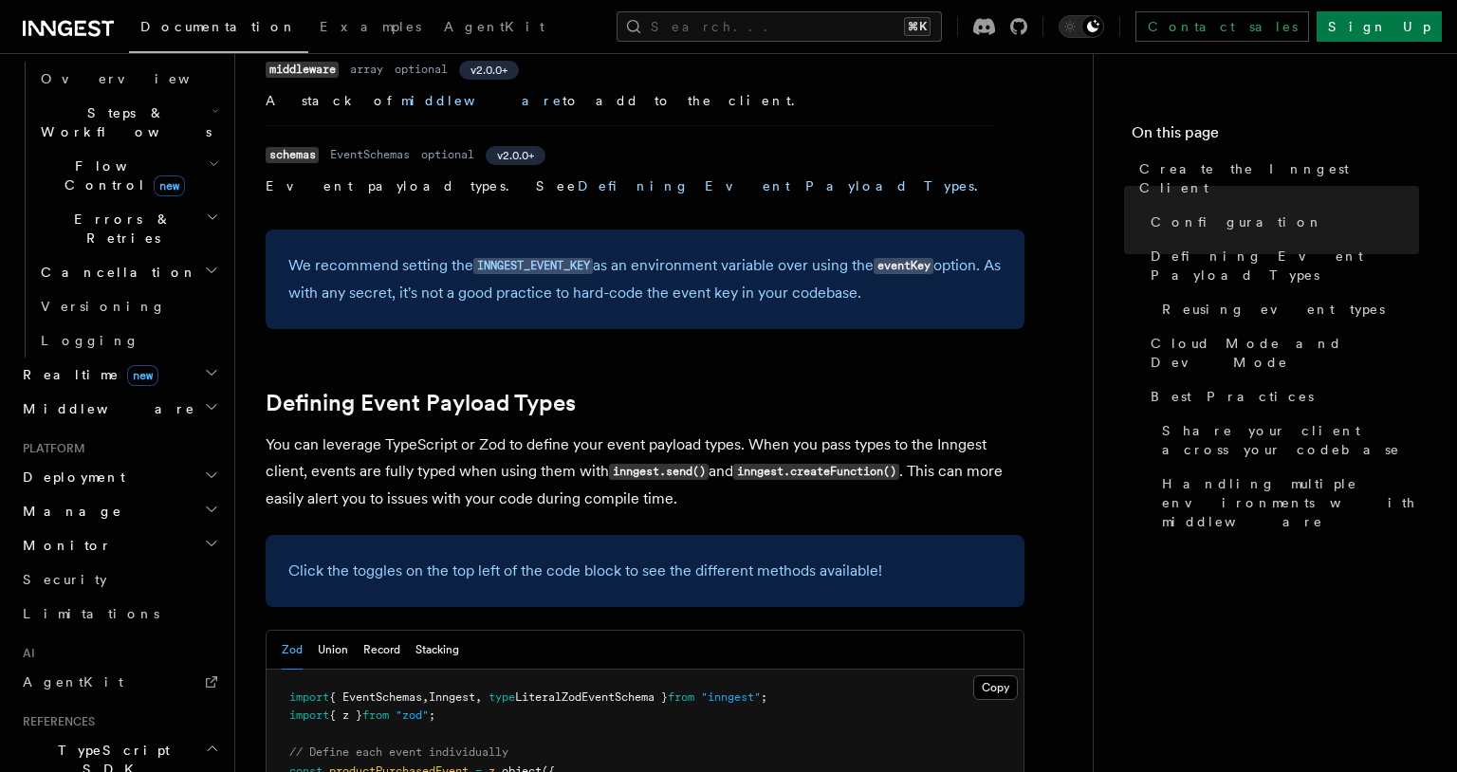
scroll to position [668, 0]
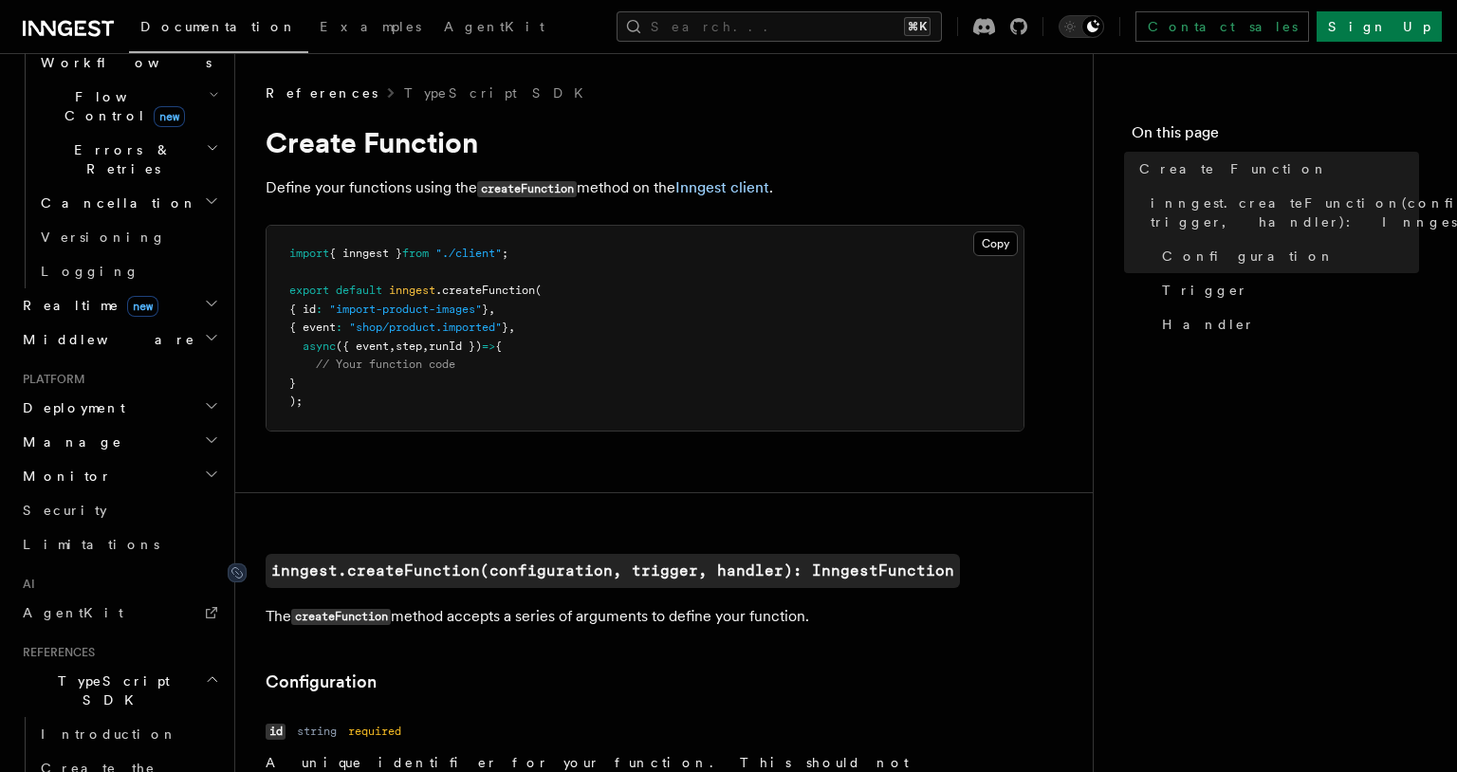
click at [429, 587] on code "inngest.createFunction(configuration, trigger, handler): InngestFunction" at bounding box center [613, 571] width 694 height 34
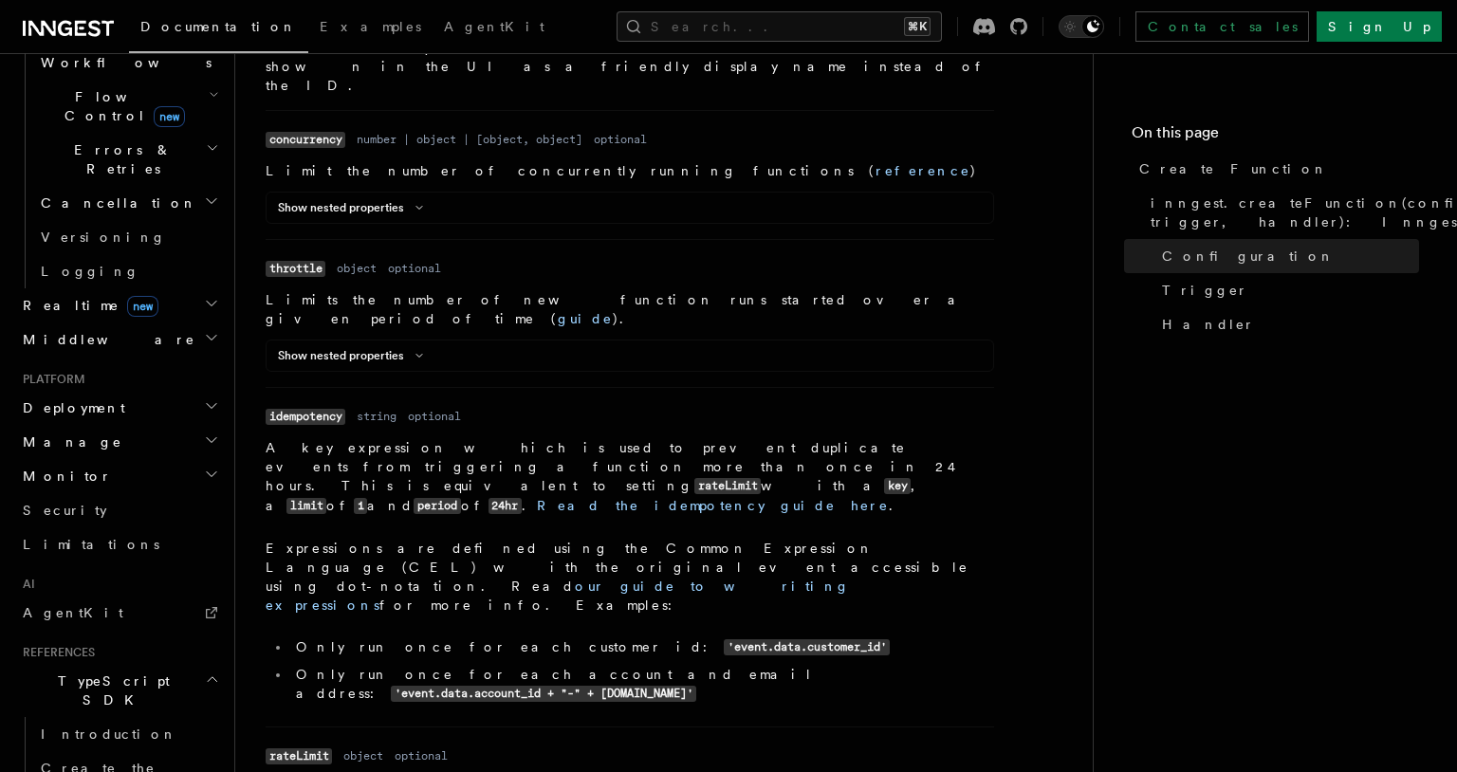
scroll to position [559, 0]
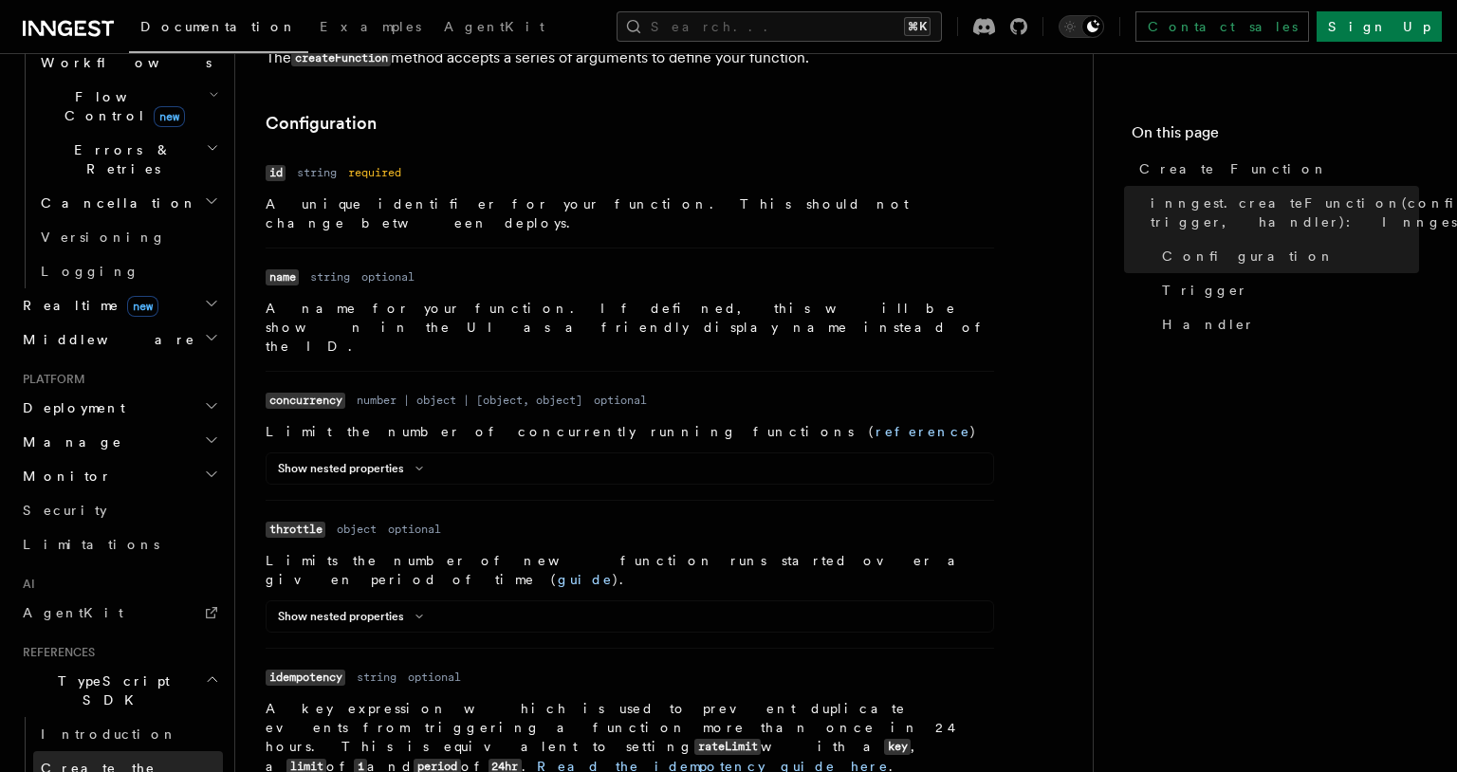
click at [74, 761] on span "Create the client" at bounding box center [98, 778] width 115 height 34
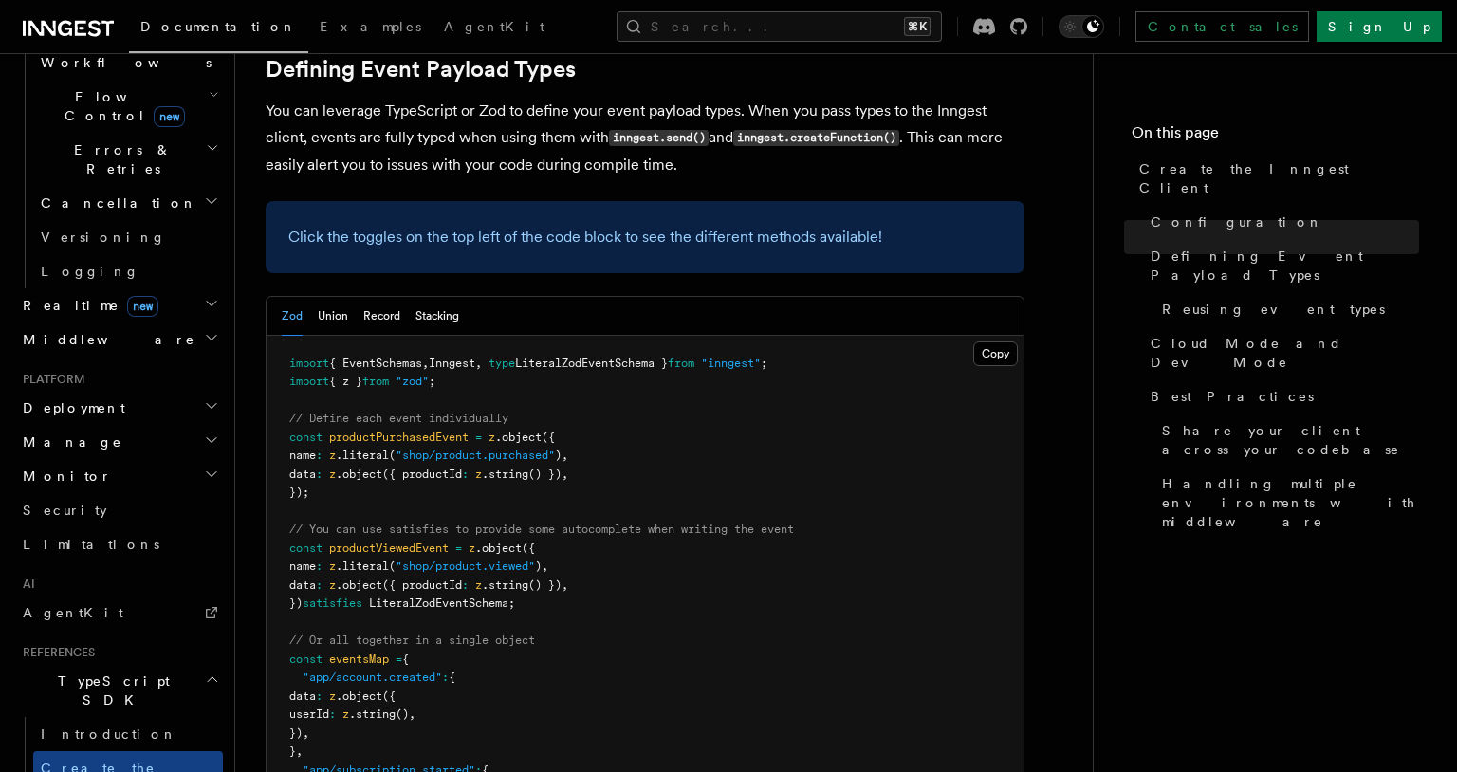
scroll to position [1731, 0]
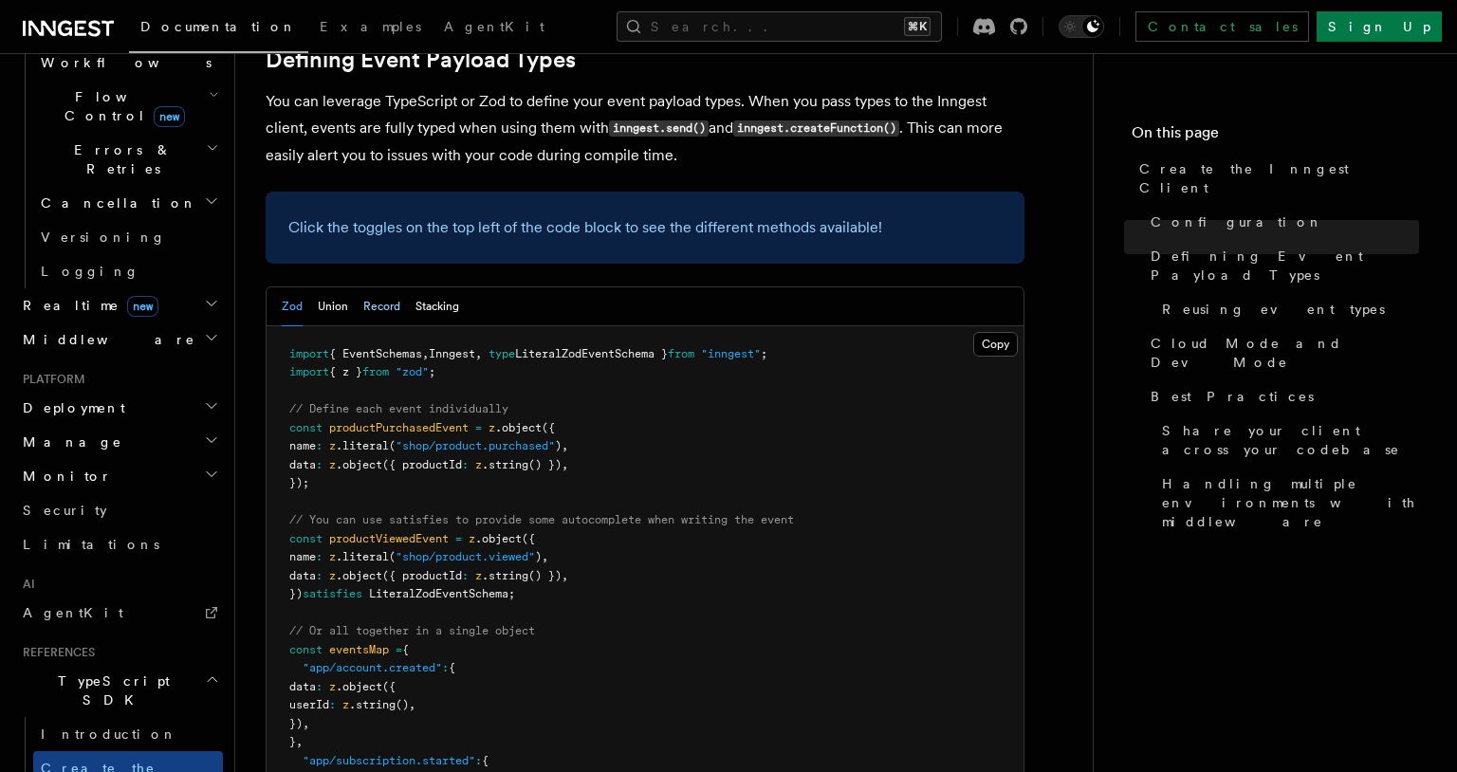
click at [382, 287] on button "Record" at bounding box center [381, 306] width 37 height 39
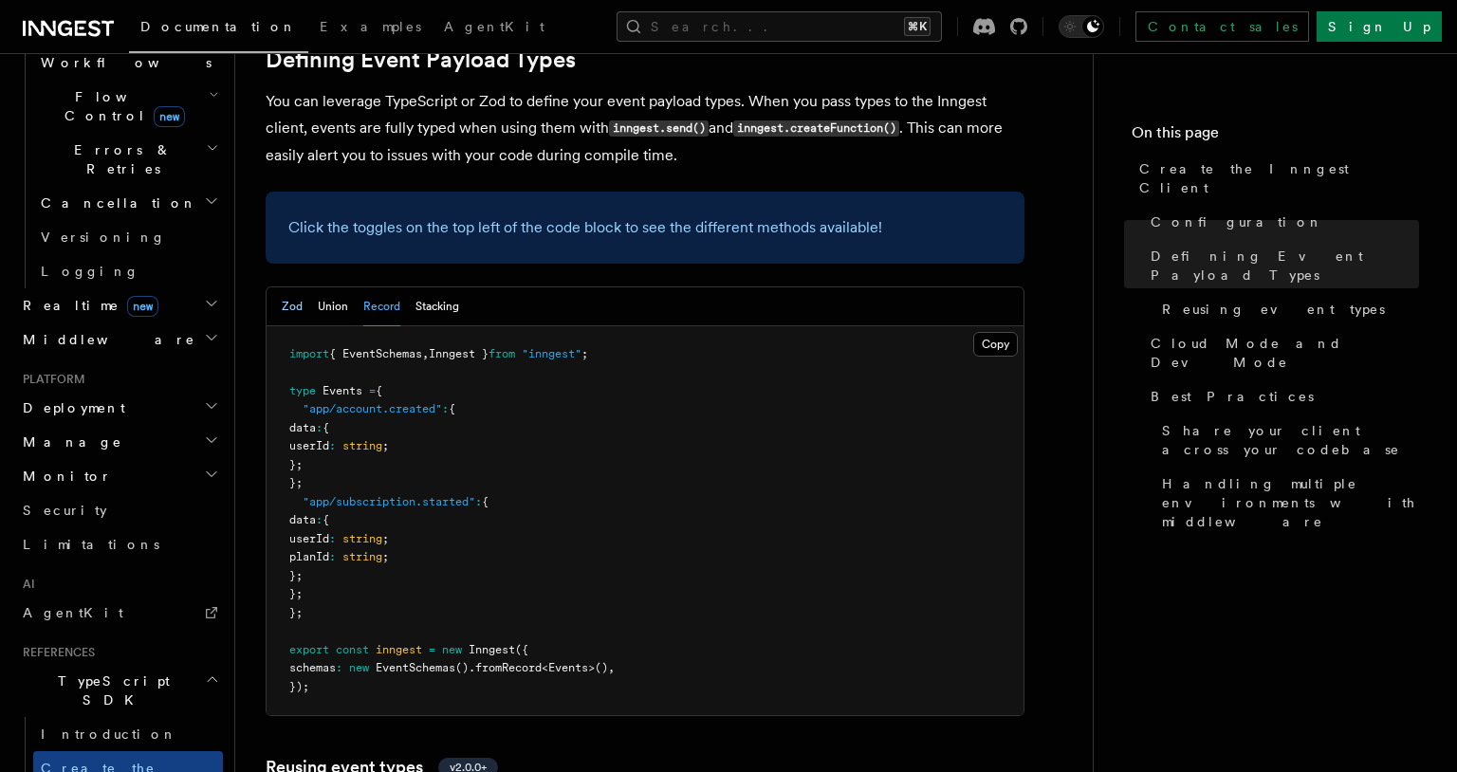
click at [282, 287] on button "Zod" at bounding box center [292, 306] width 21 height 39
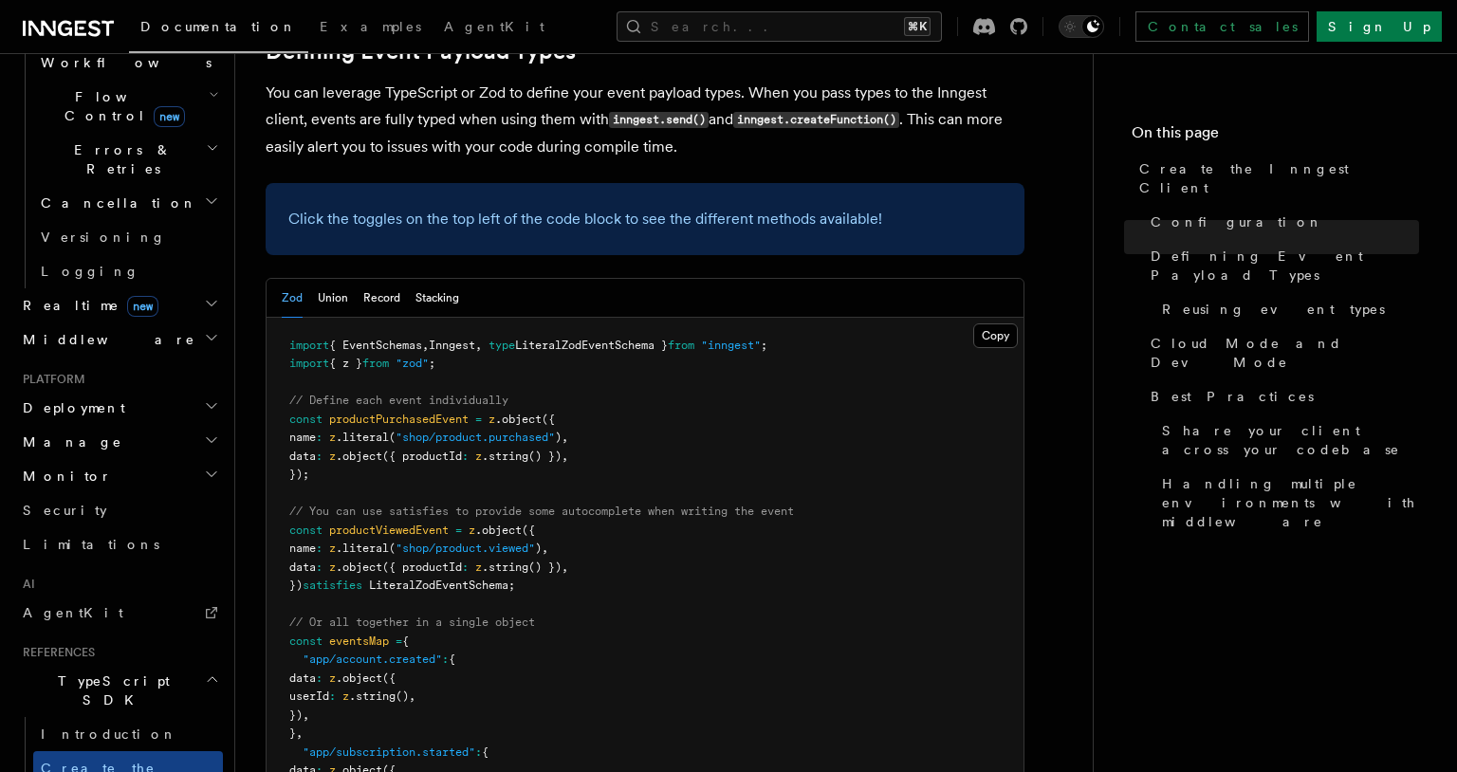
scroll to position [1702, 0]
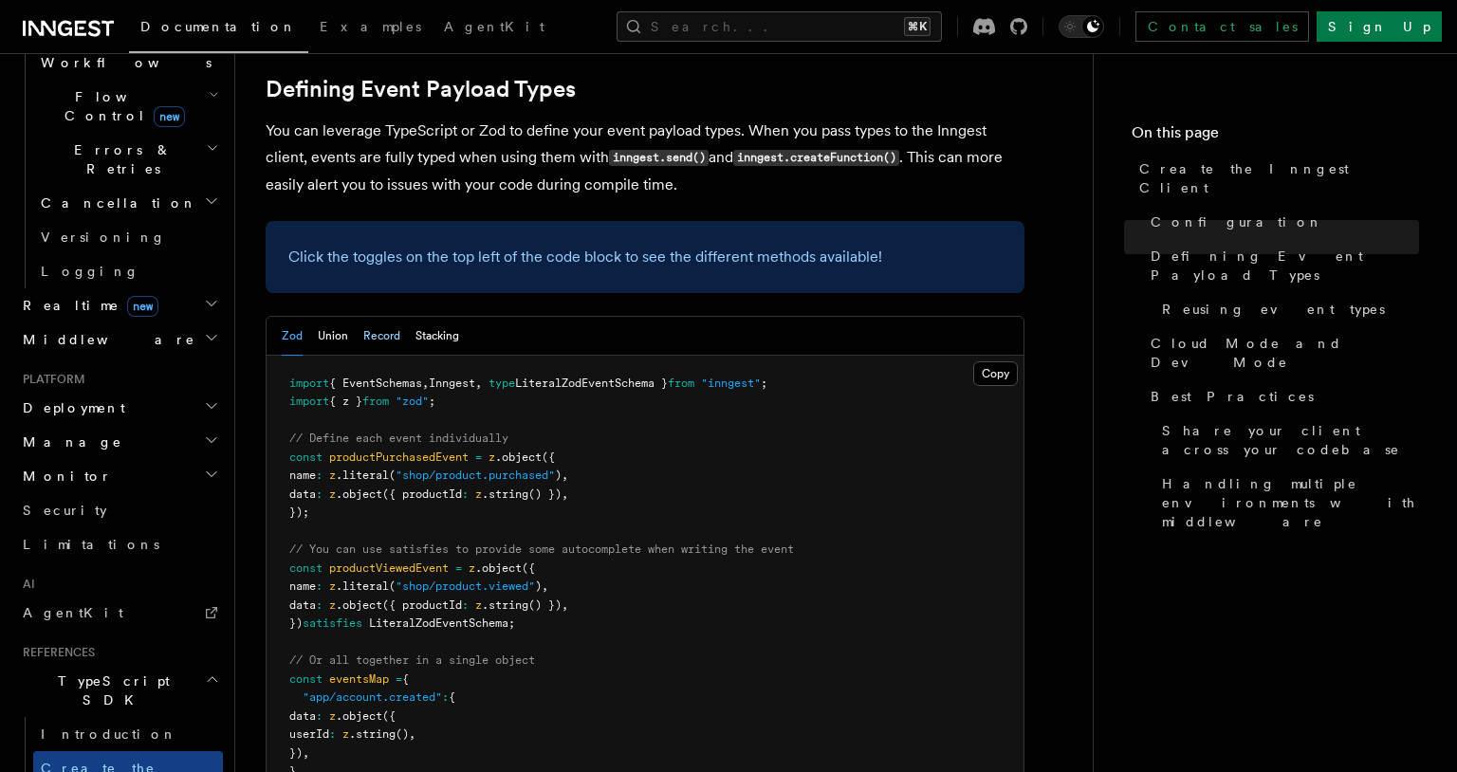
click at [363, 317] on button "Record" at bounding box center [381, 336] width 37 height 39
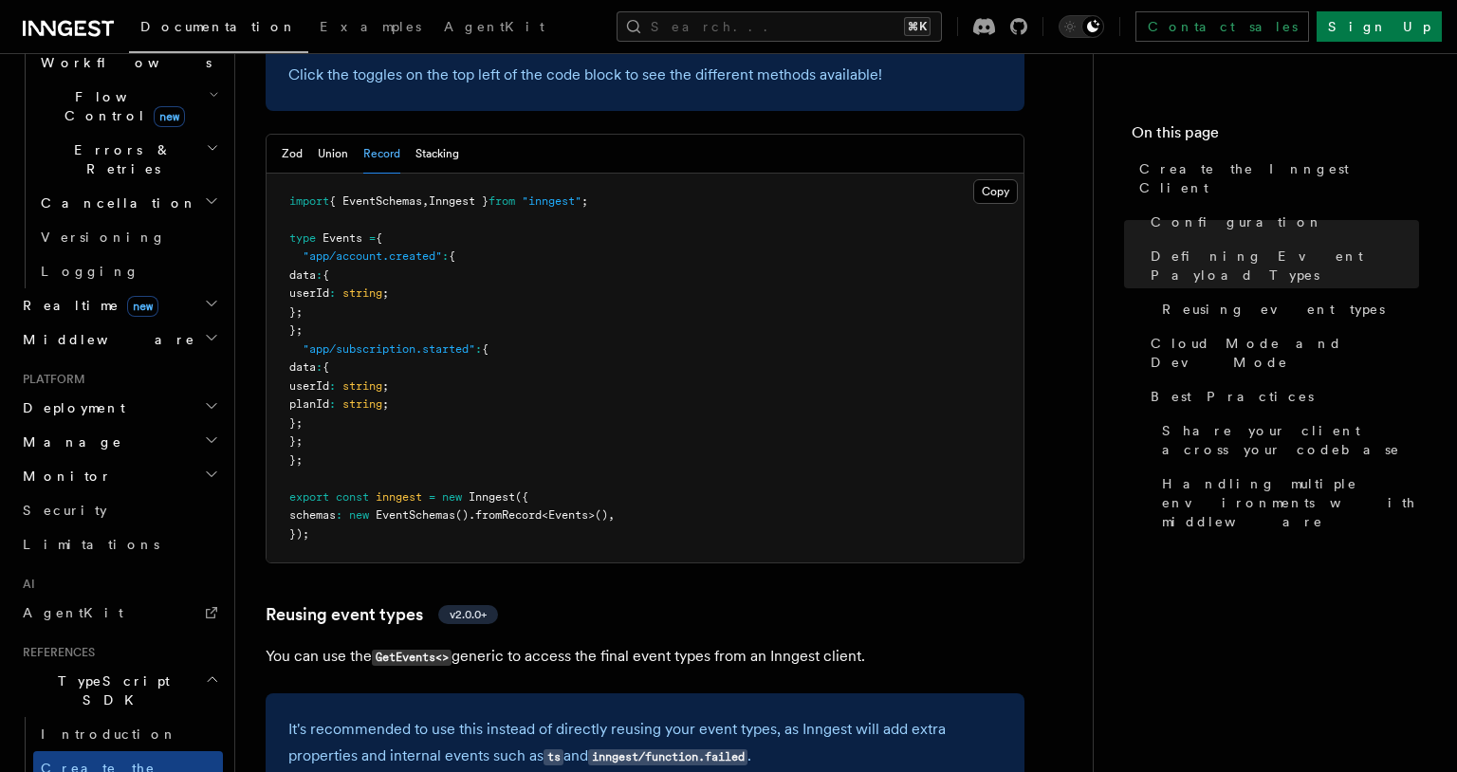
scroll to position [1760, 0]
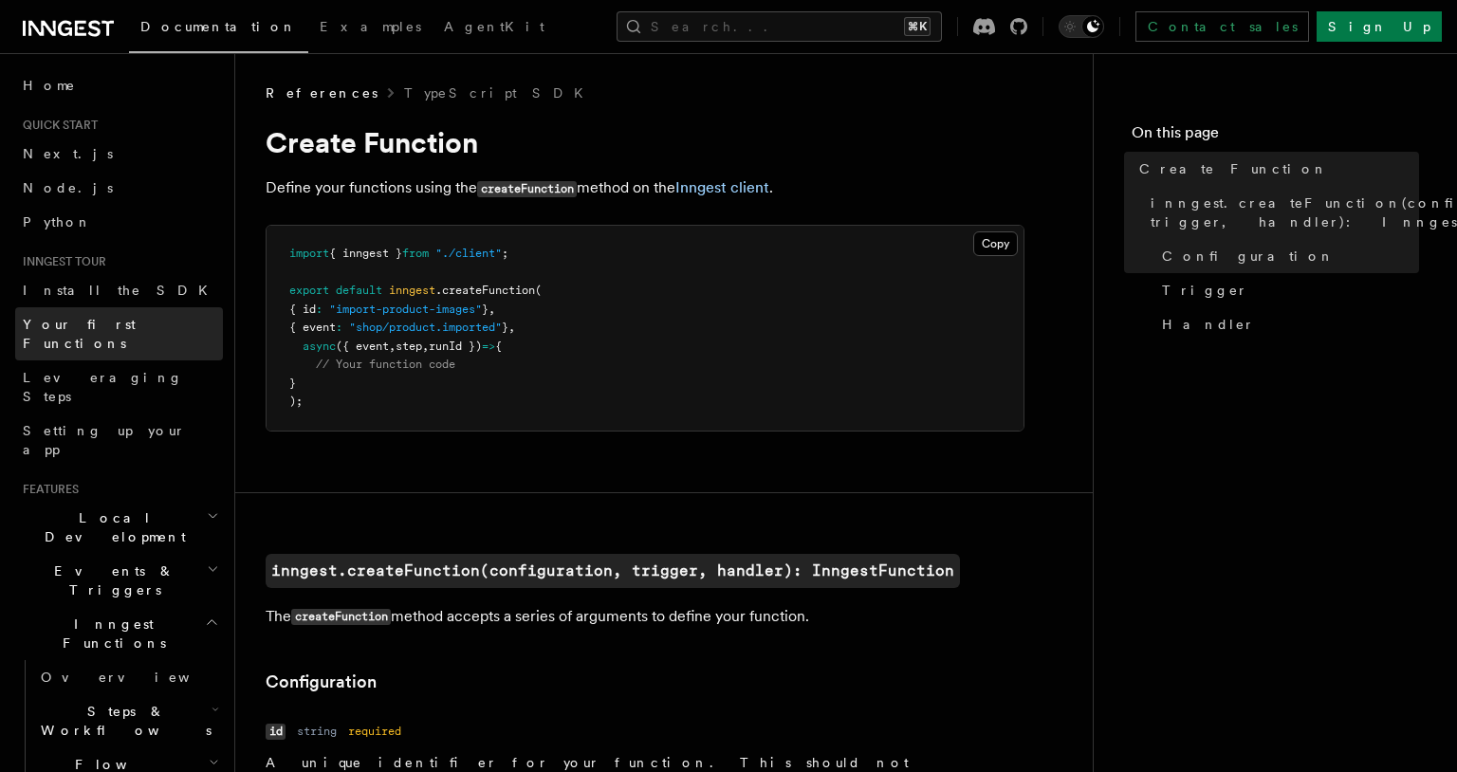
click at [94, 326] on span "Your first Functions" at bounding box center [79, 334] width 113 height 34
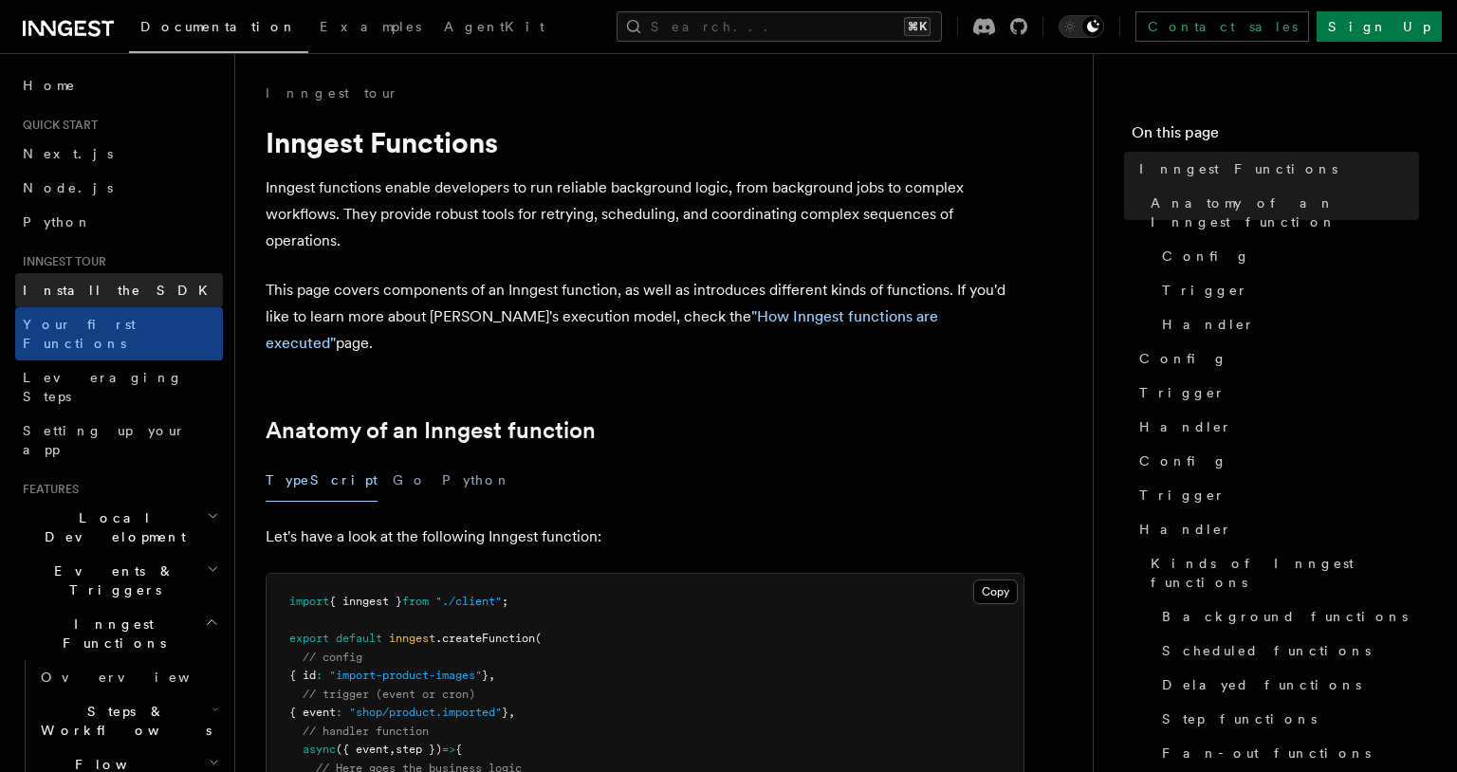
click at [138, 277] on link "Install the SDK" at bounding box center [119, 290] width 208 height 34
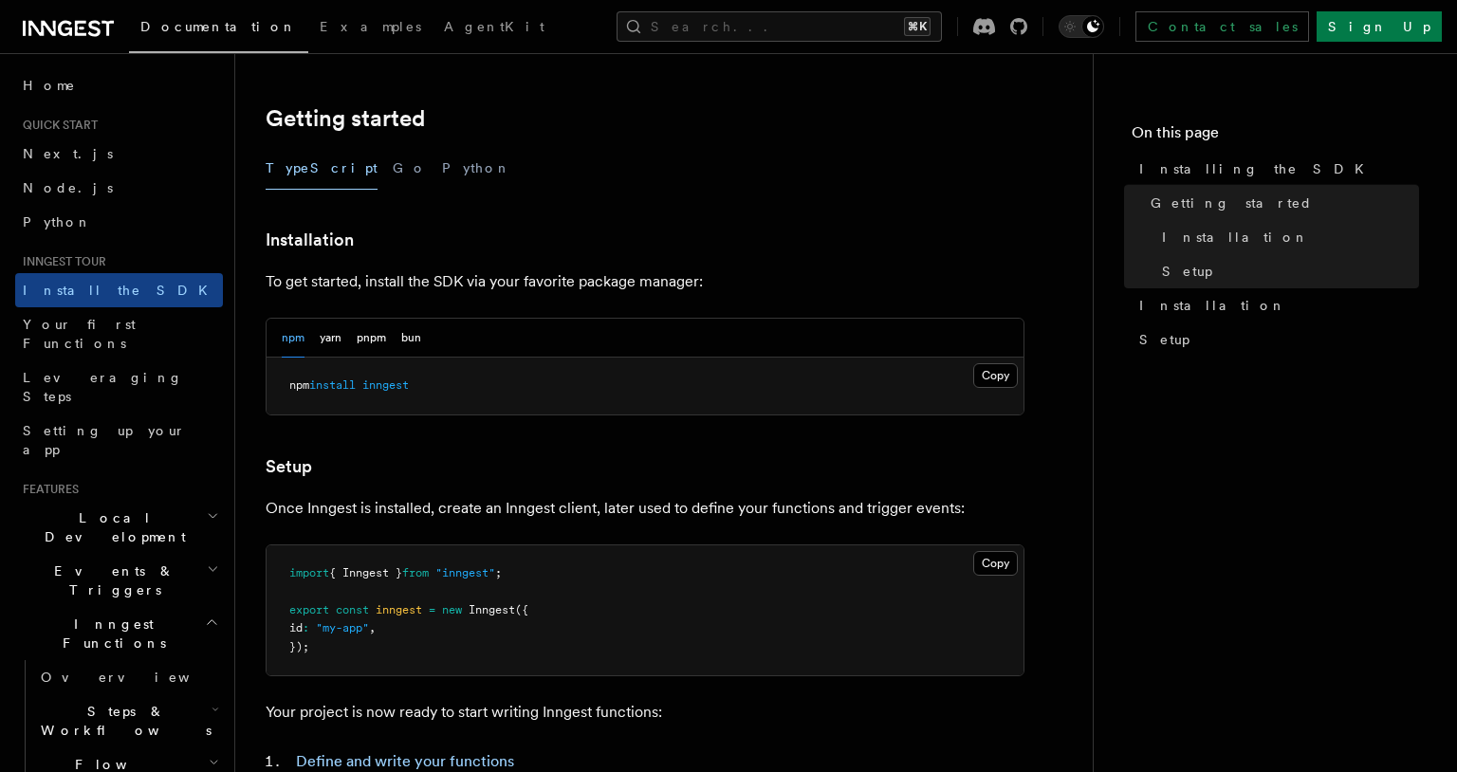
scroll to position [327, 0]
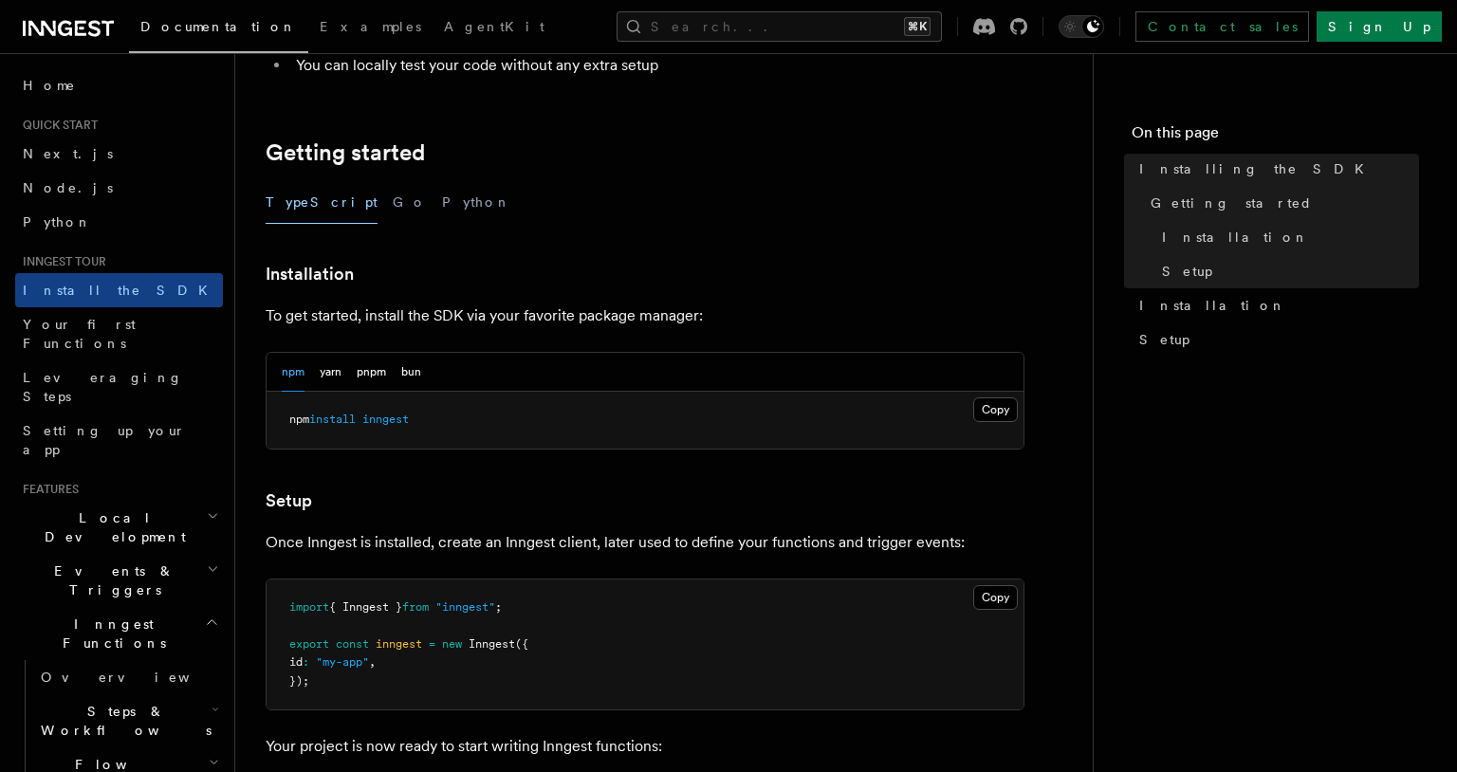
click at [472, 377] on div "npm yarn pnpm bun" at bounding box center [645, 372] width 757 height 39
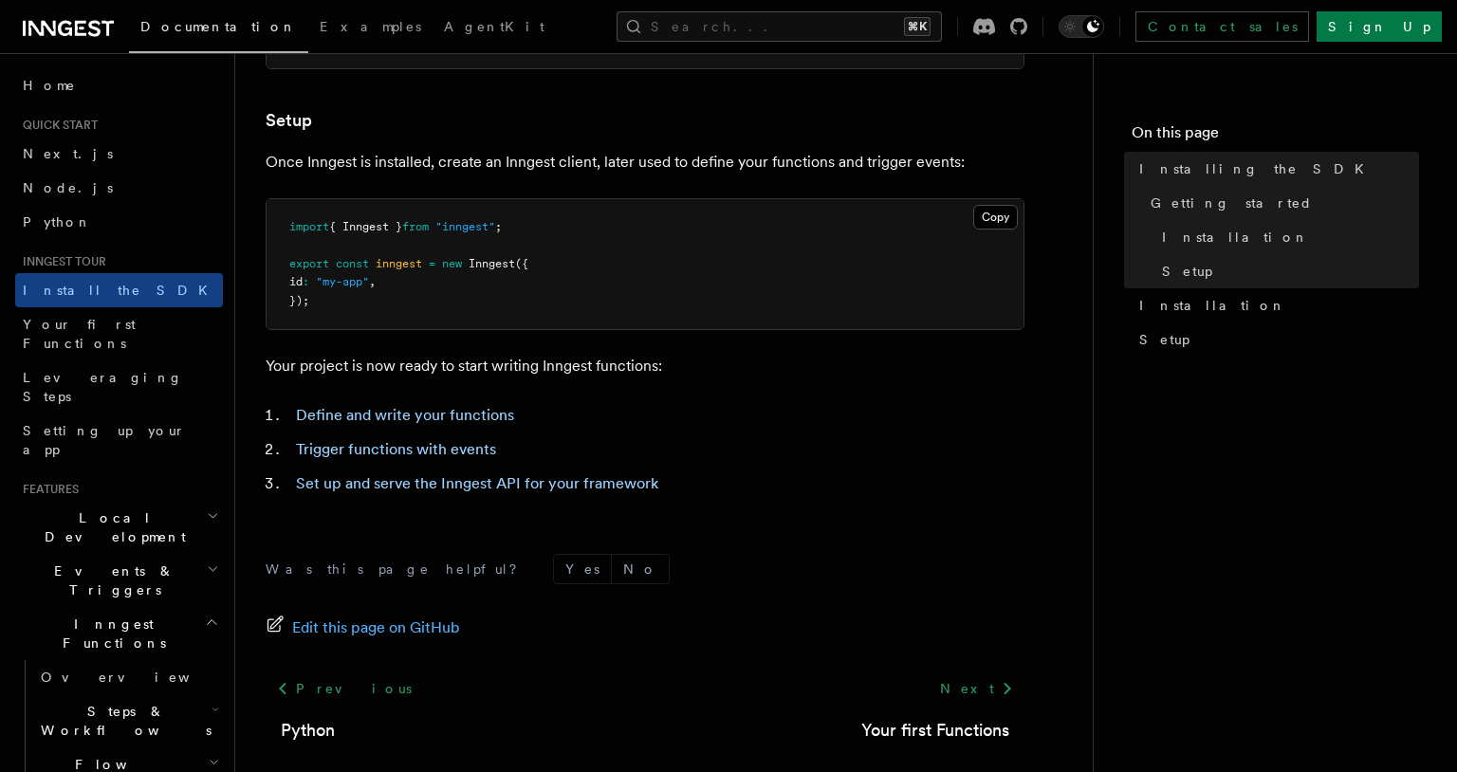
scroll to position [800, 0]
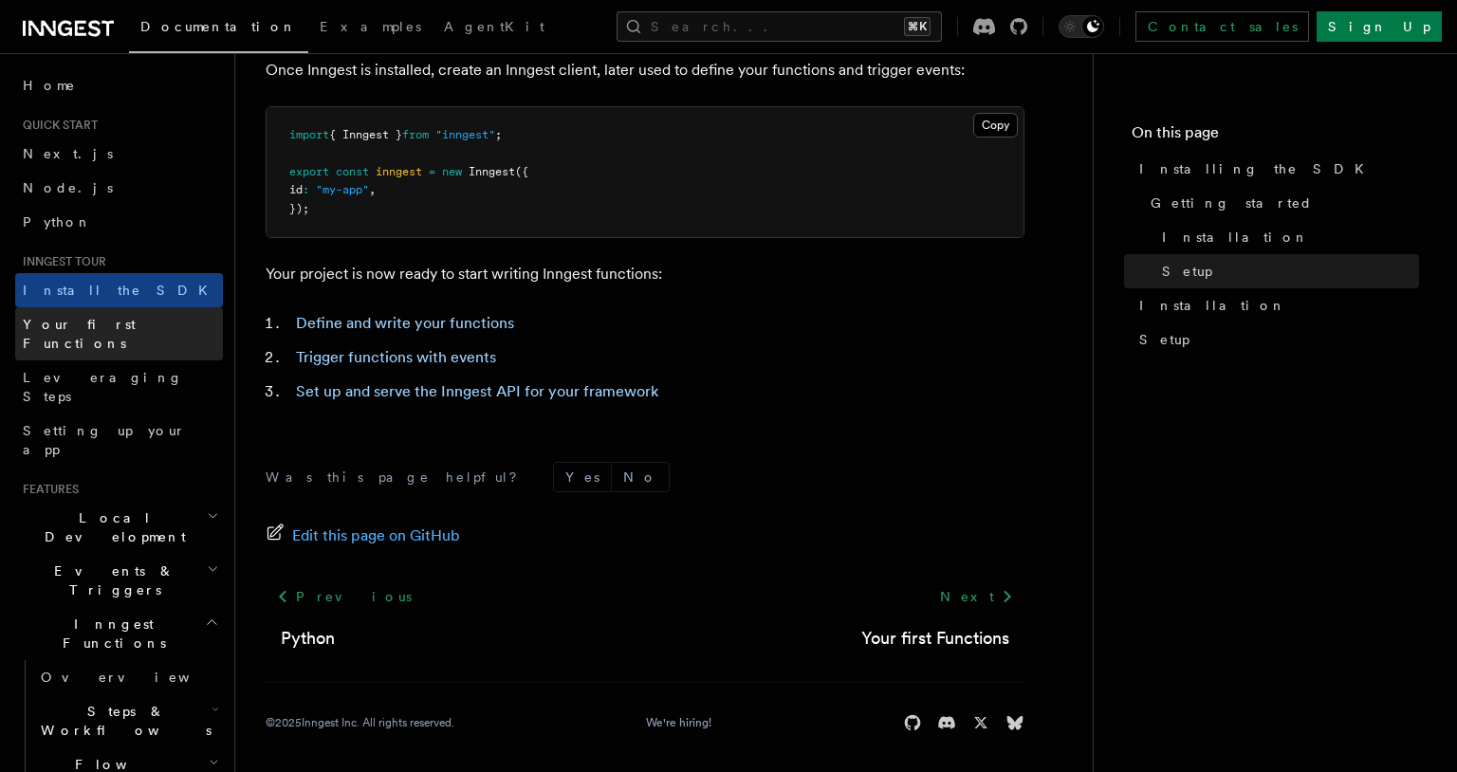
click at [155, 324] on link "Your first Functions" at bounding box center [119, 333] width 208 height 53
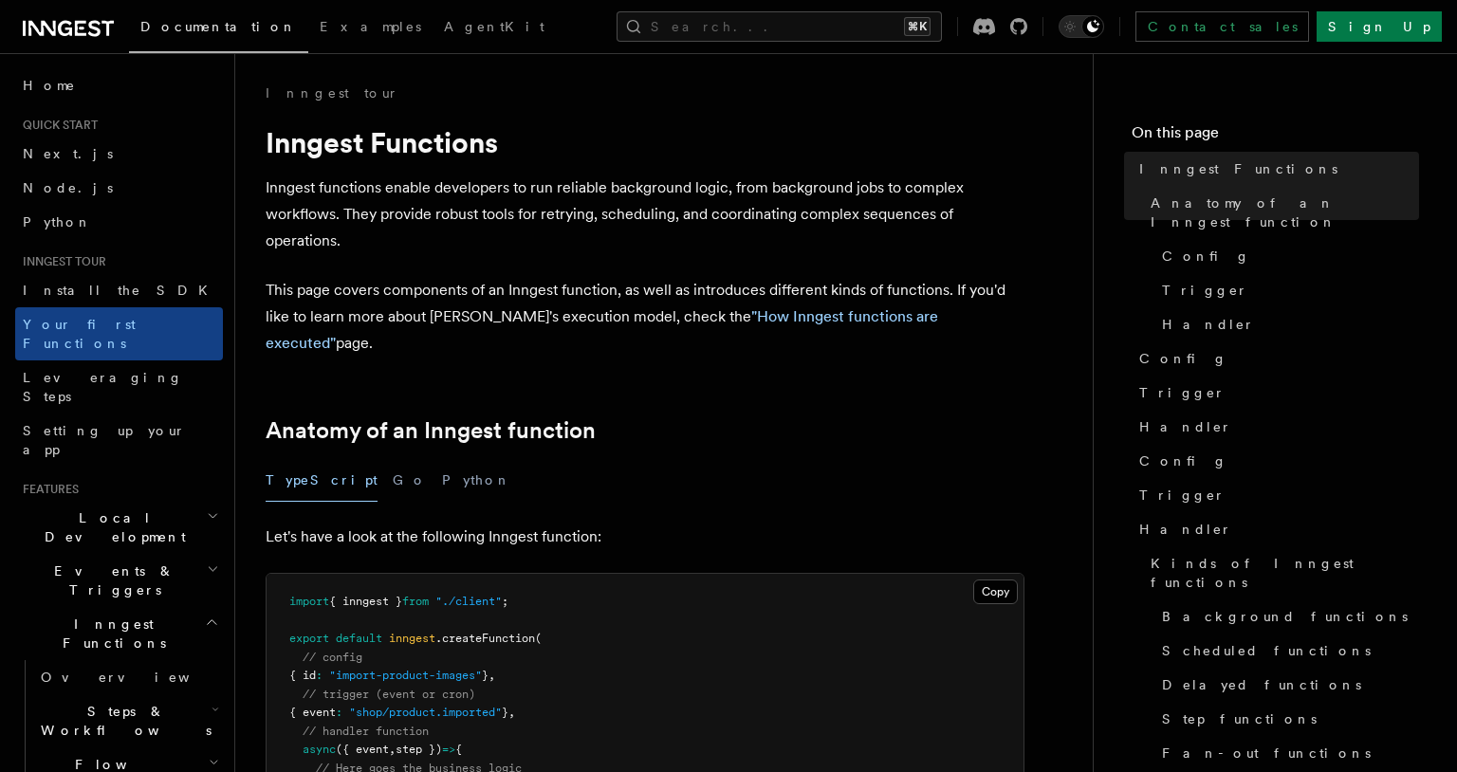
scroll to position [222, 0]
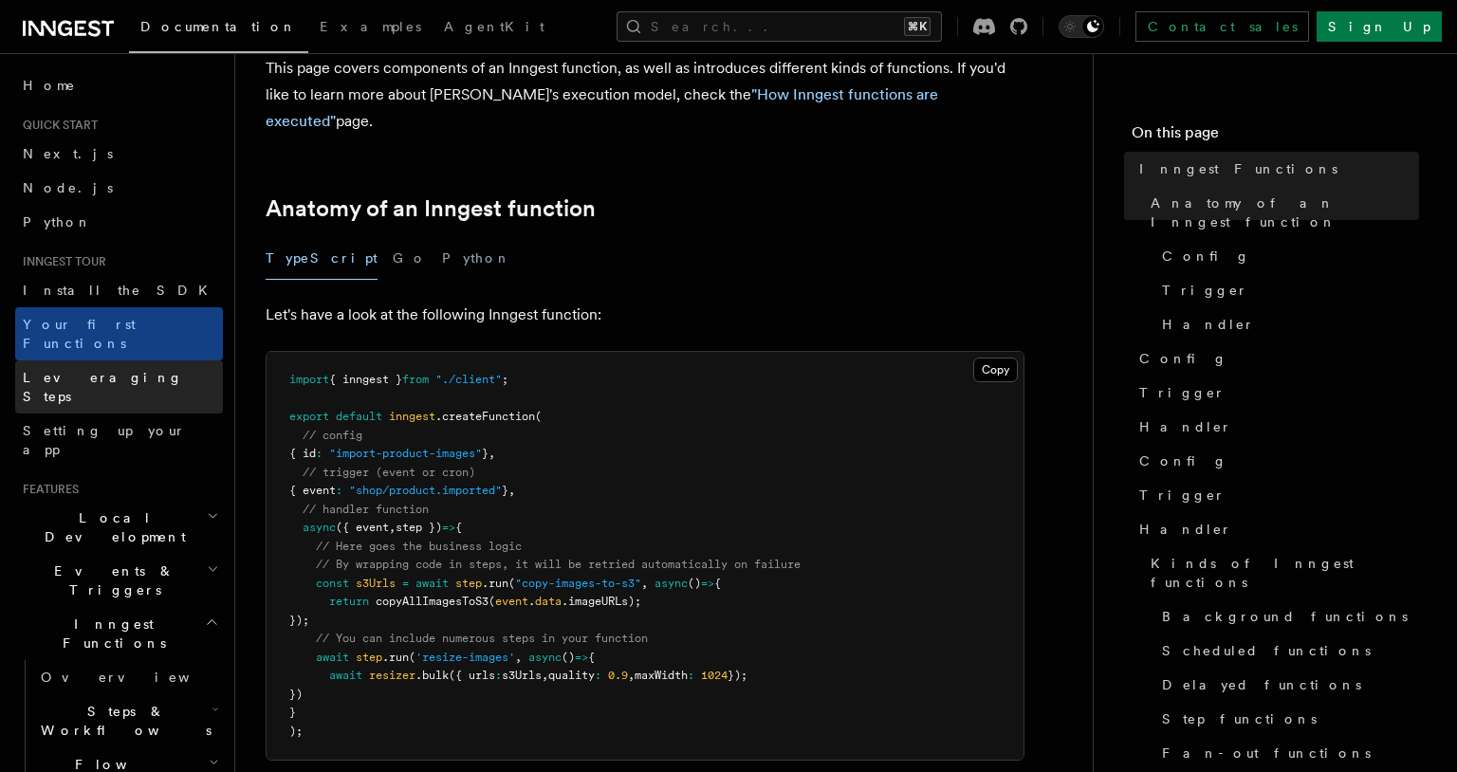
click at [112, 370] on span "Leveraging Steps" at bounding box center [103, 387] width 160 height 34
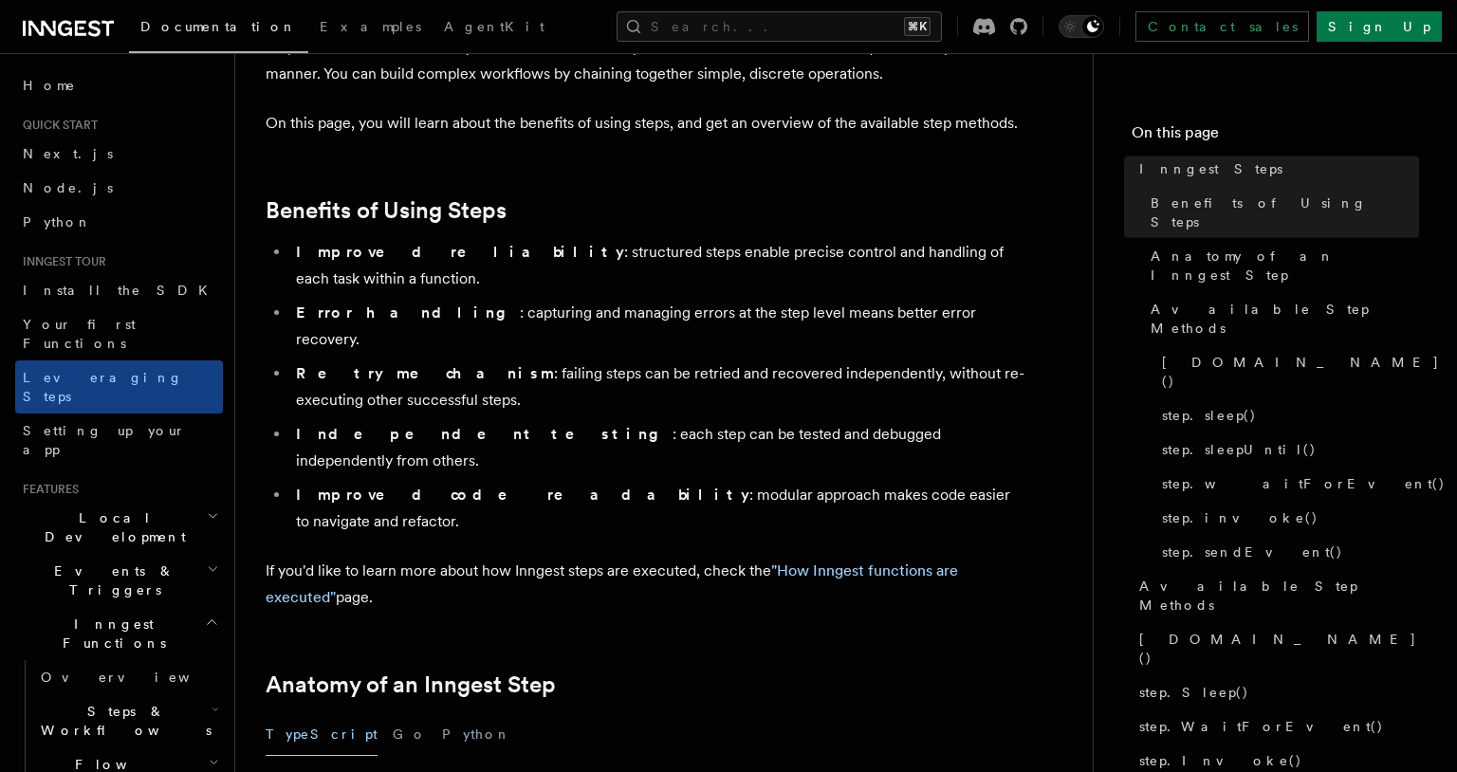
scroll to position [434, 0]
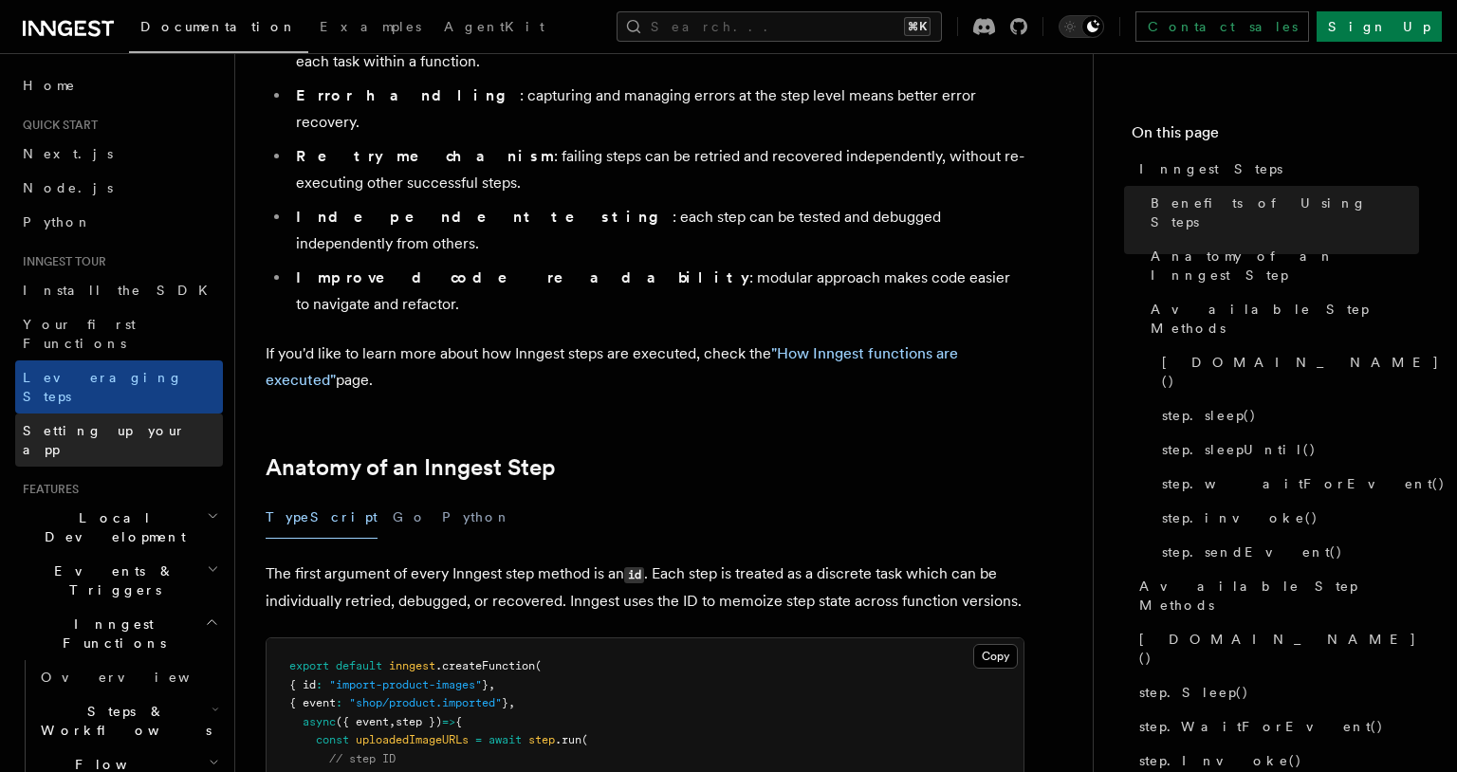
click at [144, 414] on link "Setting up your app" at bounding box center [119, 440] width 208 height 53
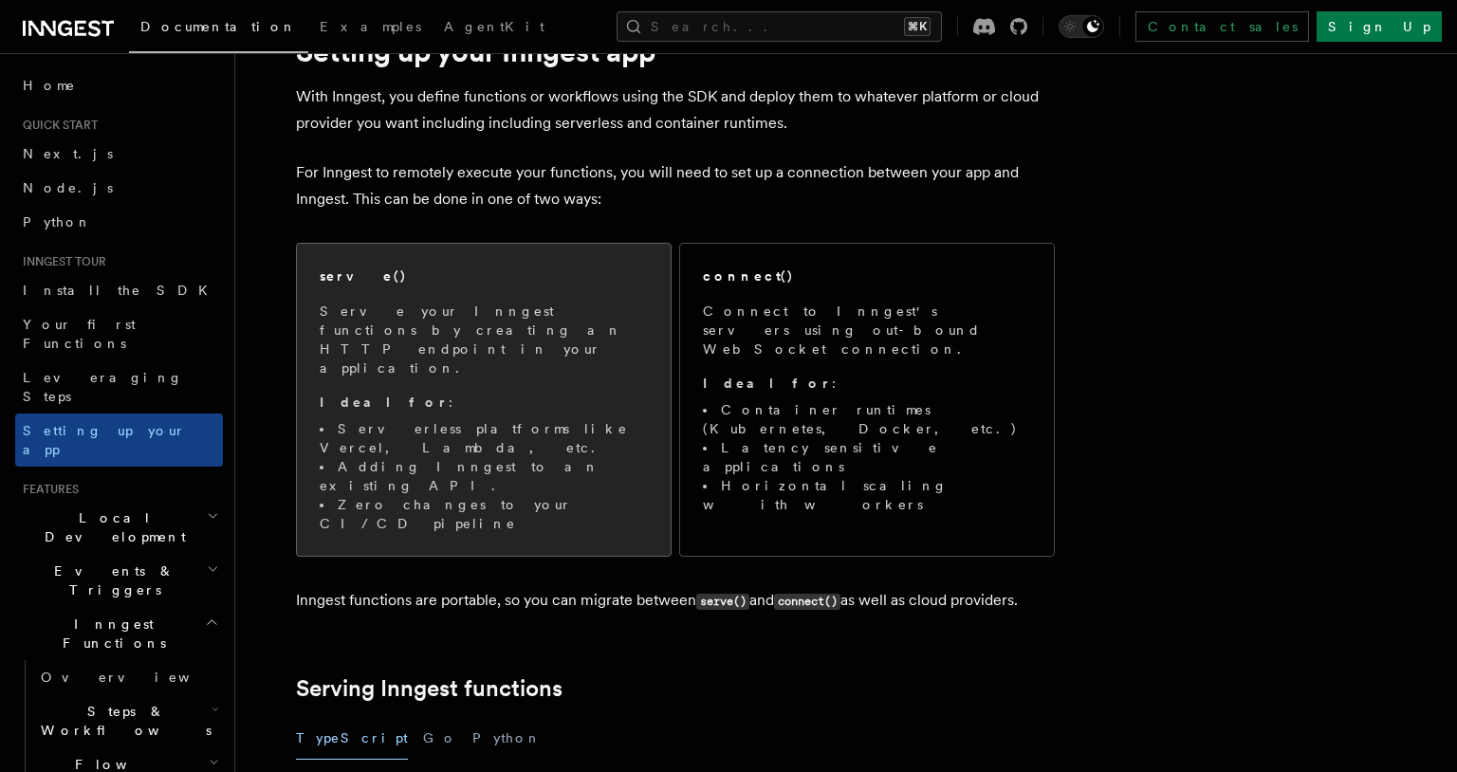
scroll to position [95, 0]
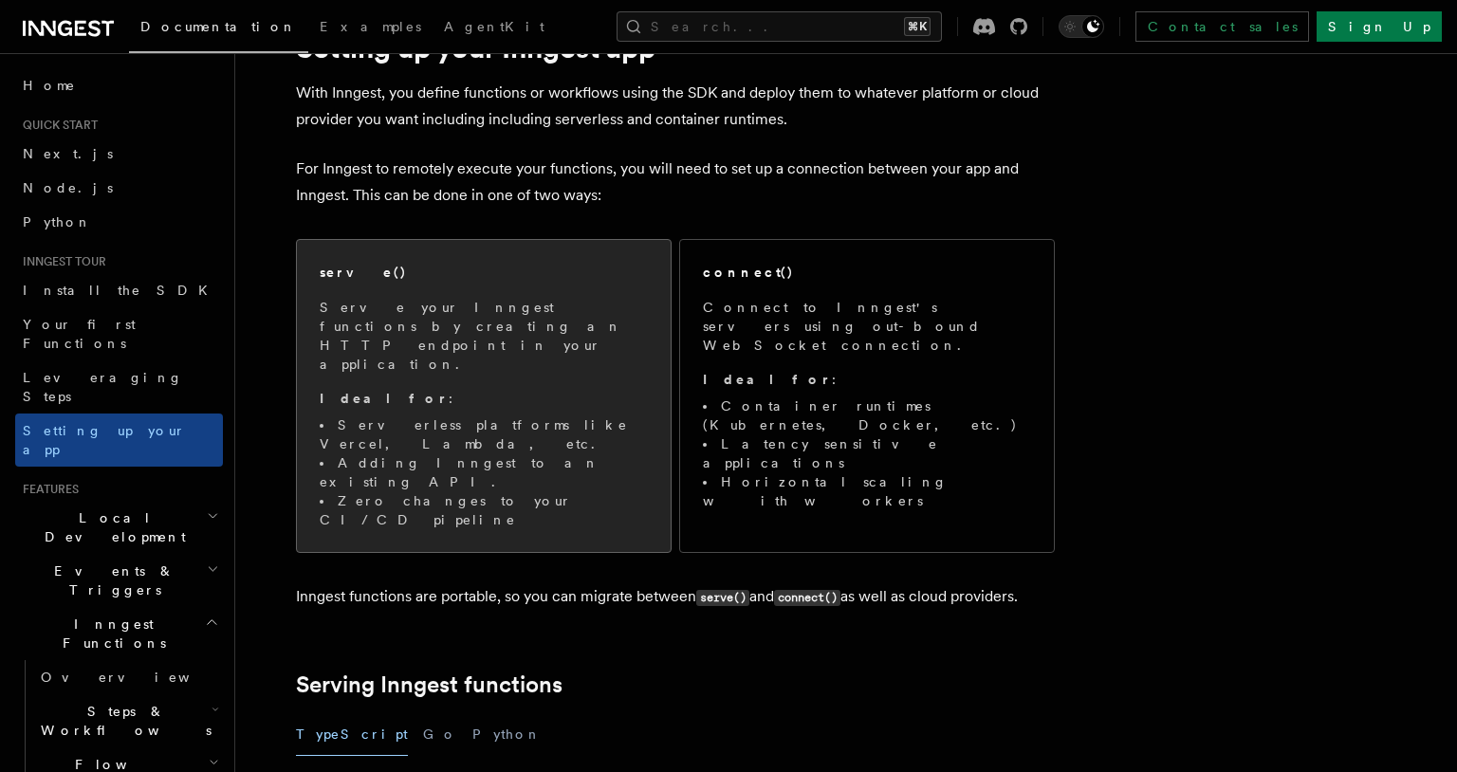
click at [560, 336] on span "Serve your Inngest functions by creating an HTTP endpoint in your application. …" at bounding box center [484, 413] width 328 height 231
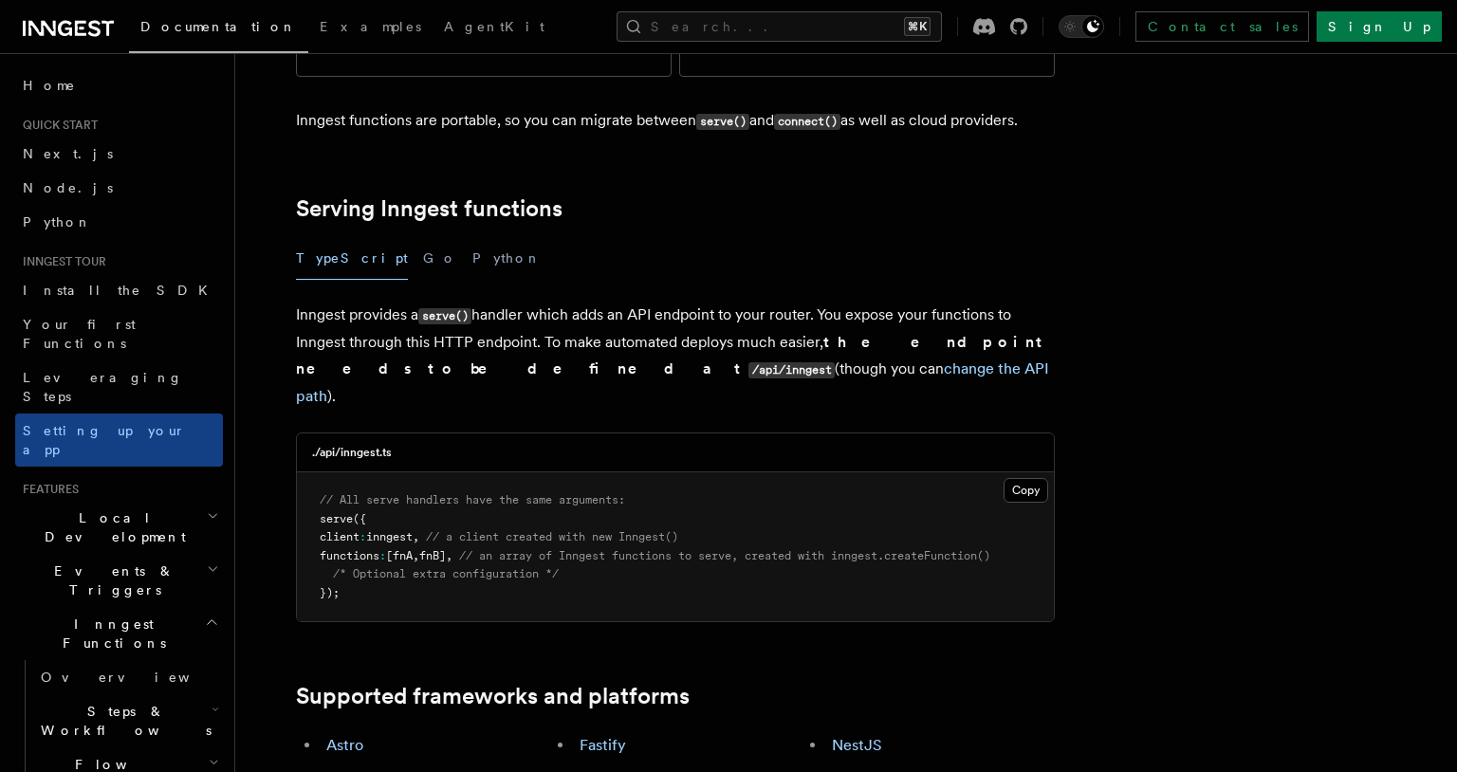
scroll to position [581, 0]
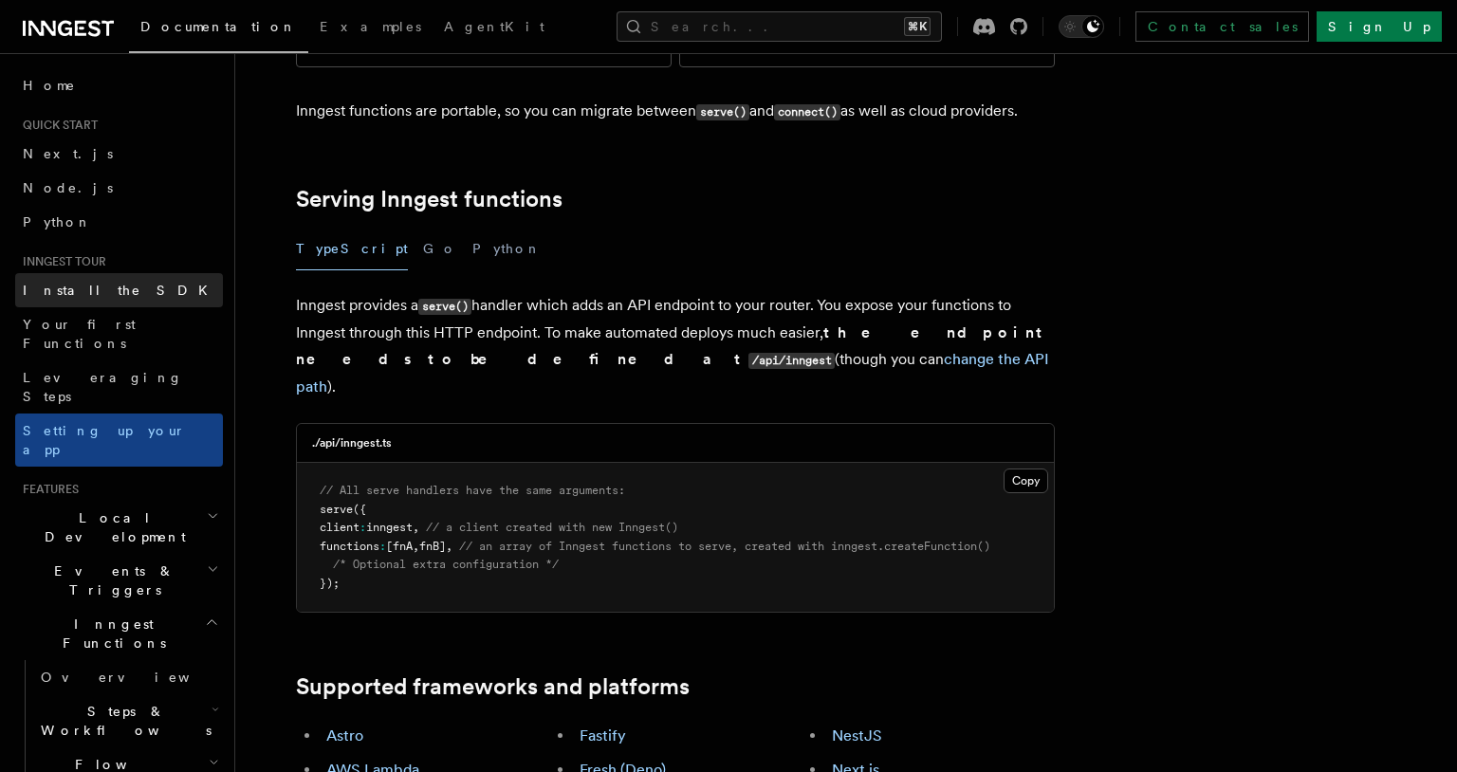
click at [111, 294] on link "Install the SDK" at bounding box center [119, 290] width 208 height 34
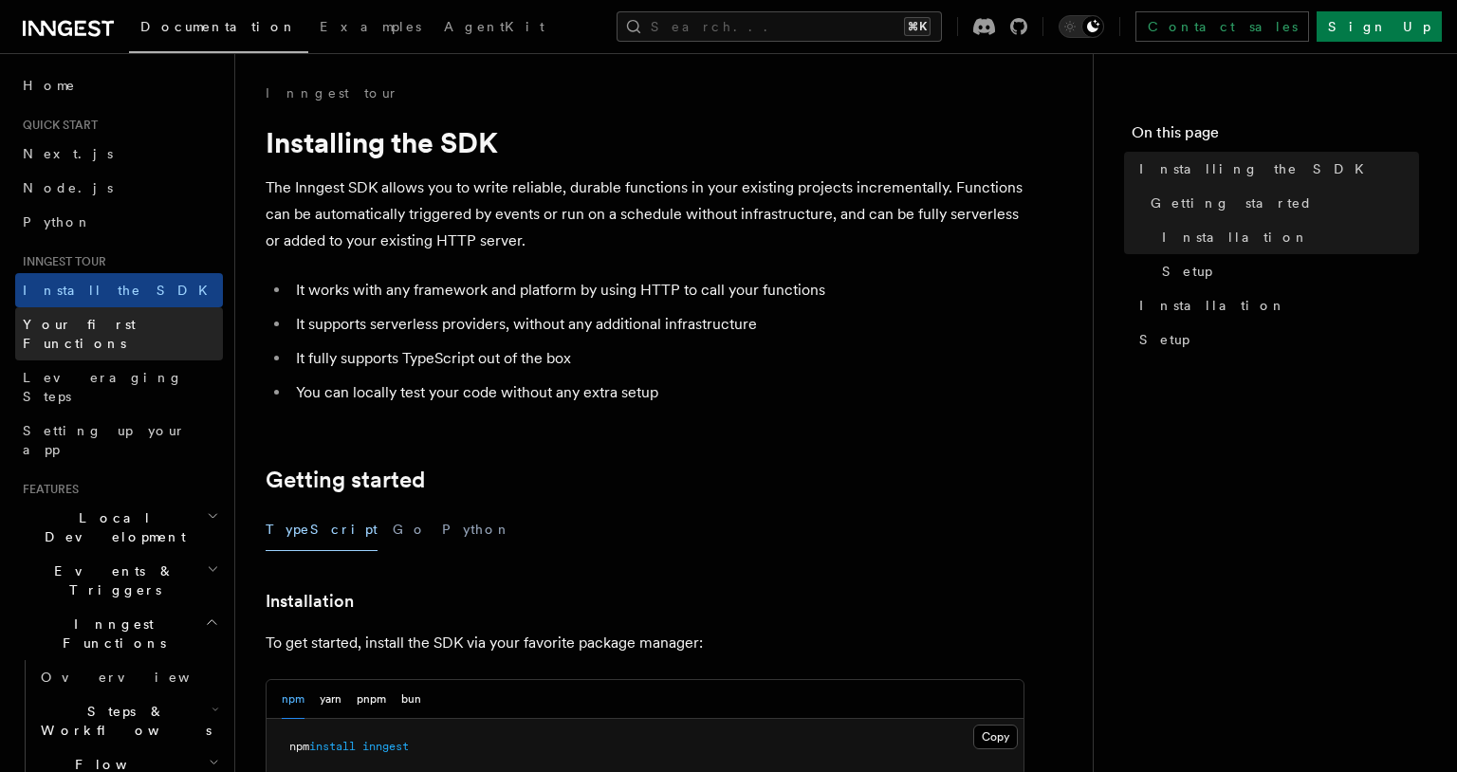
click at [102, 328] on span "Your first Functions" at bounding box center [79, 334] width 113 height 34
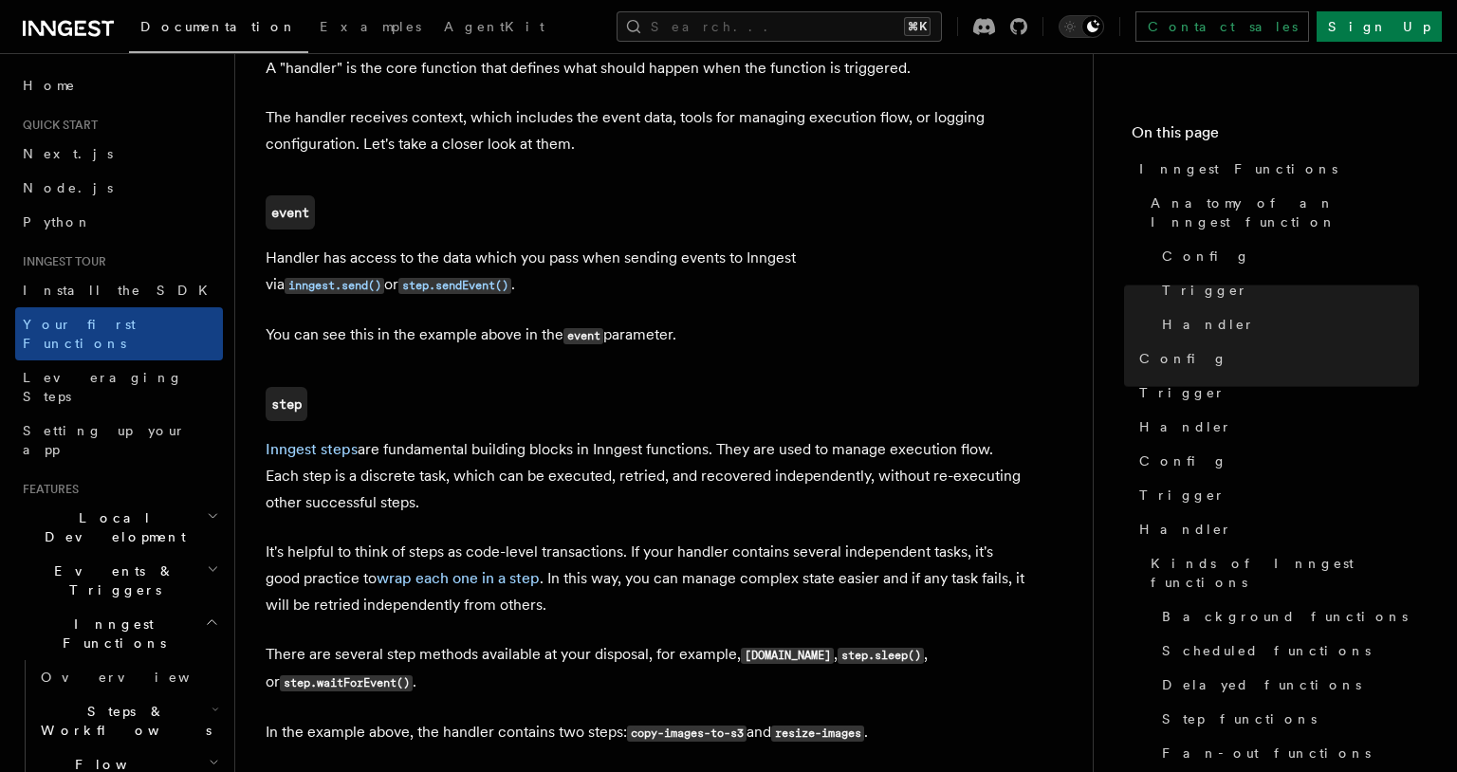
scroll to position [592, 0]
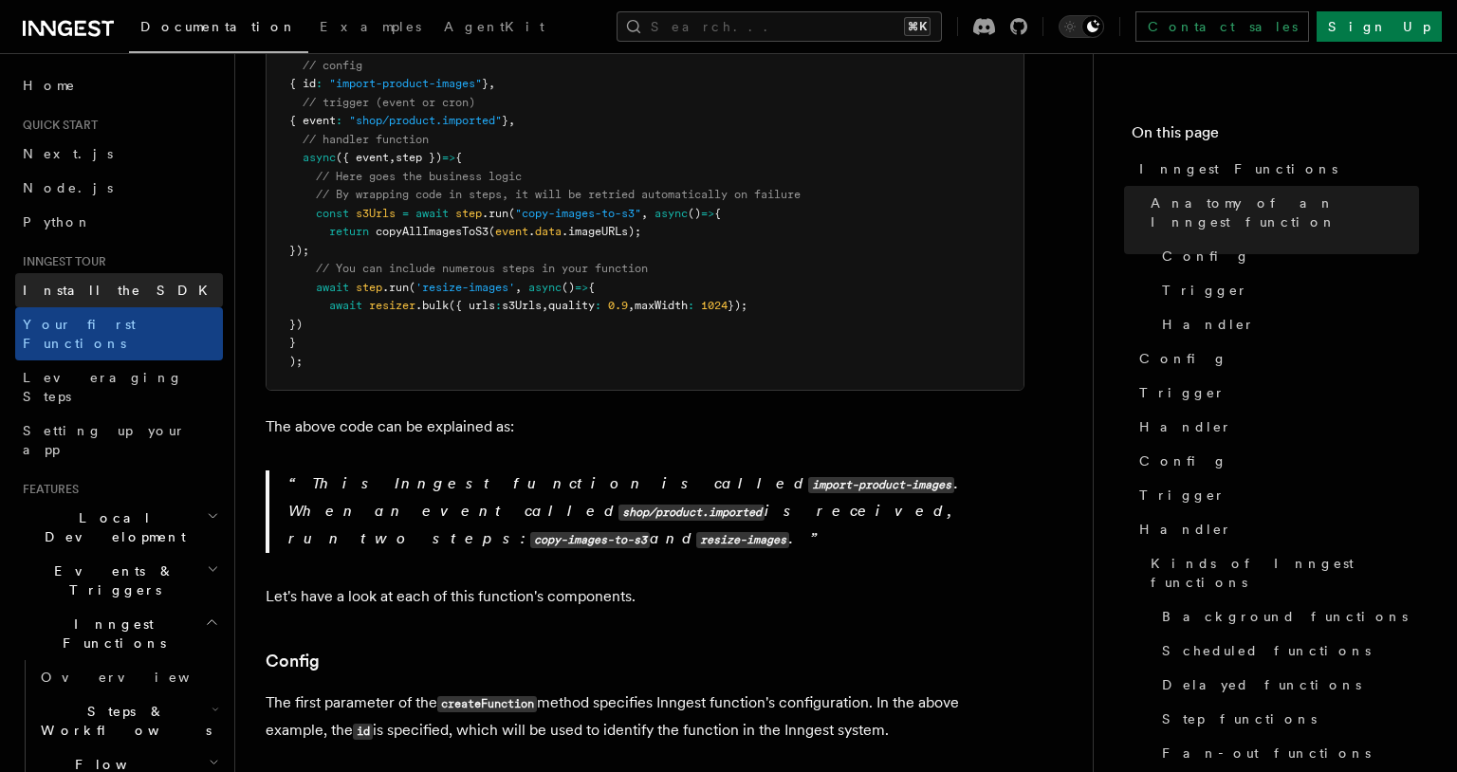
click at [130, 273] on link "Install the SDK" at bounding box center [119, 290] width 208 height 34
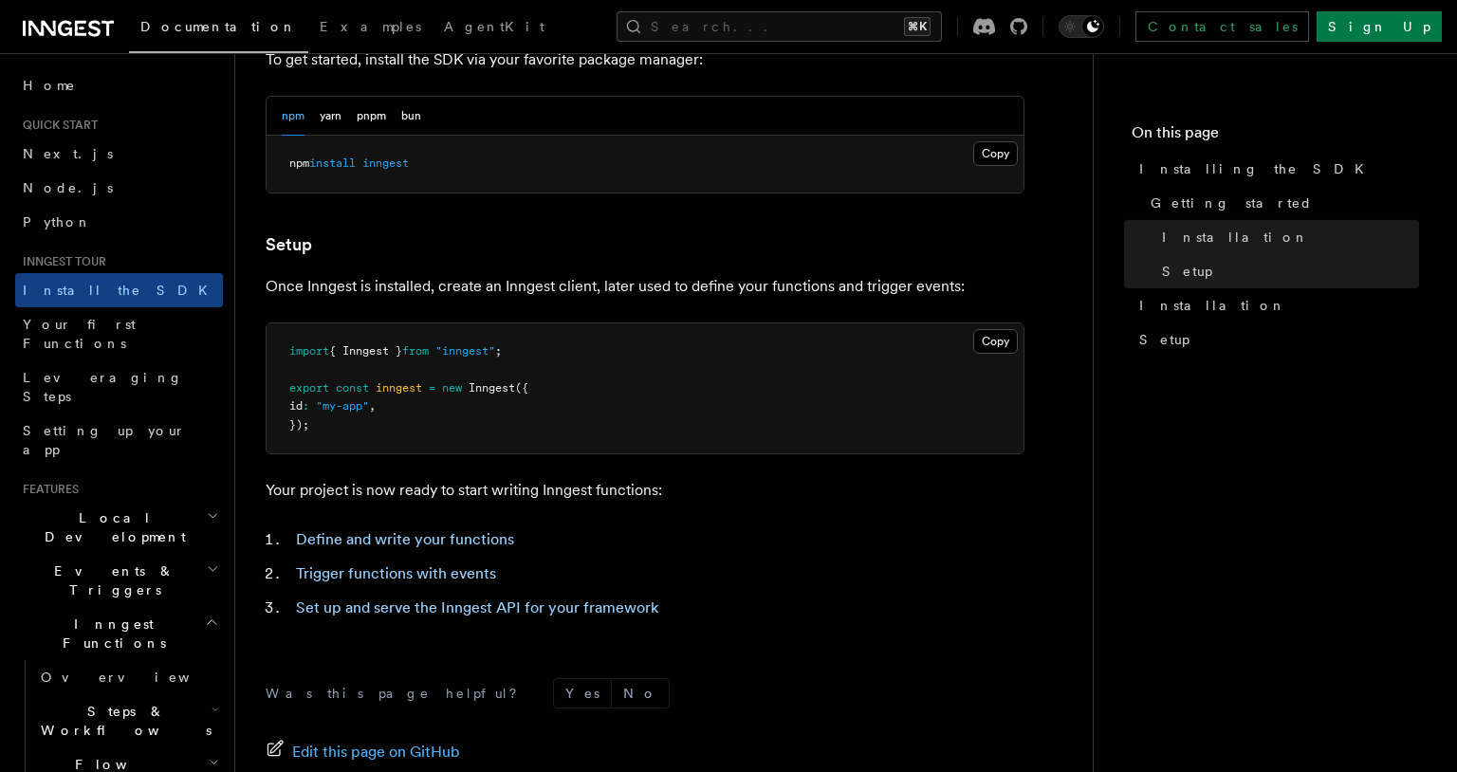
scroll to position [805, 0]
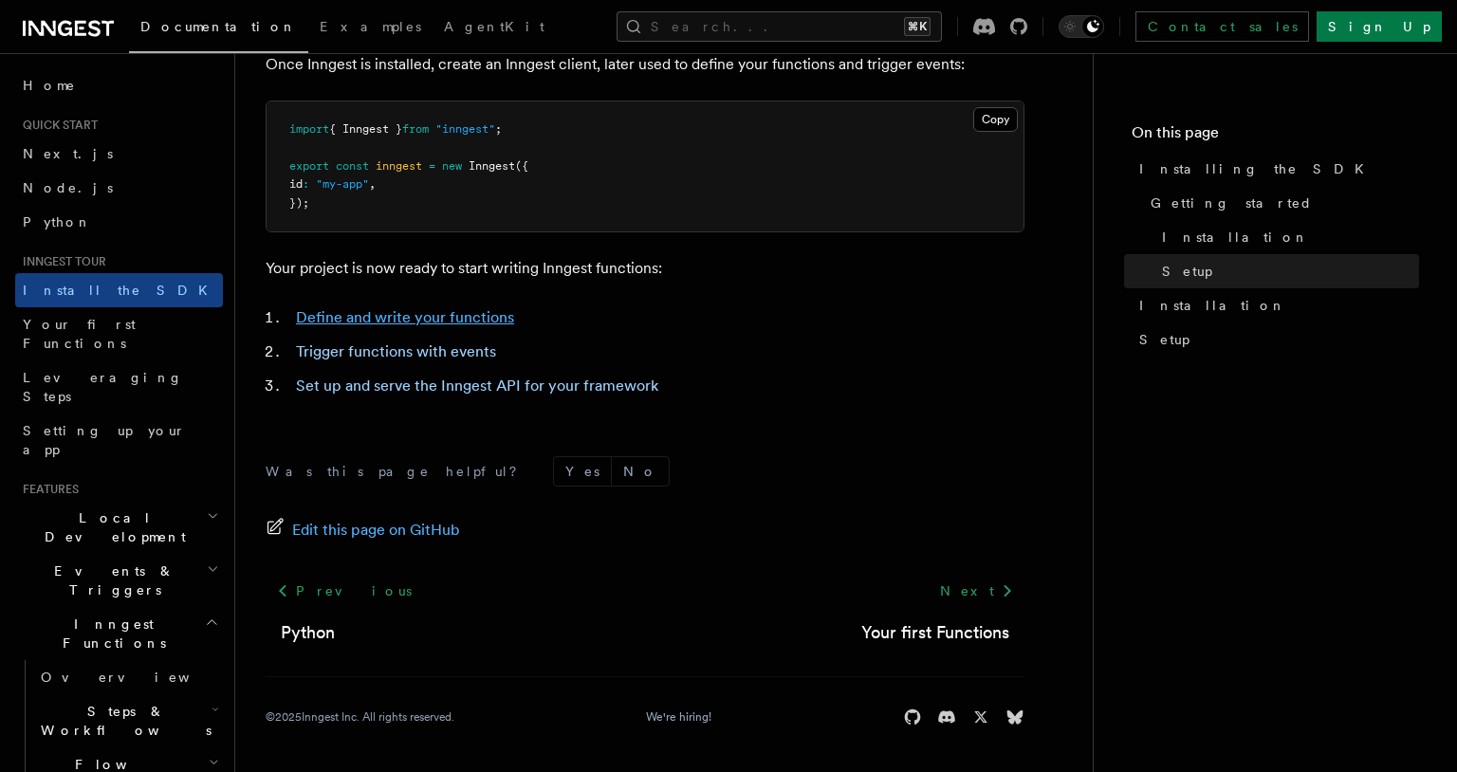
click at [448, 320] on link "Define and write your functions" at bounding box center [405, 317] width 218 height 18
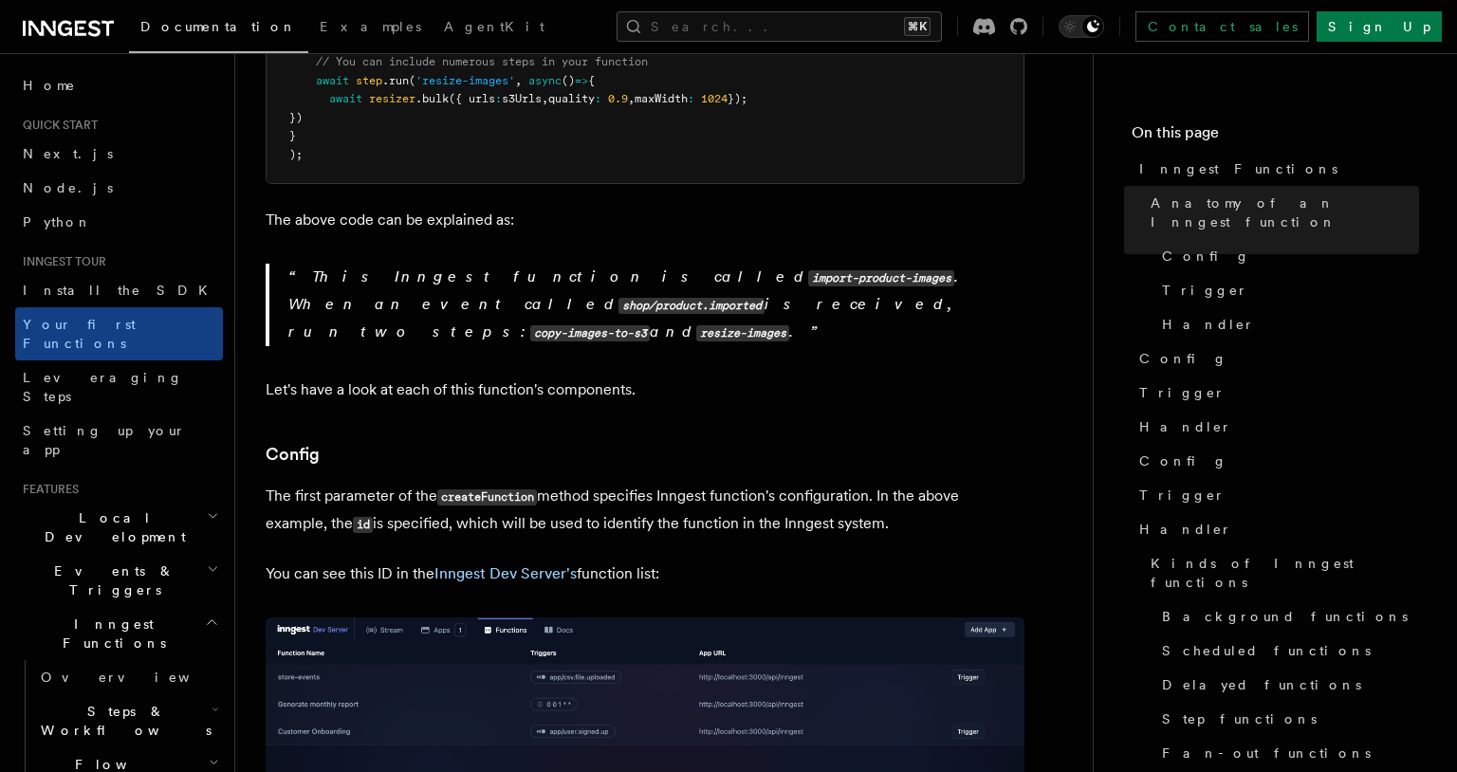
scroll to position [934, 0]
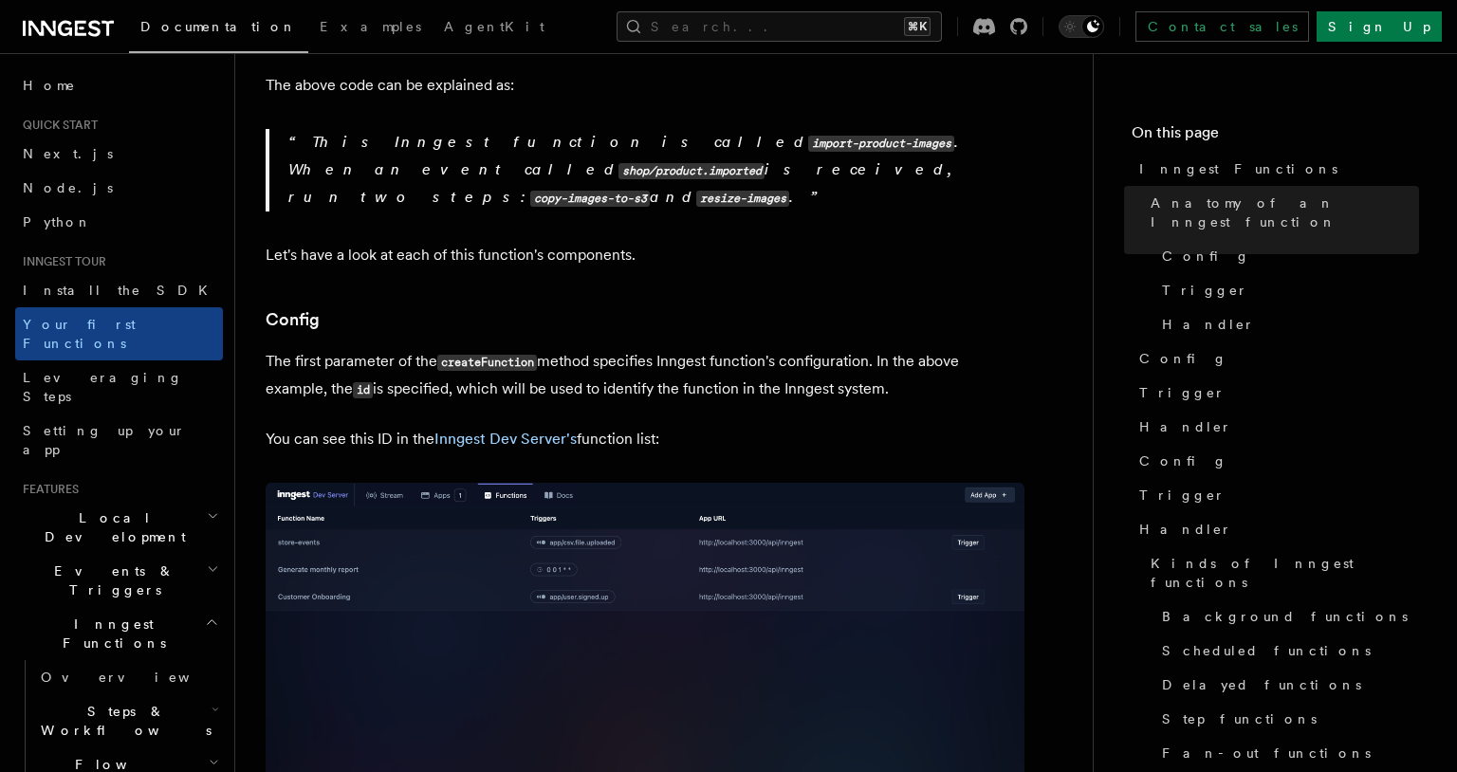
click at [161, 501] on h2 "Local Development" at bounding box center [119, 527] width 208 height 53
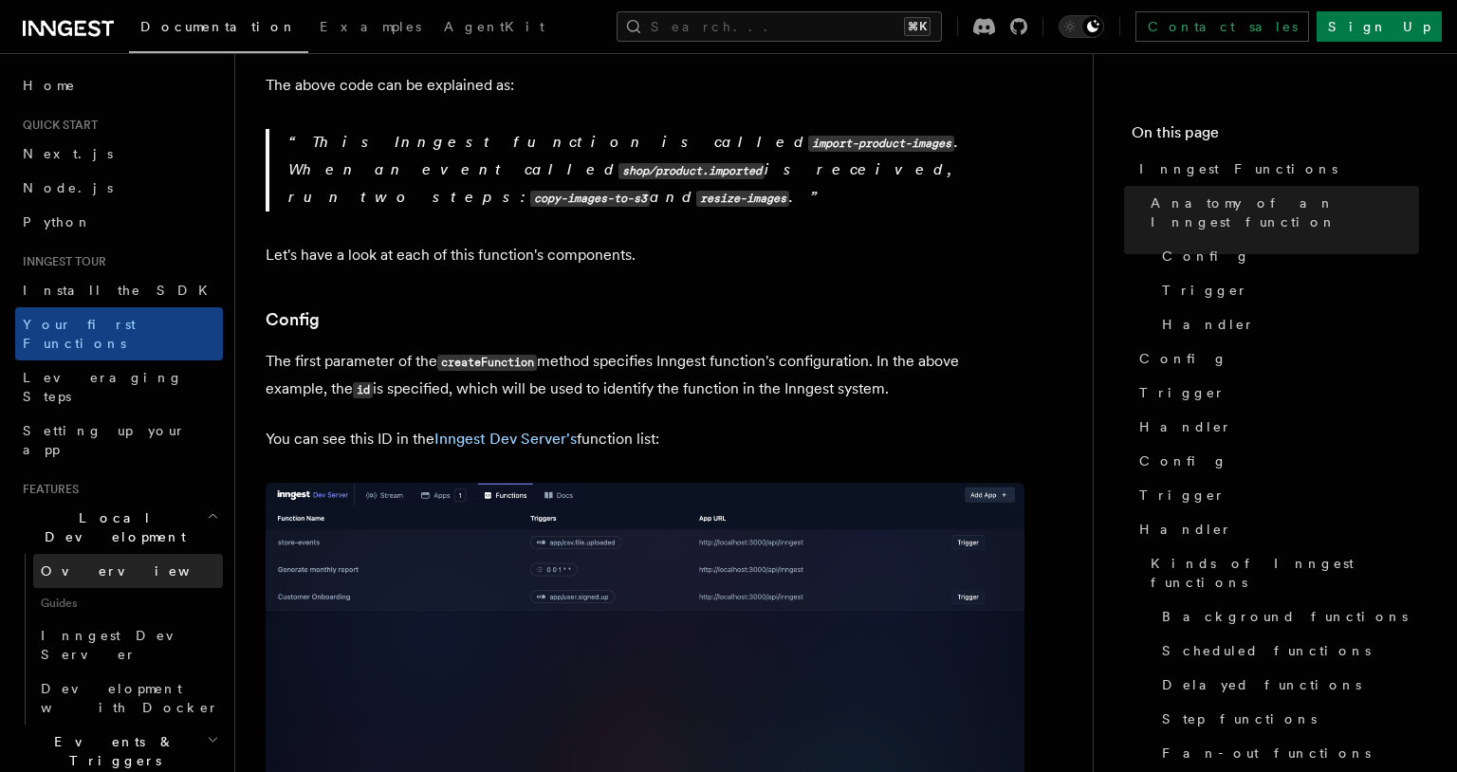
click at [133, 554] on link "Overview" at bounding box center [128, 571] width 190 height 34
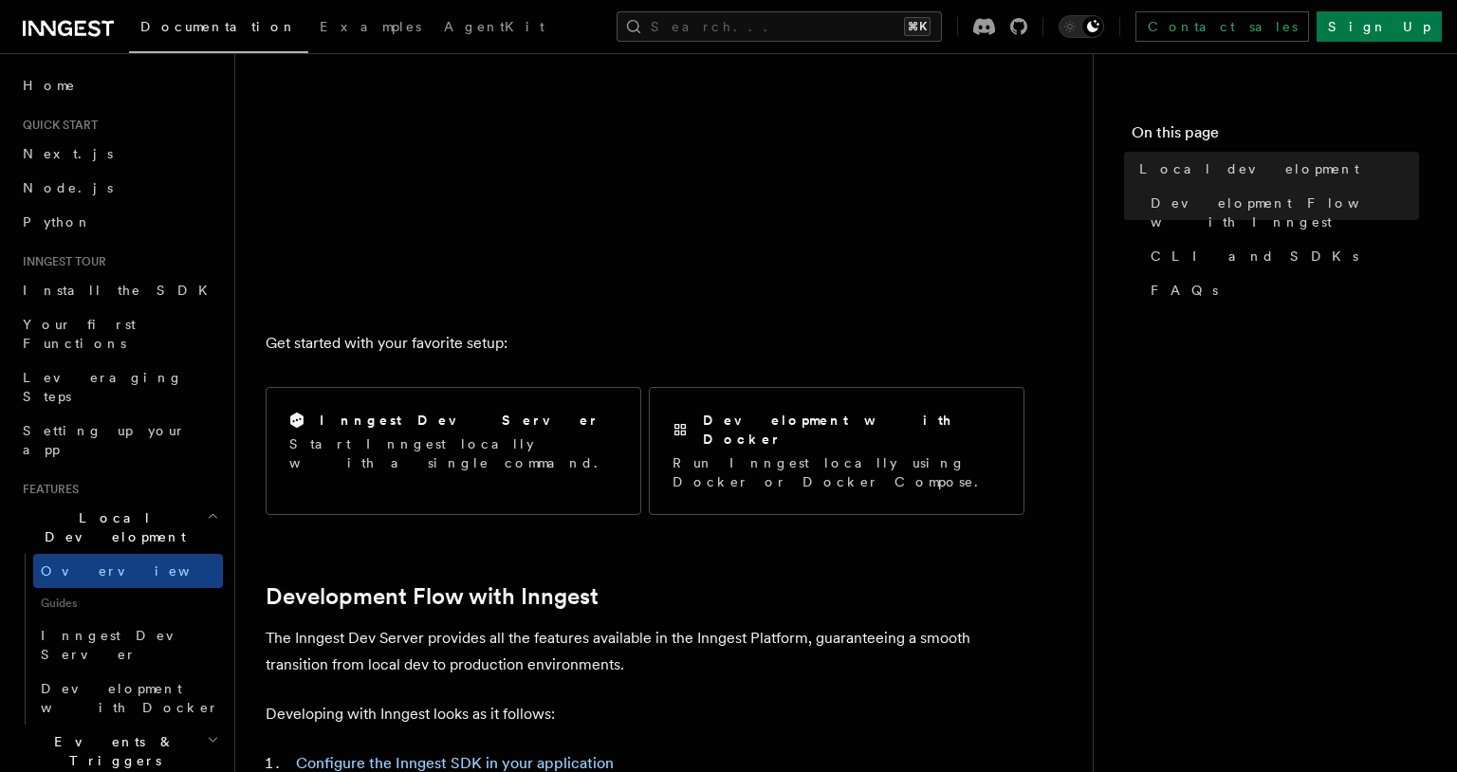
scroll to position [500, 0]
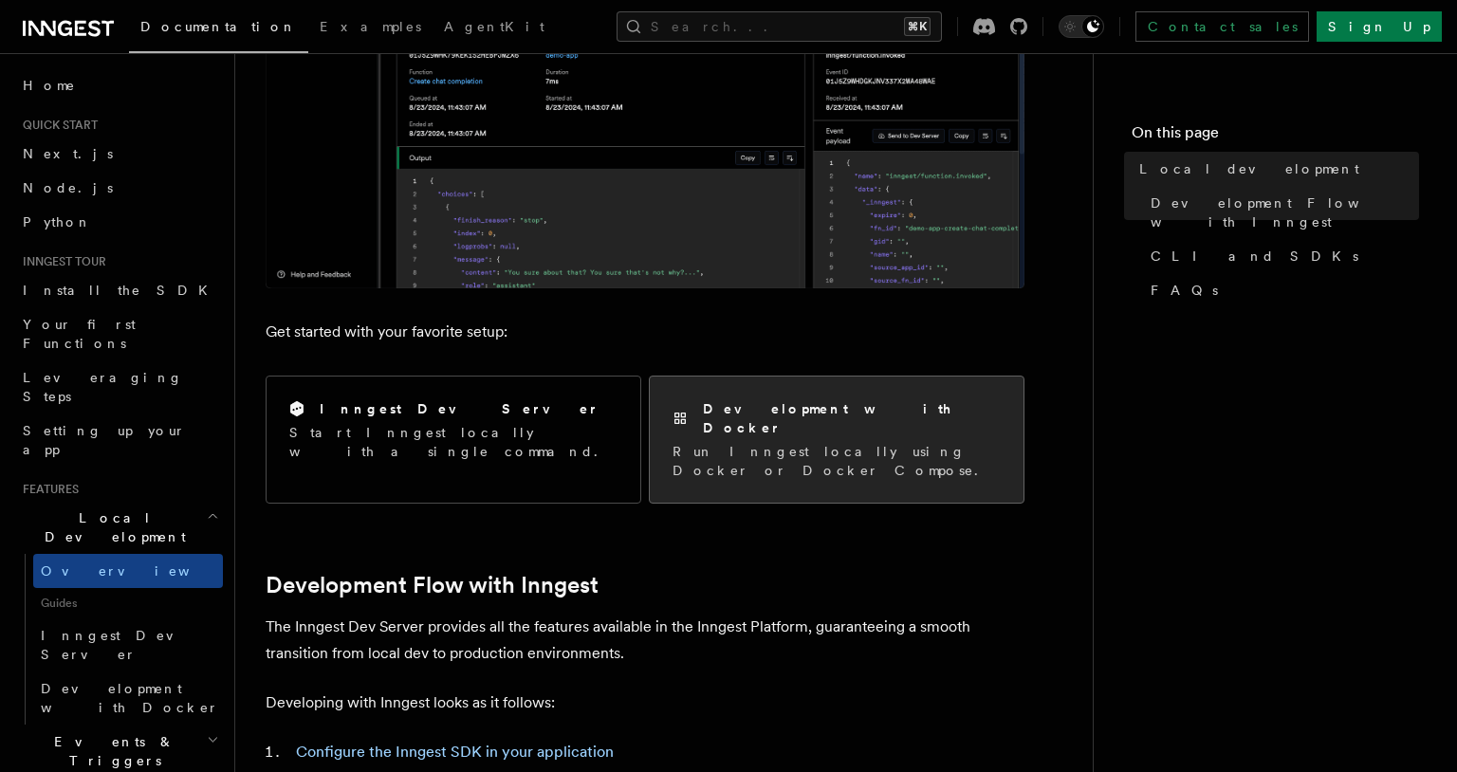
click at [842, 442] on p "Run Inngest locally using Docker or Docker Compose." at bounding box center [837, 461] width 328 height 38
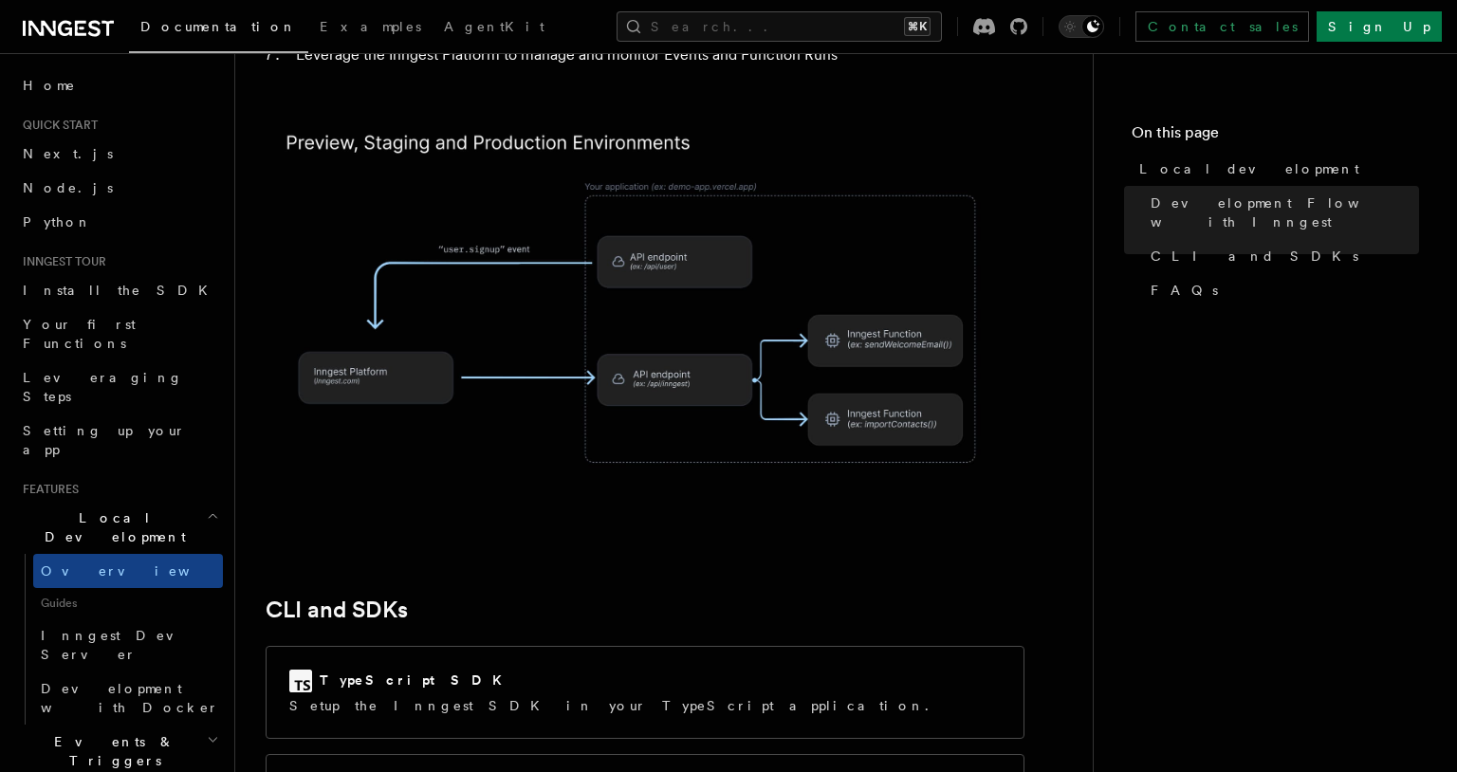
scroll to position [2010, 0]
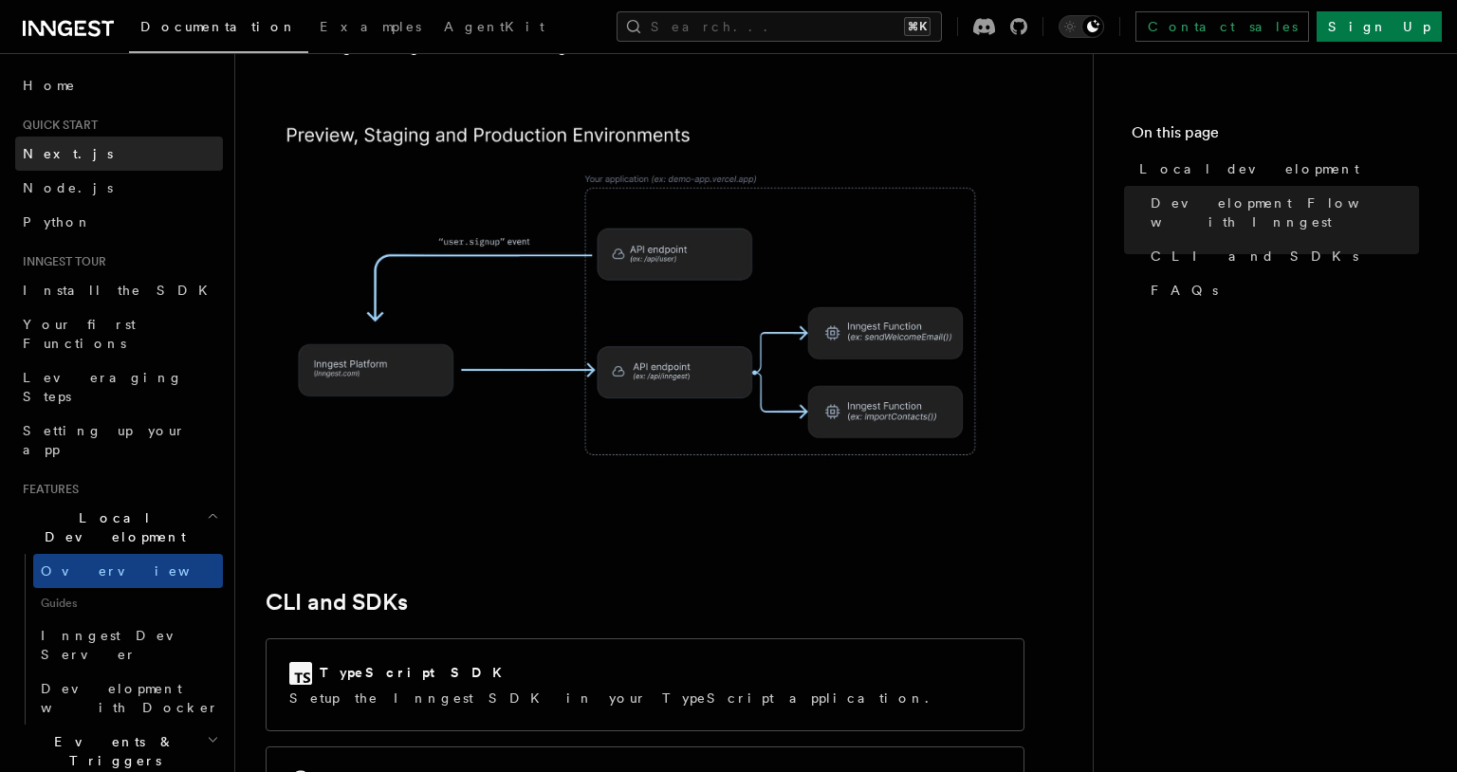
click at [120, 169] on link "Next.js" at bounding box center [119, 154] width 208 height 34
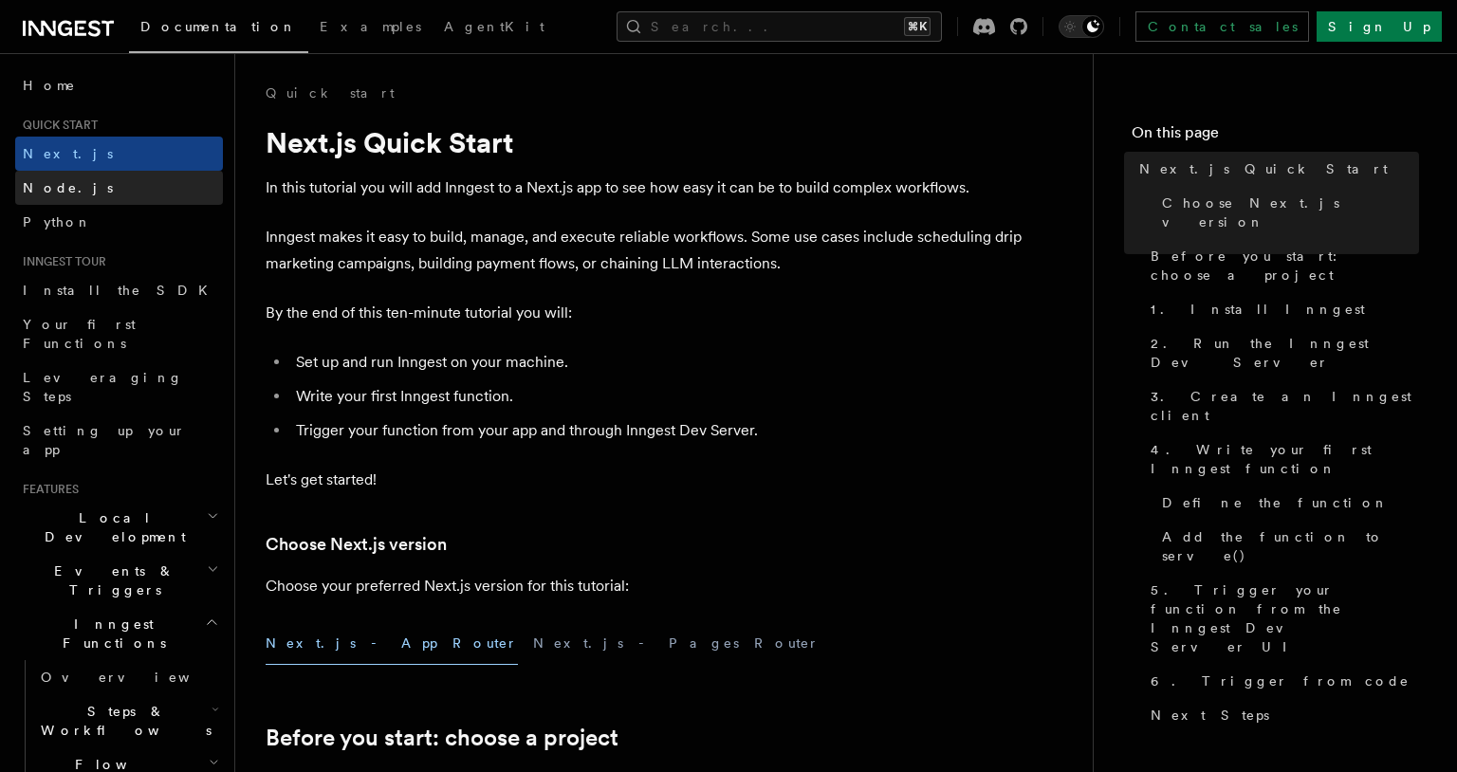
click at [80, 195] on link "Node.js" at bounding box center [119, 188] width 208 height 34
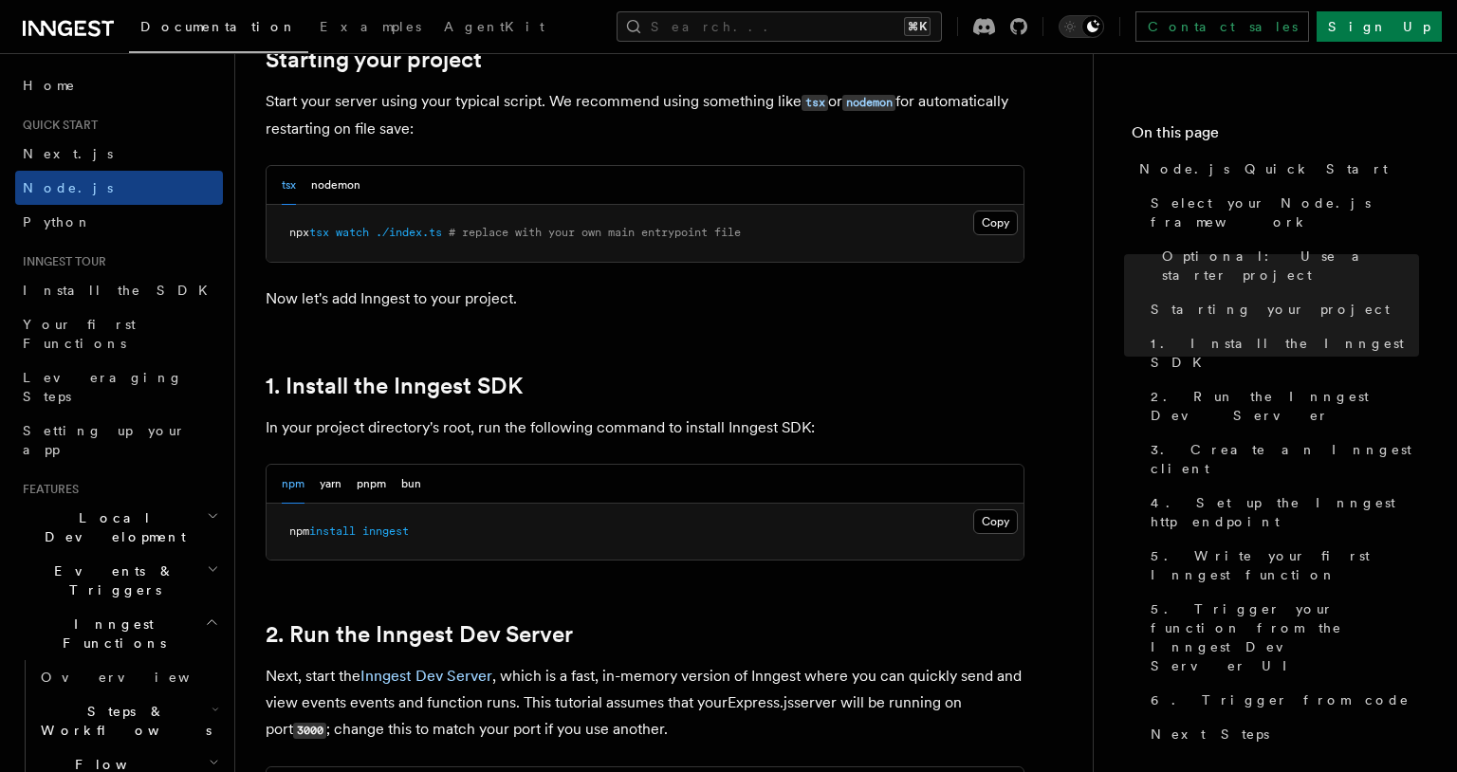
scroll to position [1326, 0]
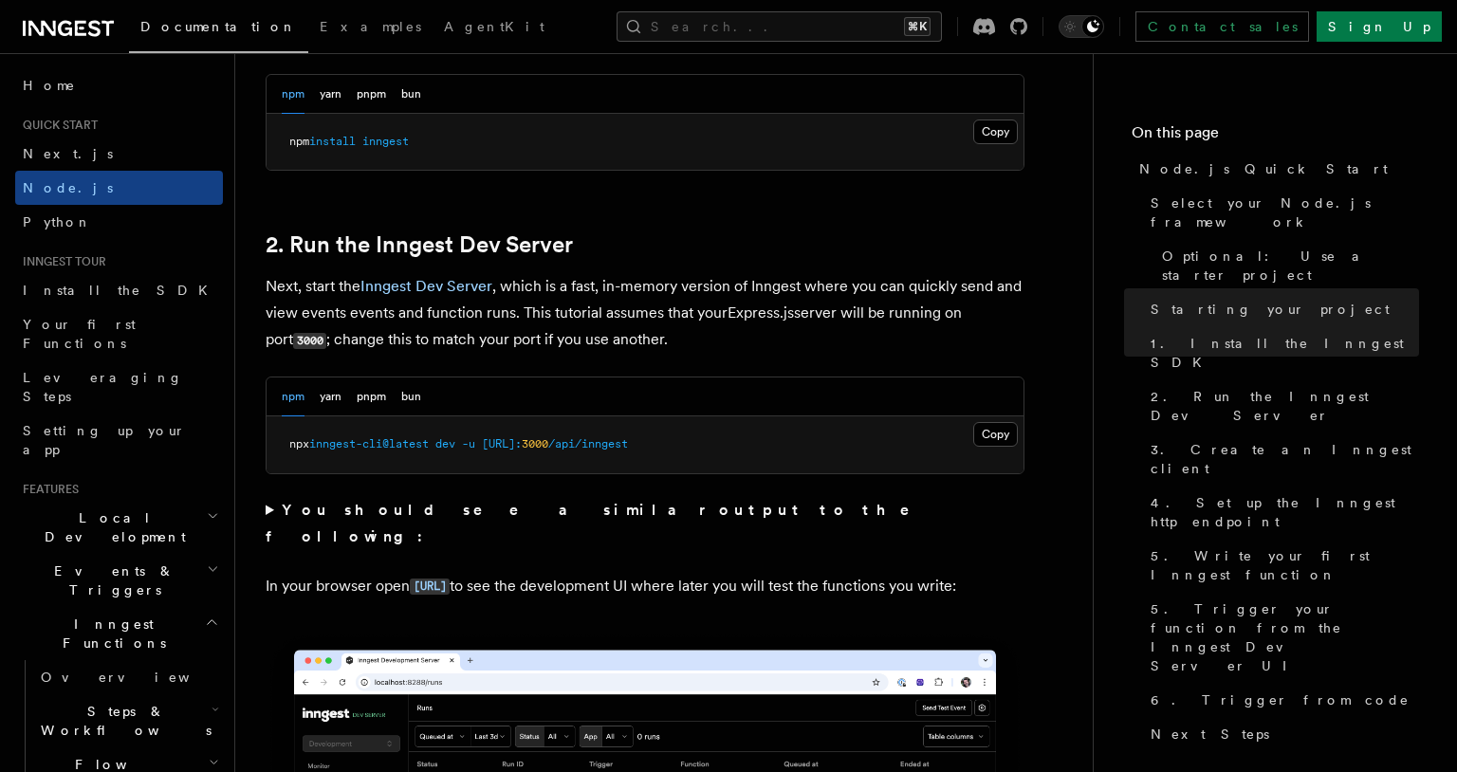
click at [475, 447] on span "-u" at bounding box center [468, 443] width 13 height 13
copy div "npx inngest-cli@latest dev -u http://localhost: 3000 /api/inngest"
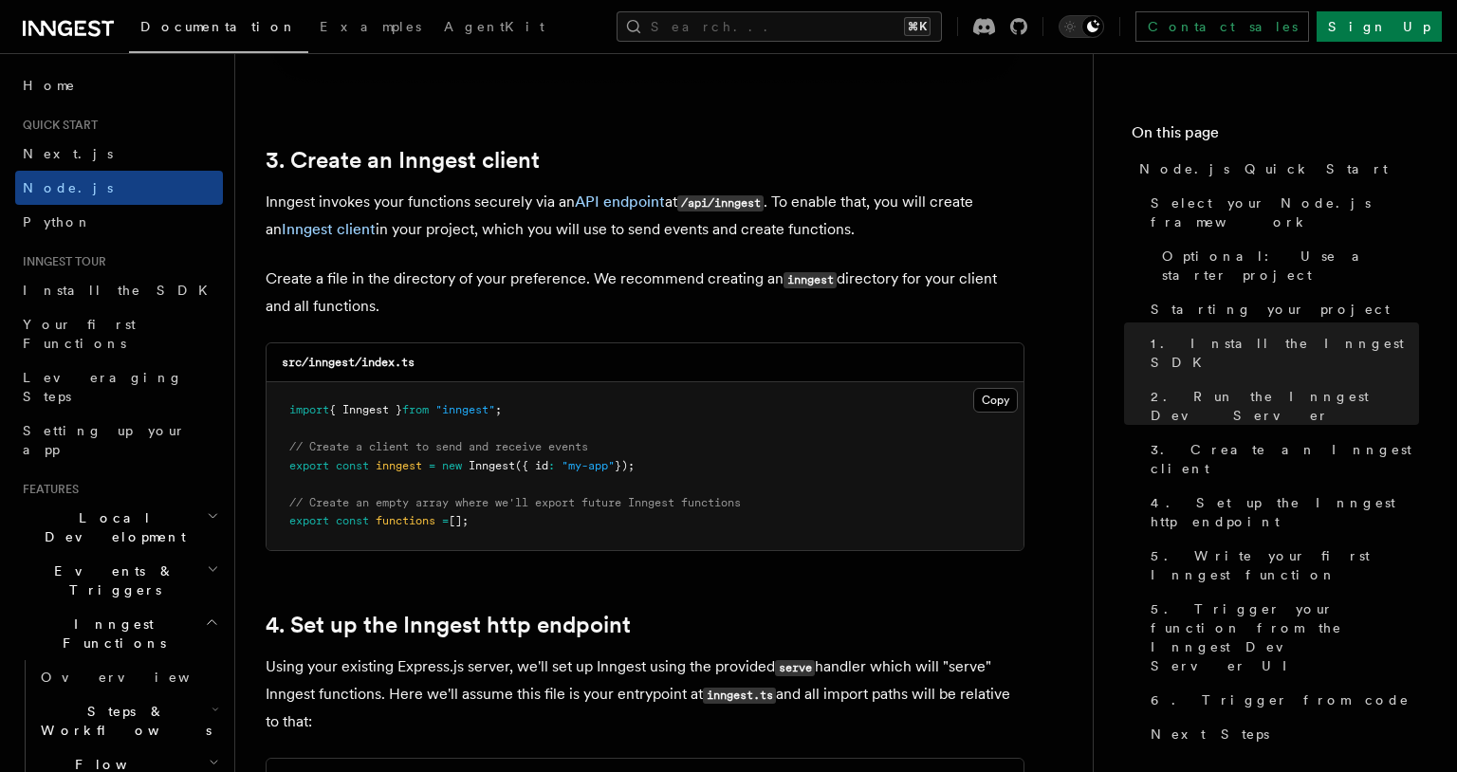
scroll to position [2353, 0]
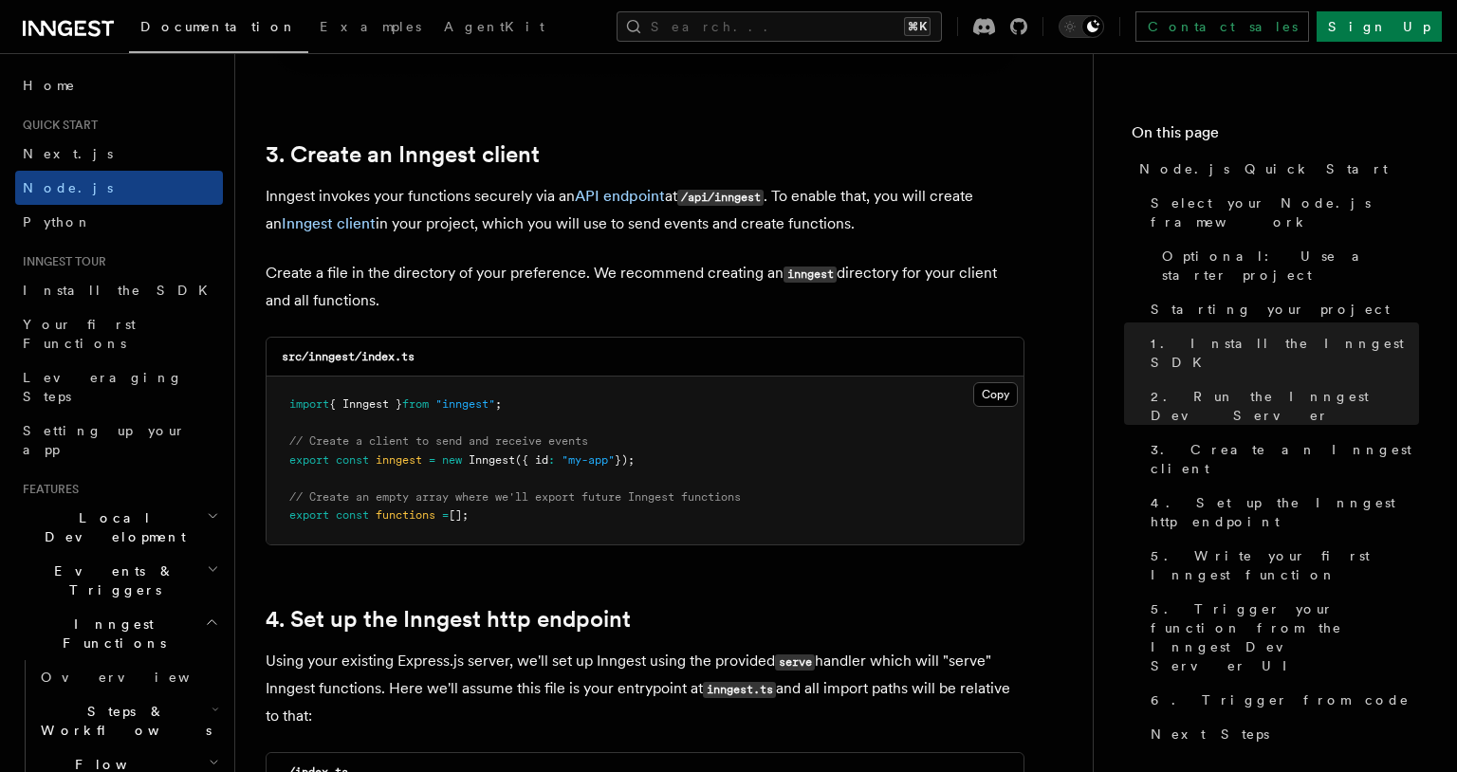
click at [422, 516] on span "functions" at bounding box center [406, 515] width 60 height 13
copy article "export const functions = [];"
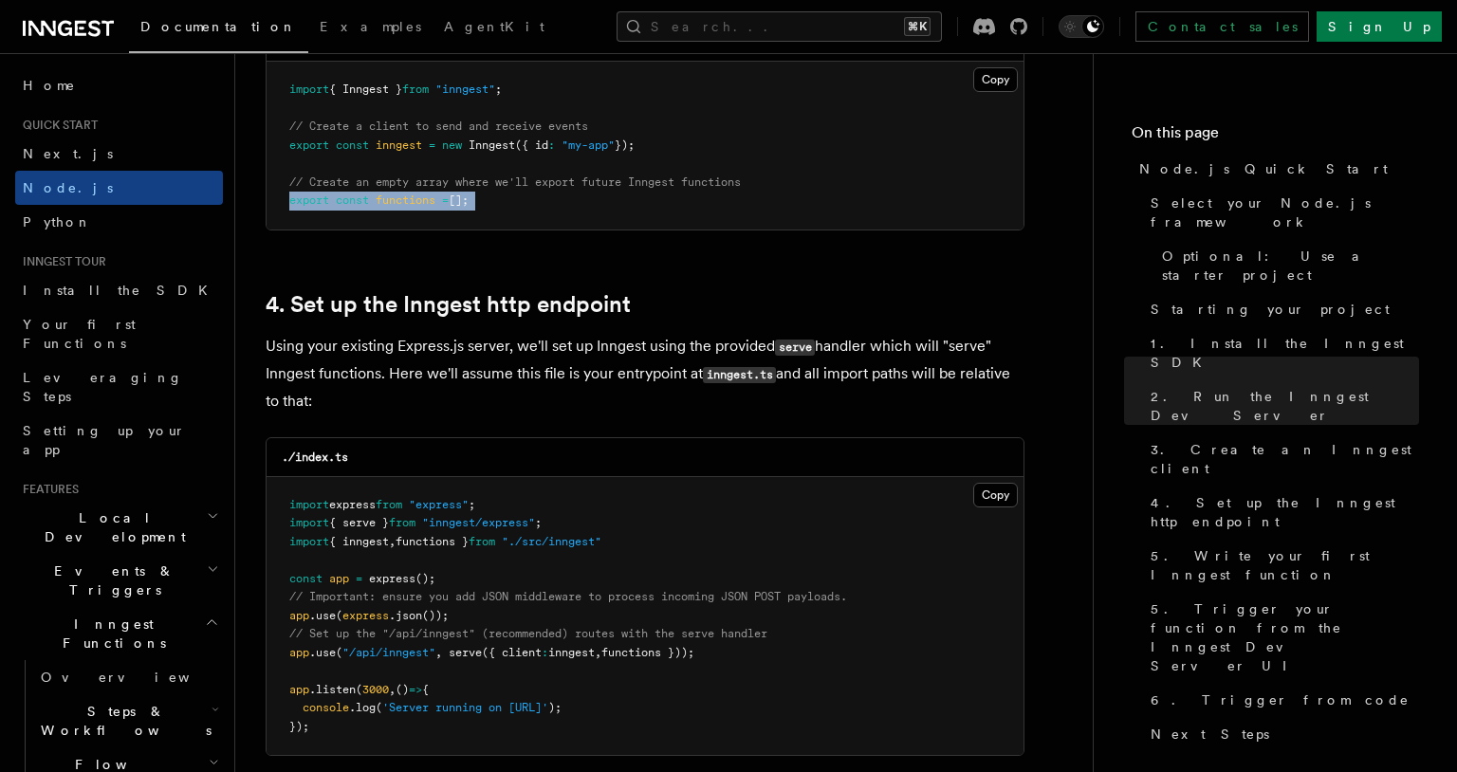
scroll to position [2831, 0]
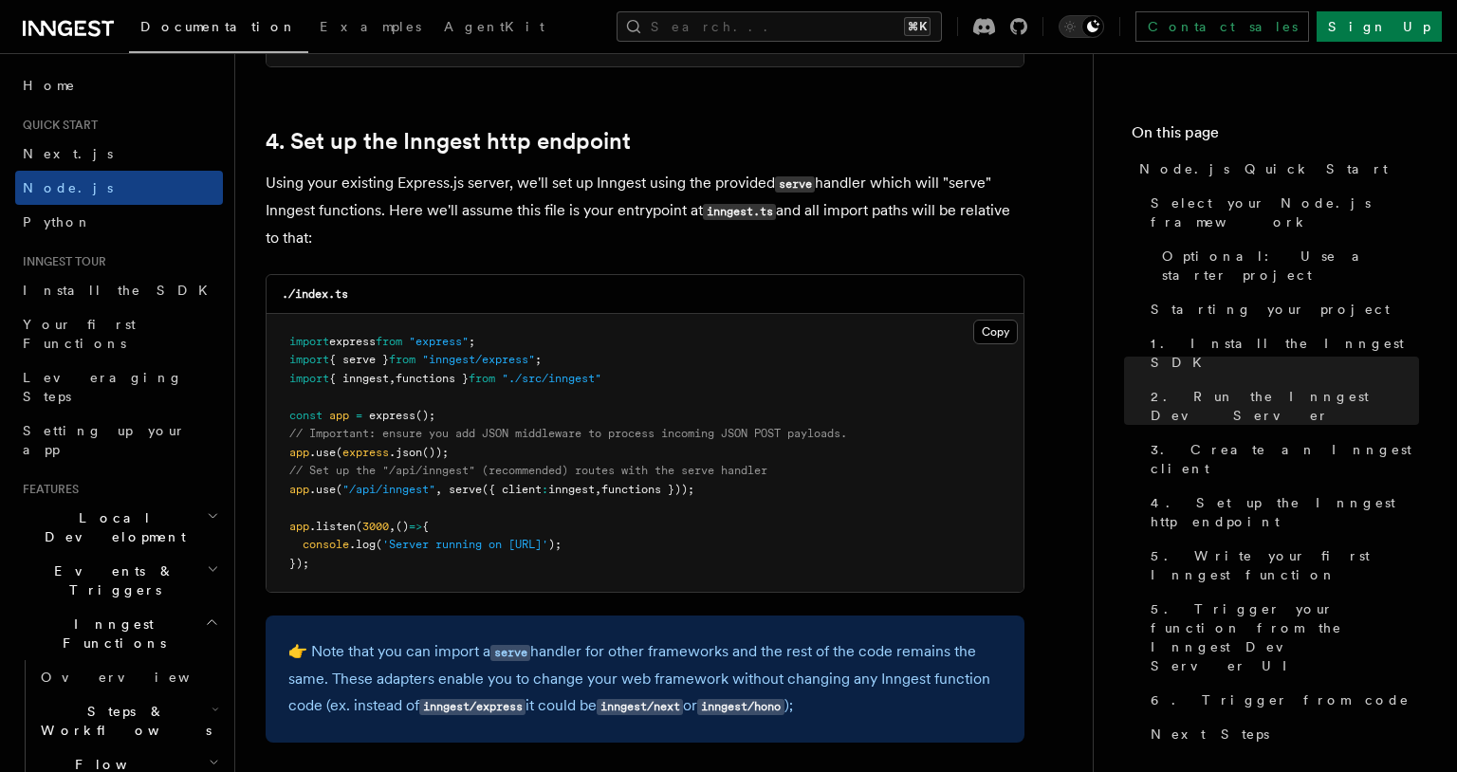
click at [568, 496] on span "inngest" at bounding box center [571, 489] width 46 height 13
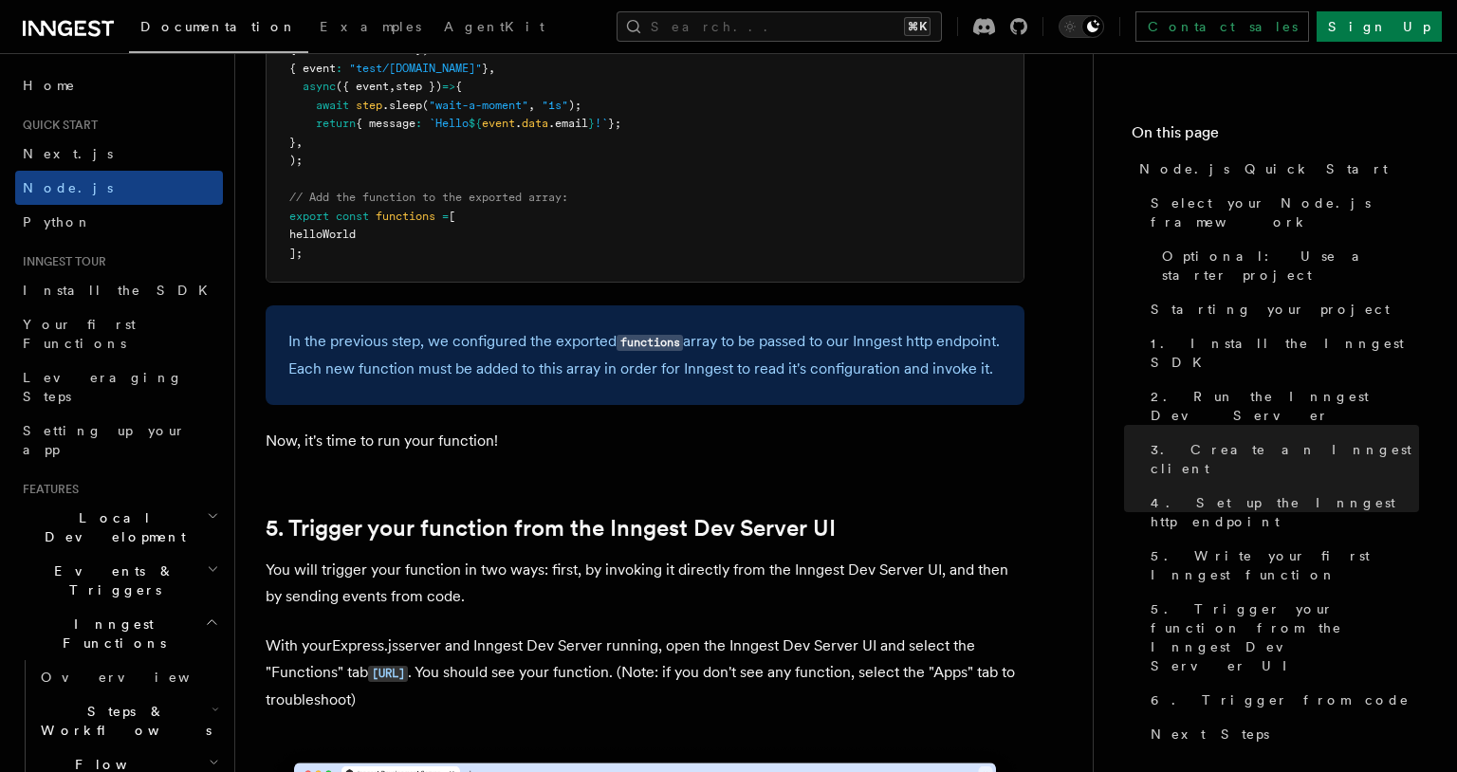
scroll to position [3948, 0]
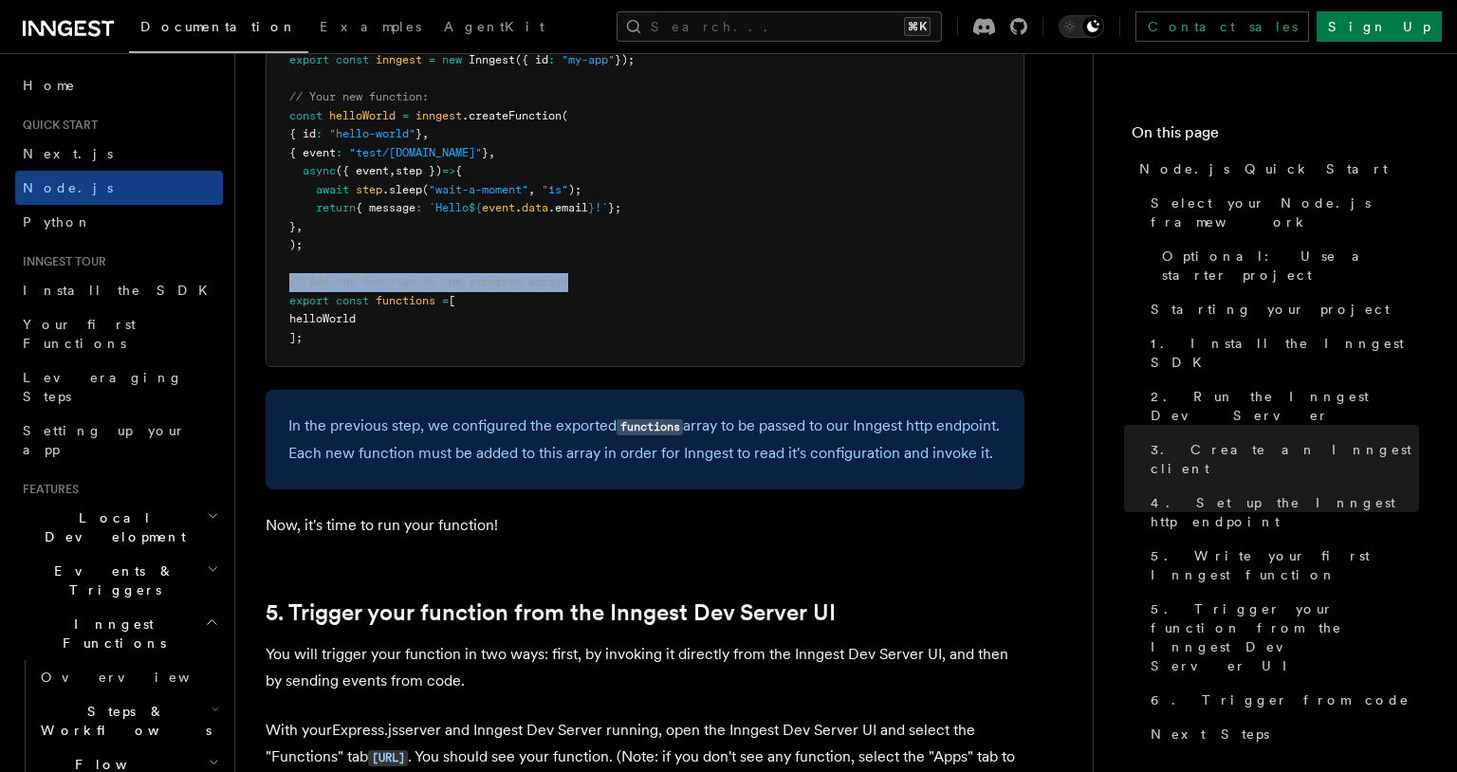
drag, startPoint x: 584, startPoint y: 284, endPoint x: 291, endPoint y: 291, distance: 293.3
click at [291, 291] on pre "import { Inngest } from "inngest" ; export const inngest = new Inngest ({ id : …" at bounding box center [645, 180] width 757 height 371
copy span "// Add the function to the exported array:"
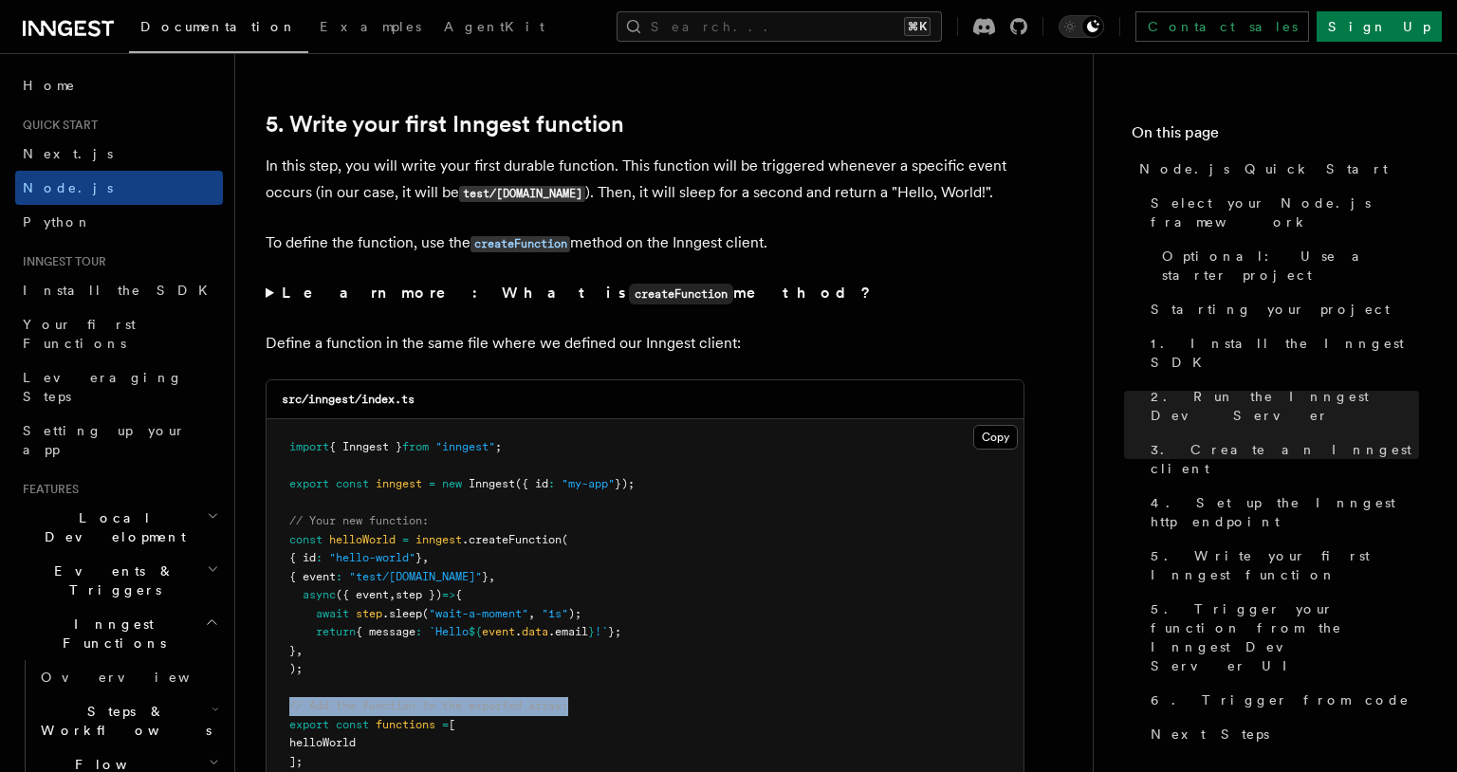
scroll to position [3699, 0]
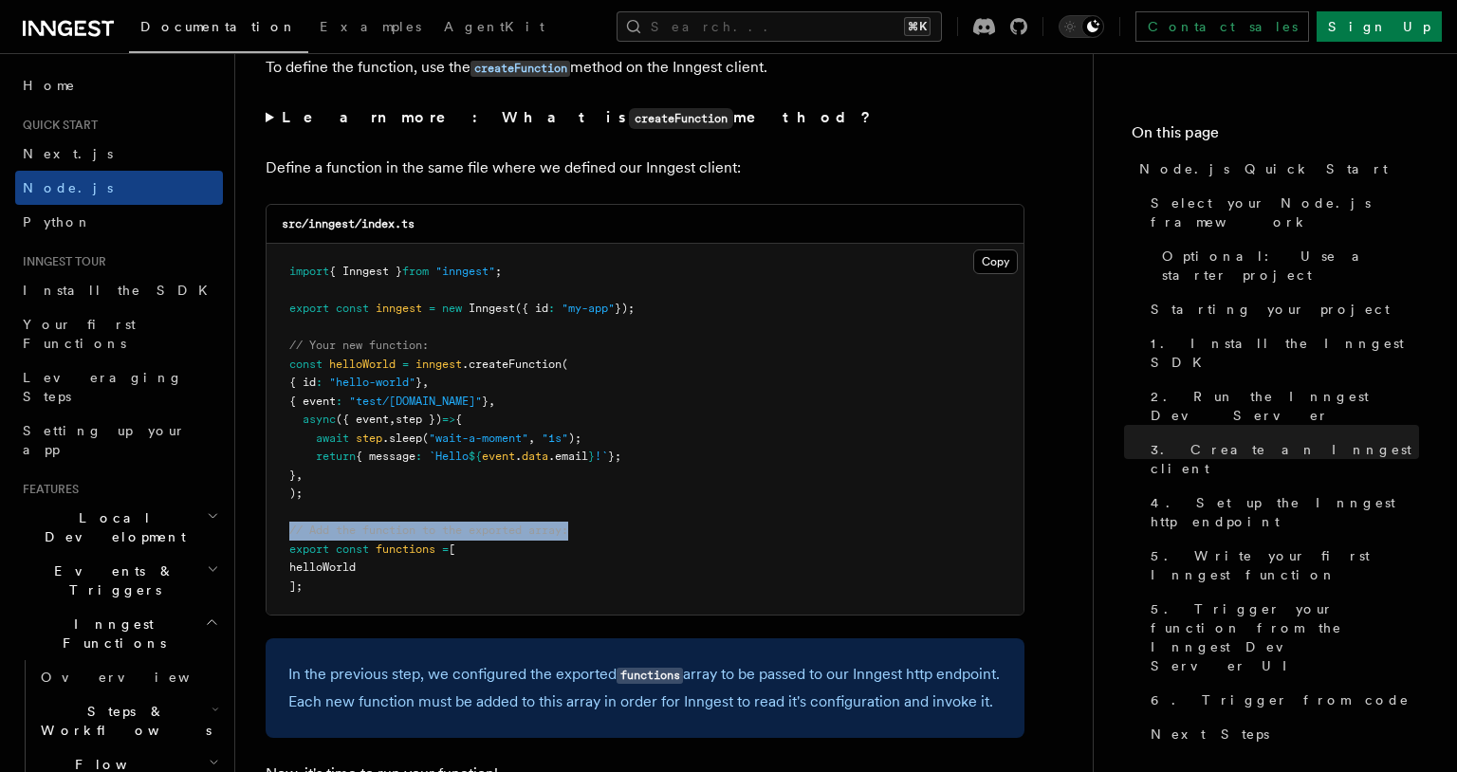
click at [382, 605] on pre "import { Inngest } from "inngest" ; export const inngest = new Inngest ({ id : …" at bounding box center [645, 429] width 757 height 371
drag, startPoint x: 285, startPoint y: 537, endPoint x: 322, endPoint y: 616, distance: 87.0
click at [322, 615] on pre "import { Inngest } from "inngest" ; export const inngest = new Inngest ({ id : …" at bounding box center [645, 429] width 757 height 371
copy code "// Add the function to the exported array: export const functions = [ helloWorl…"
click at [478, 401] on span ""test/[DOMAIN_NAME]"" at bounding box center [415, 401] width 133 height 13
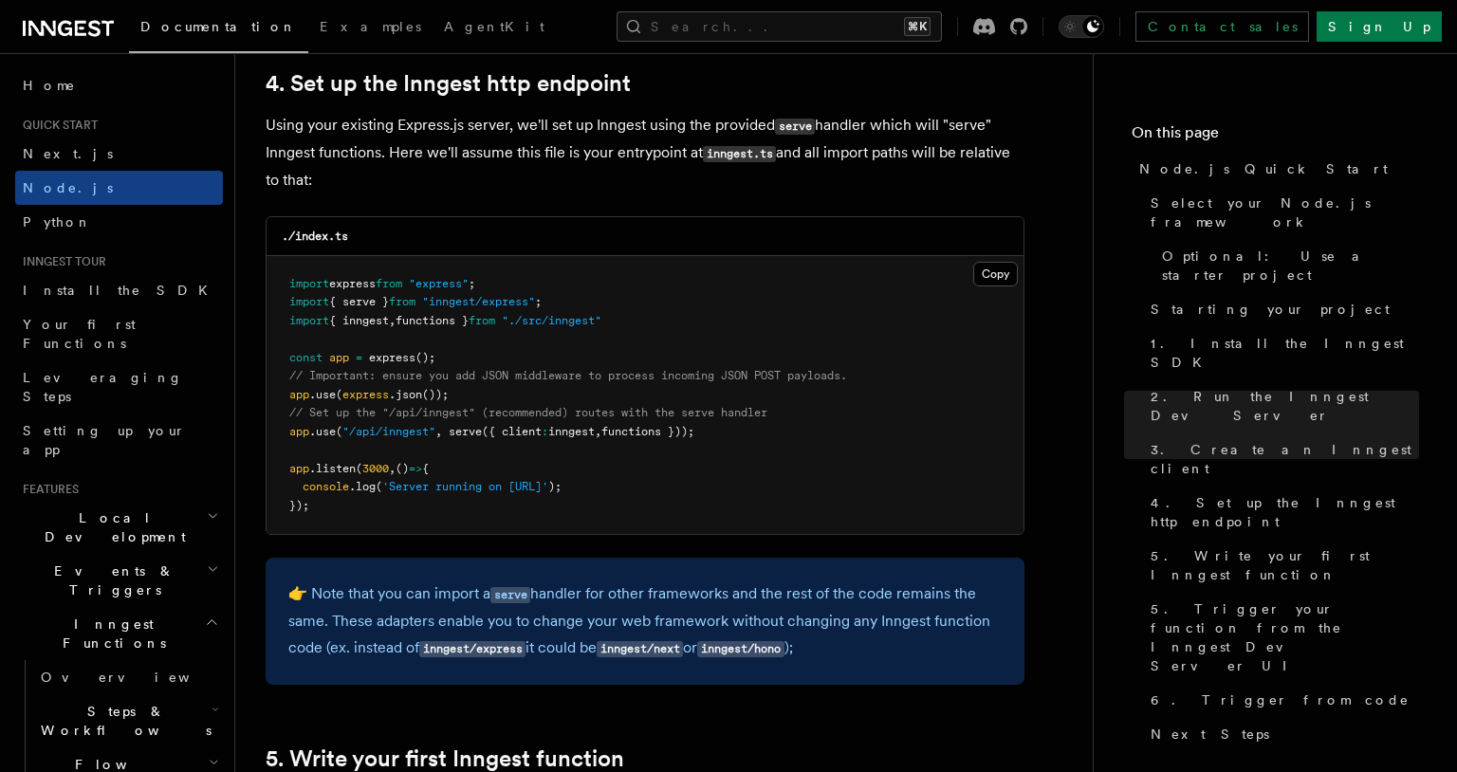
scroll to position [2858, 0]
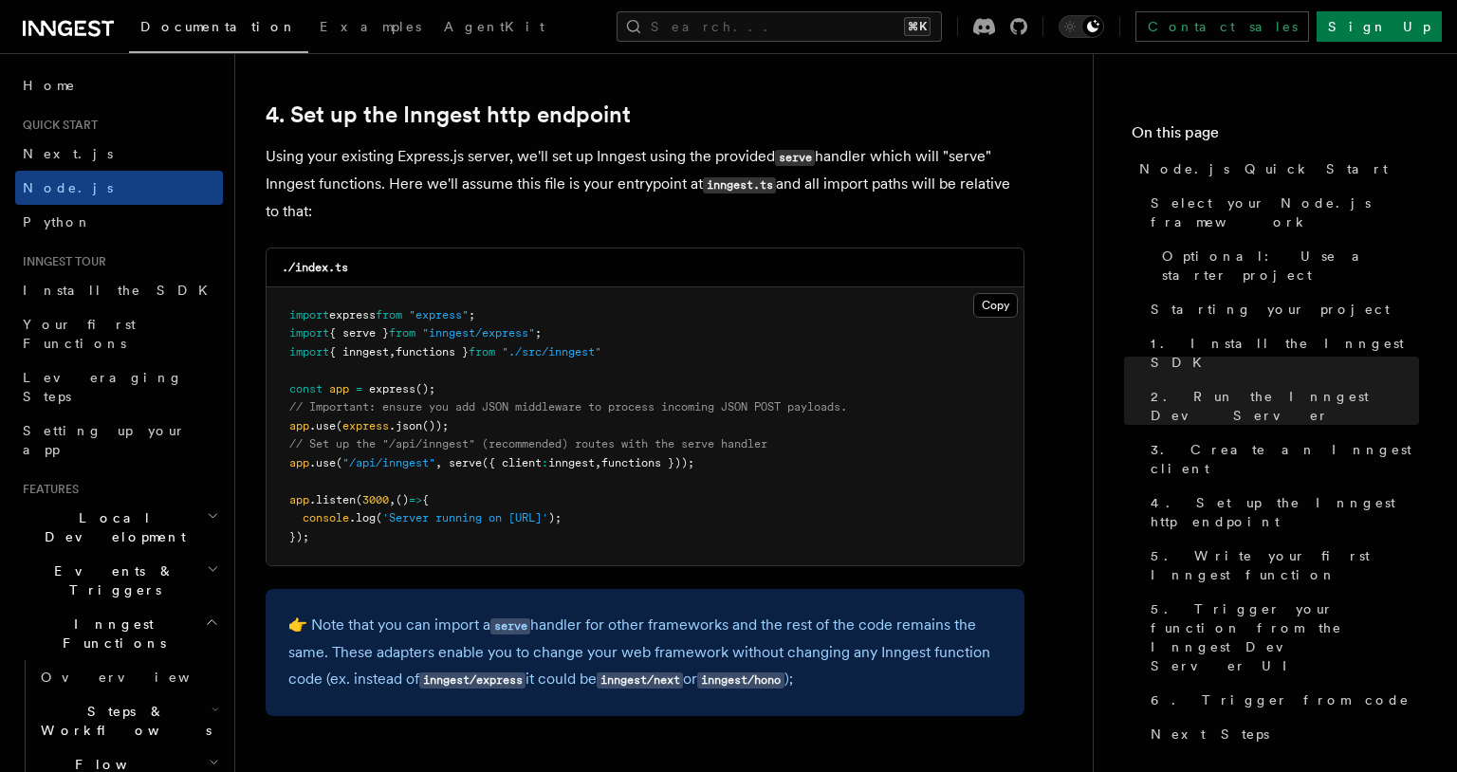
click at [573, 451] on span "// Set up the "/api/inngest" (recommended) routes with the serve handler" at bounding box center [528, 443] width 478 height 13
click at [638, 467] on span "functions }));" at bounding box center [647, 462] width 93 height 13
click at [658, 466] on span "functions }));" at bounding box center [647, 462] width 93 height 13
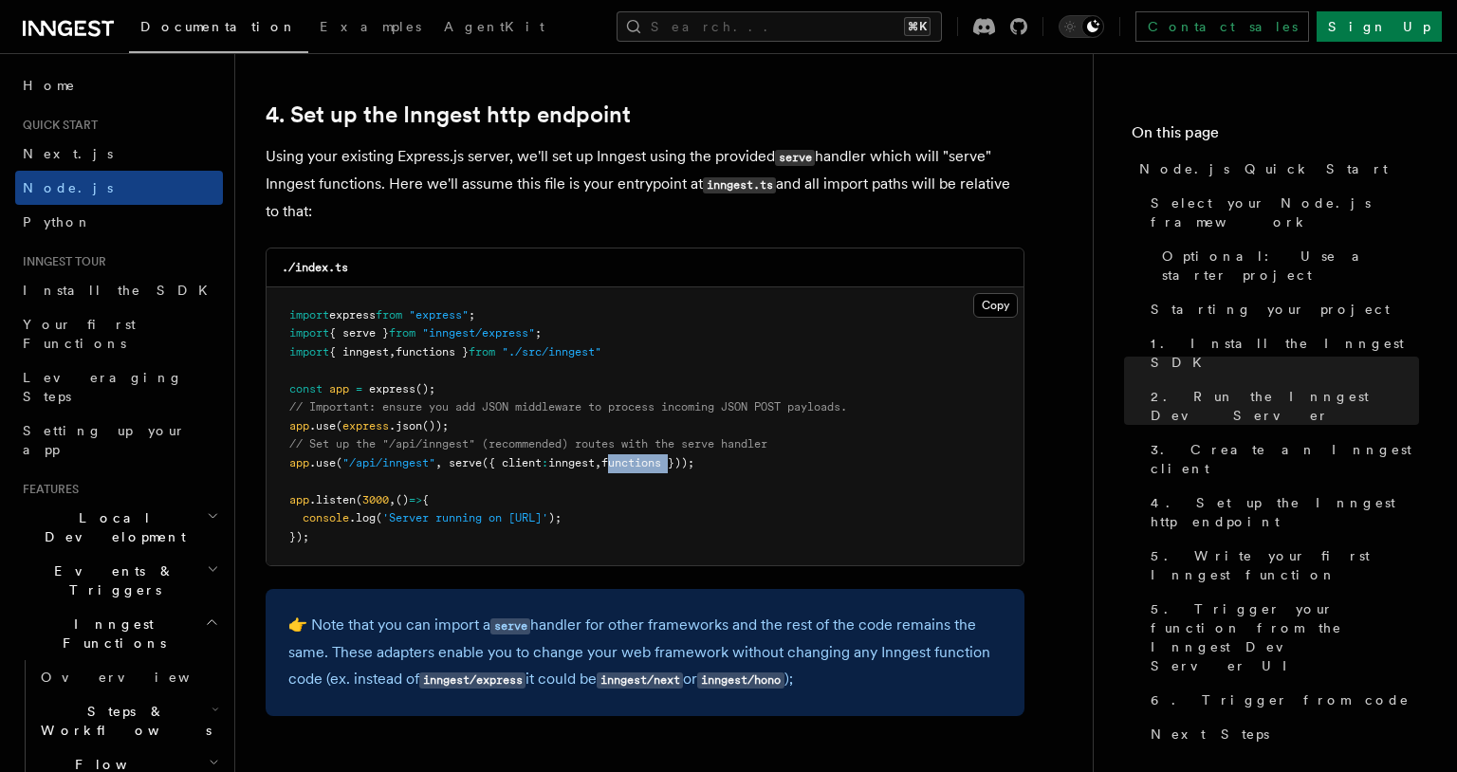
click at [658, 466] on span "functions }));" at bounding box center [647, 462] width 93 height 13
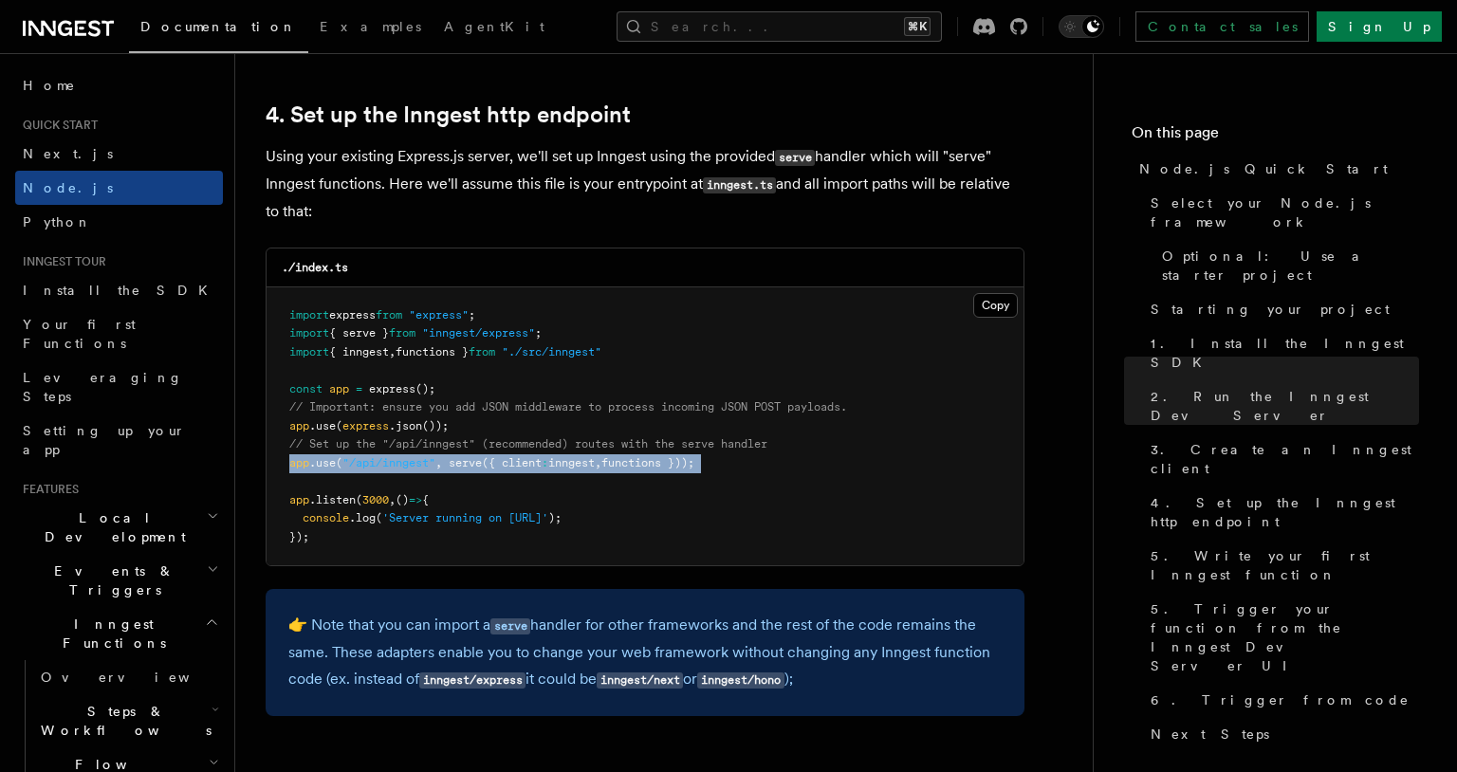
copy code "app .use ( "/api/inngest" , serve ({ client : inngest , functions }));"
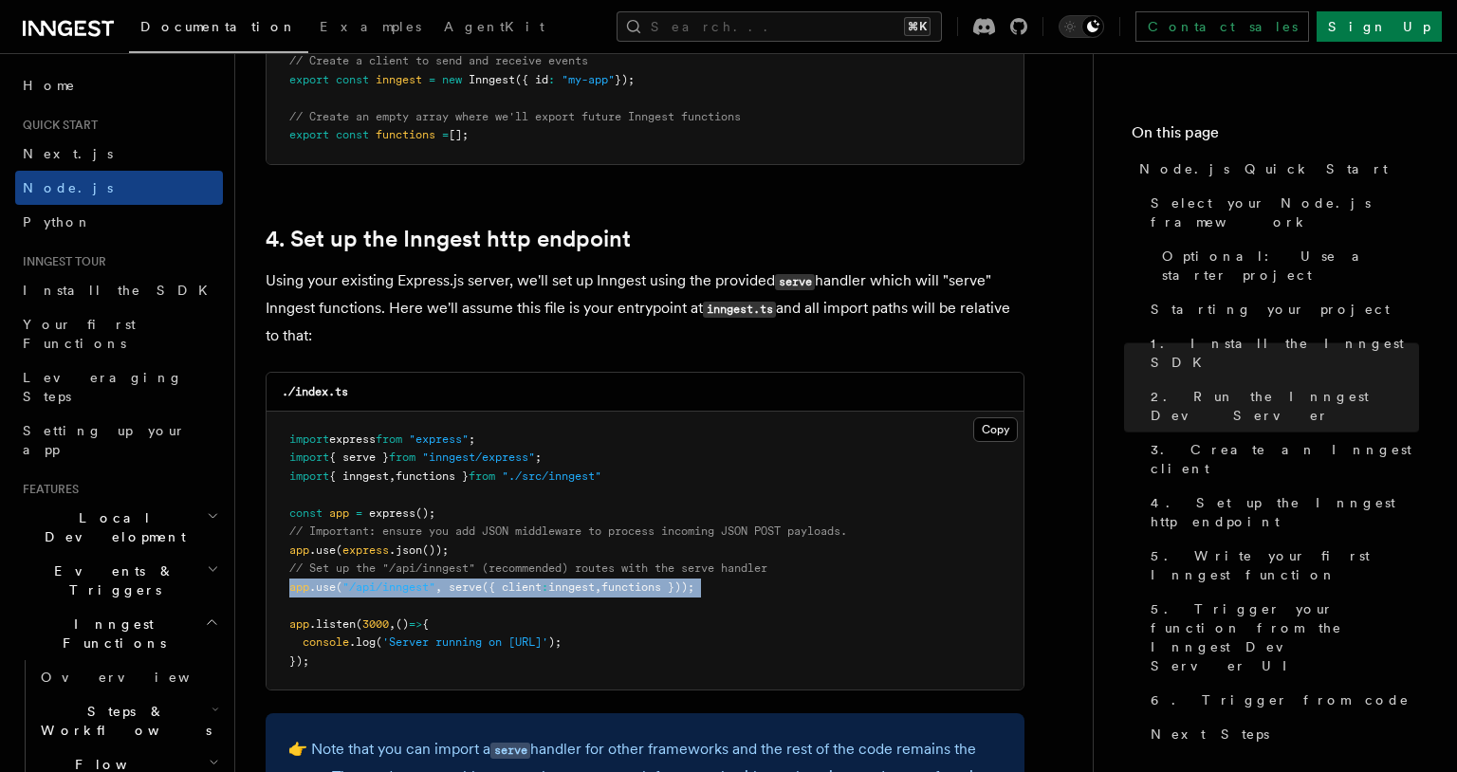
scroll to position [2941, 0]
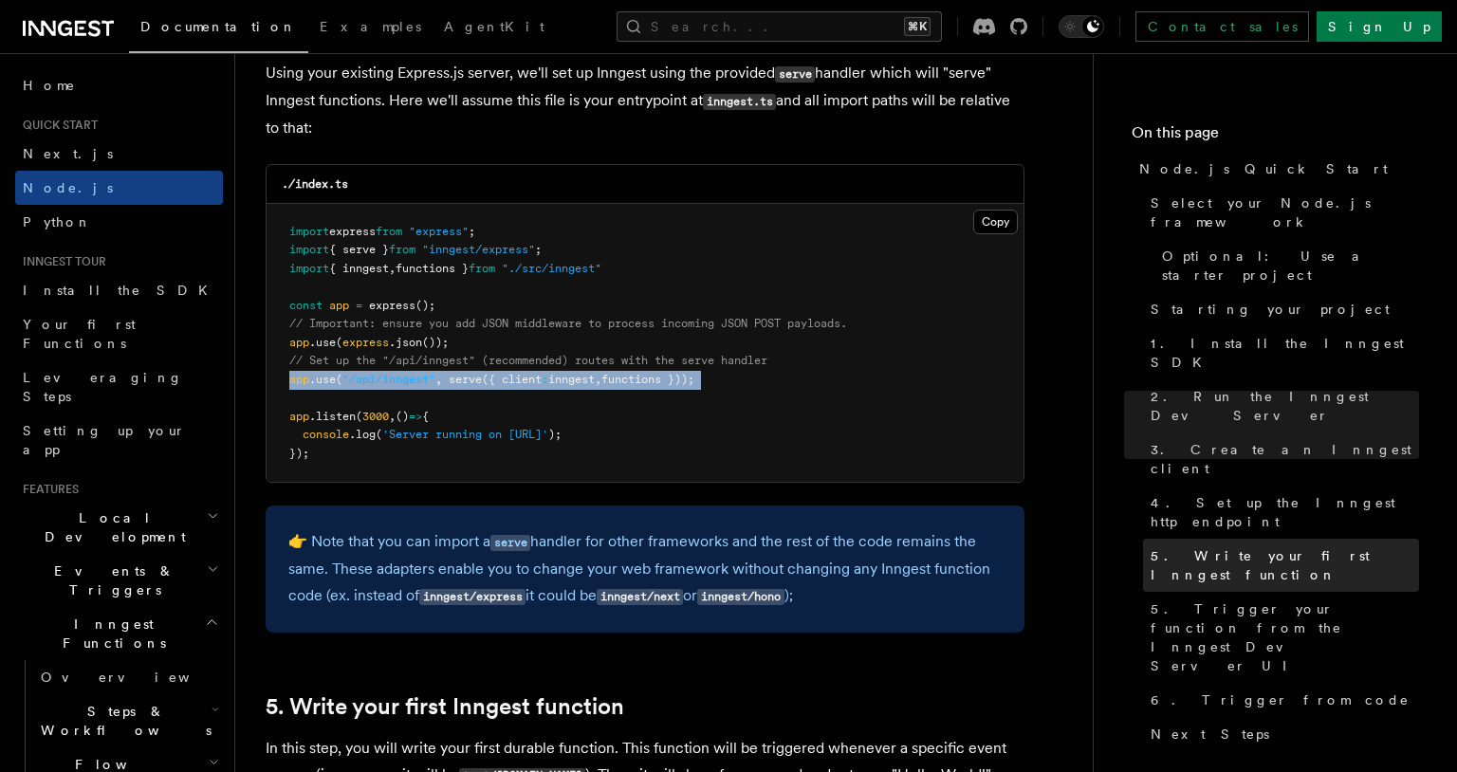
click at [1214, 539] on link "5. Write your first Inngest function" at bounding box center [1281, 565] width 276 height 53
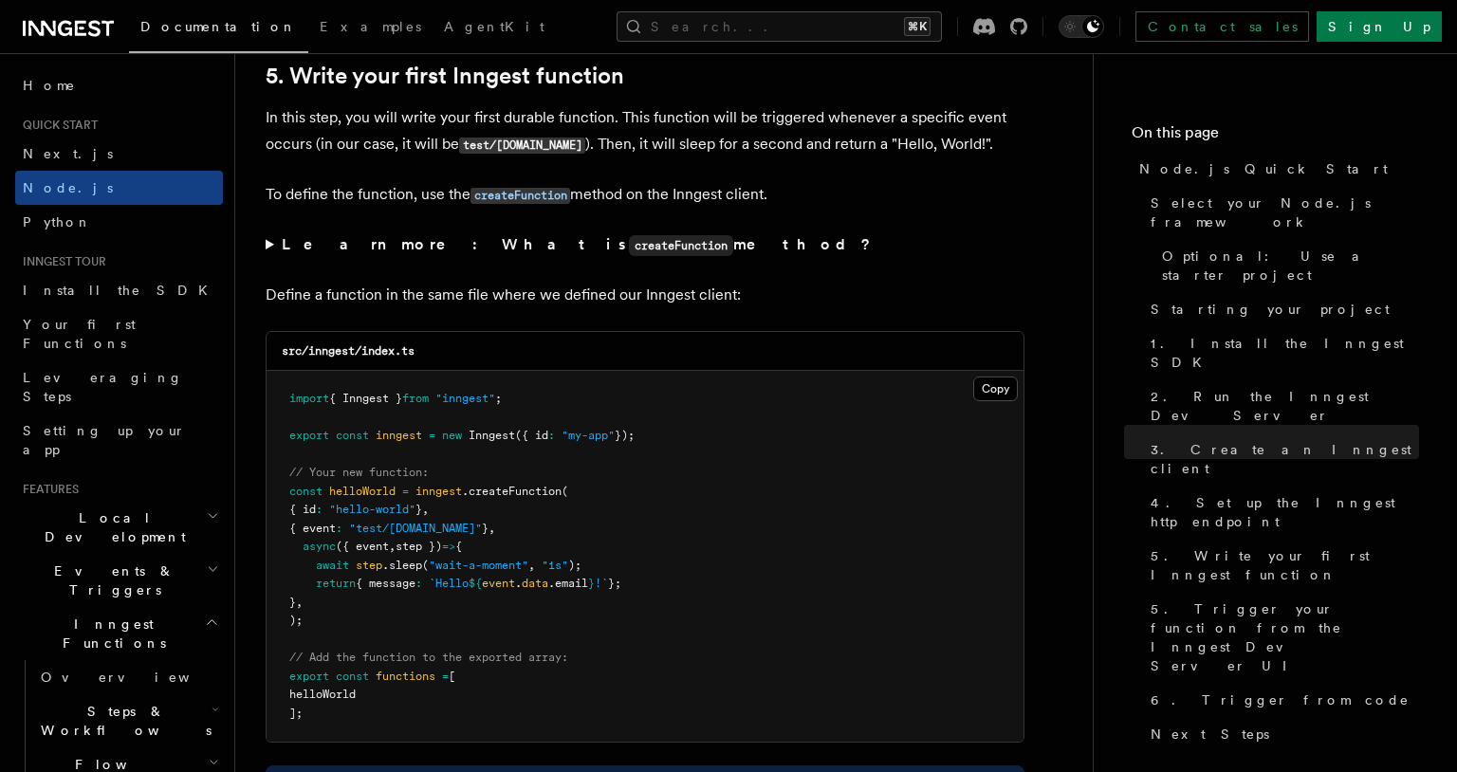
scroll to position [3574, 0]
click at [990, 389] on button "Copy Copied" at bounding box center [995, 387] width 45 height 25
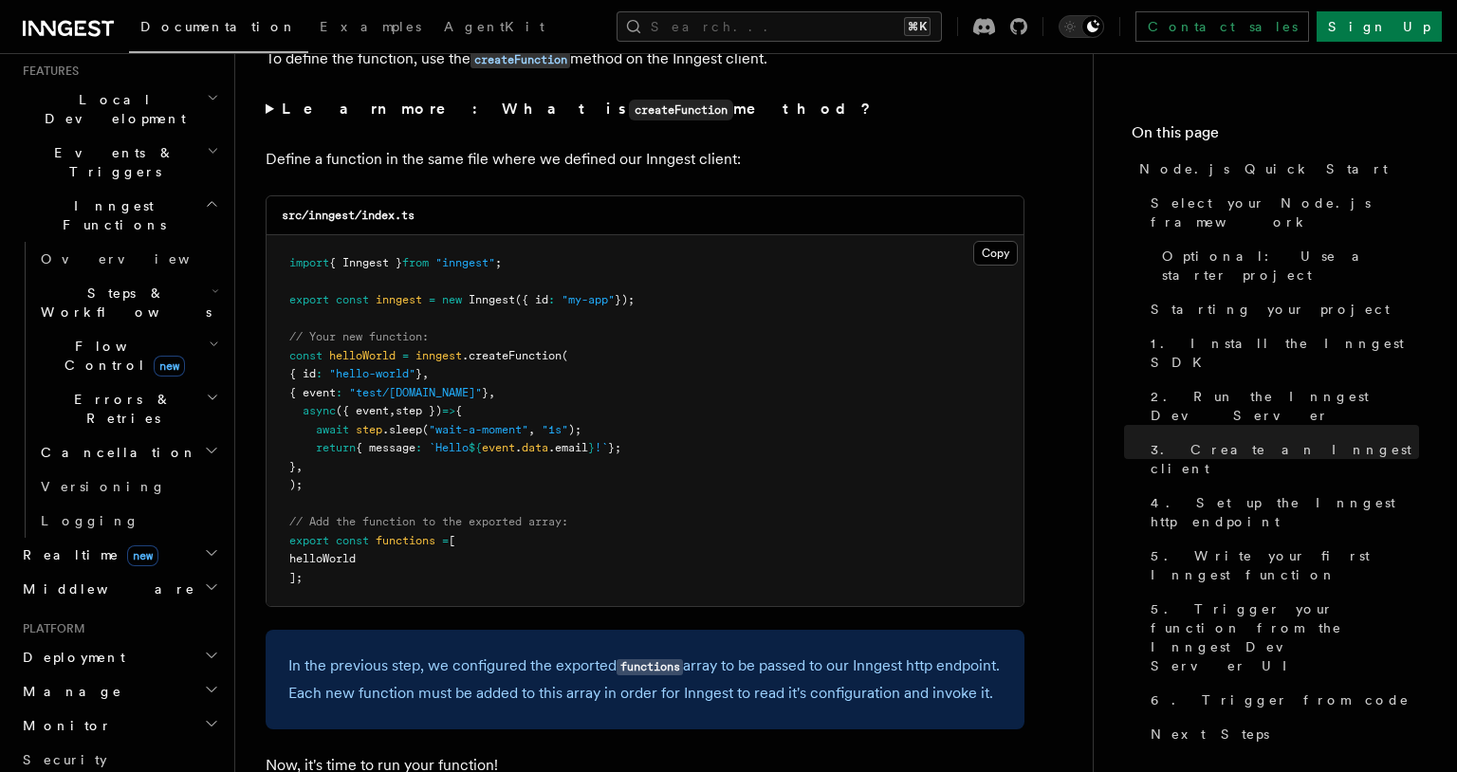
scroll to position [359, 0]
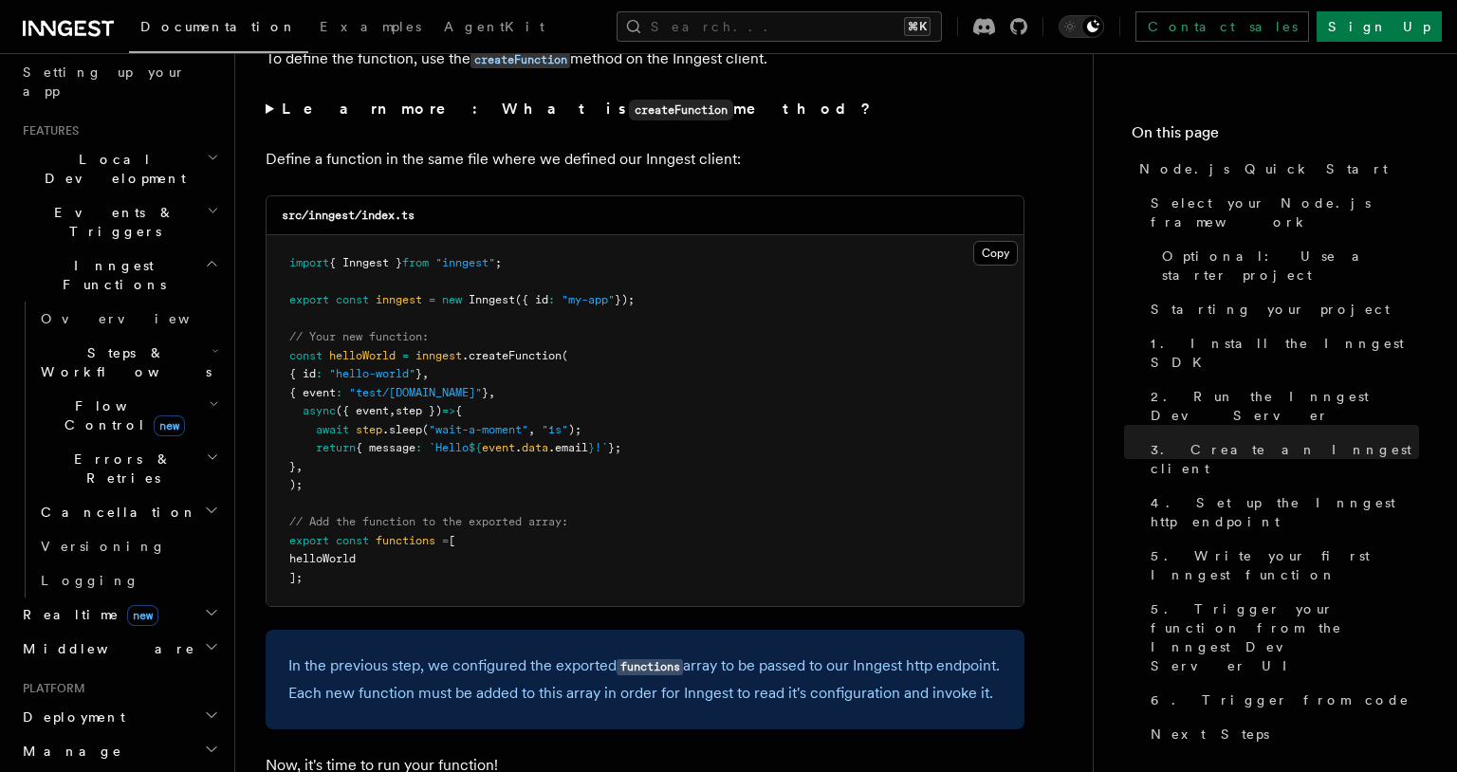
click at [139, 249] on h2 "Inngest Functions" at bounding box center [119, 275] width 208 height 53
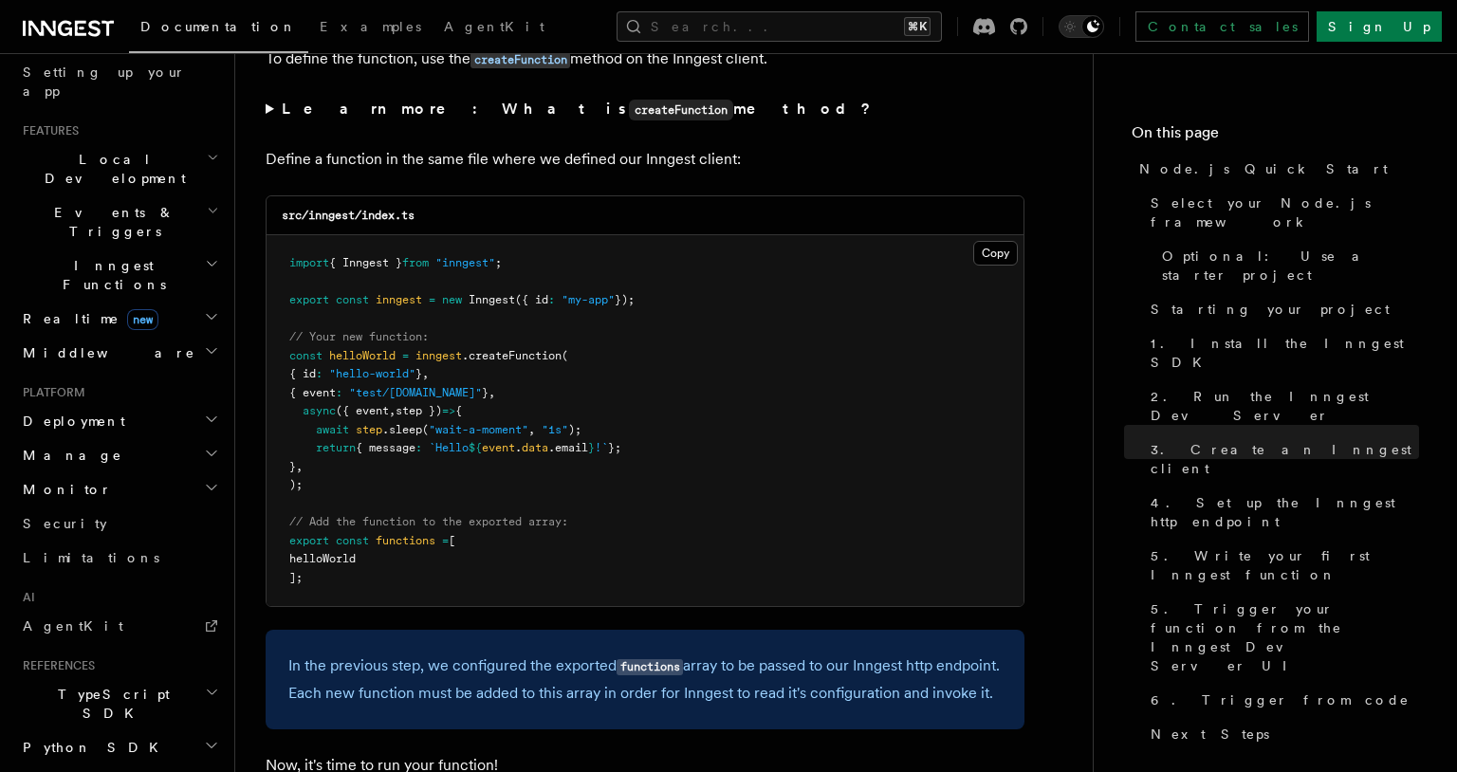
click at [145, 195] on h2 "Events & Triggers" at bounding box center [119, 221] width 208 height 53
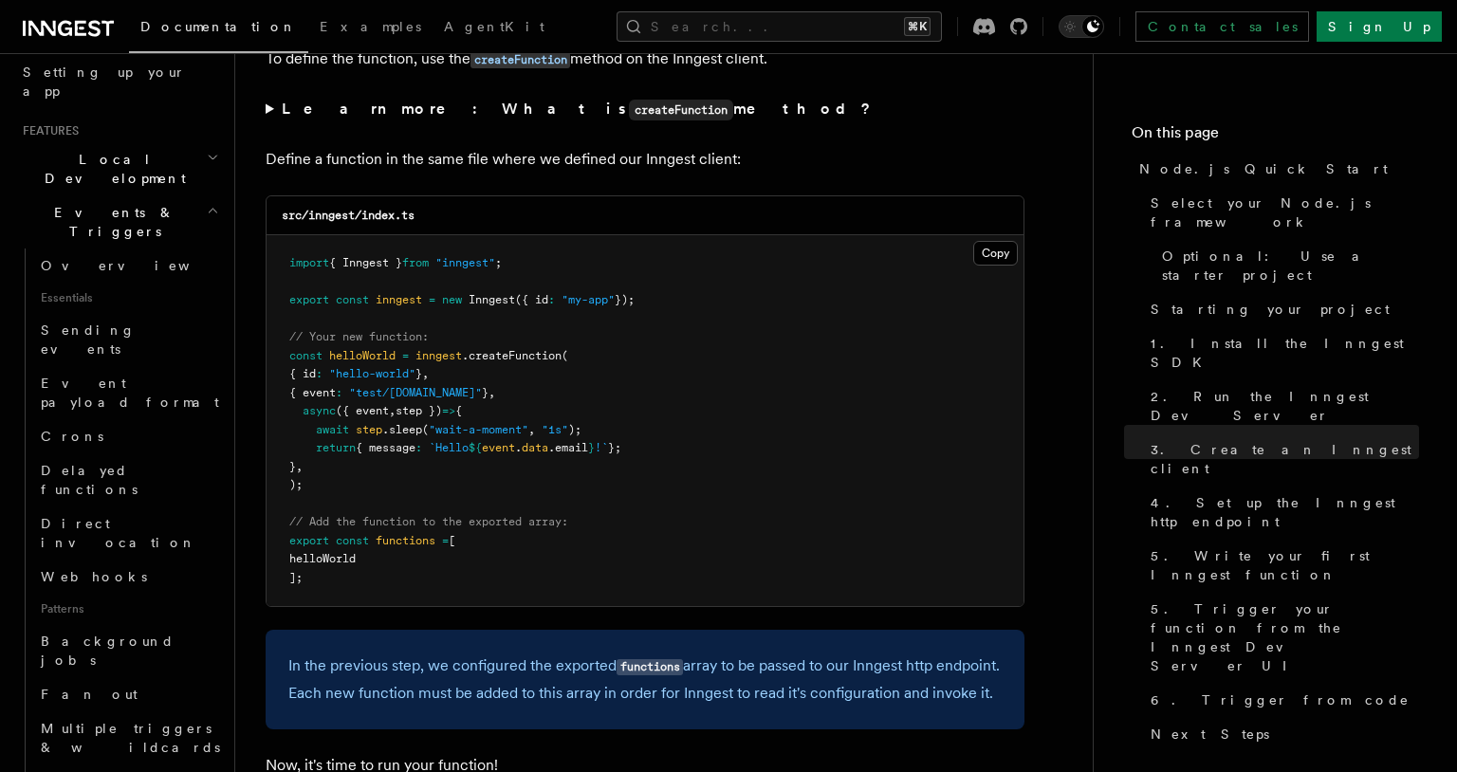
click at [145, 195] on h2 "Events & Triggers" at bounding box center [119, 221] width 208 height 53
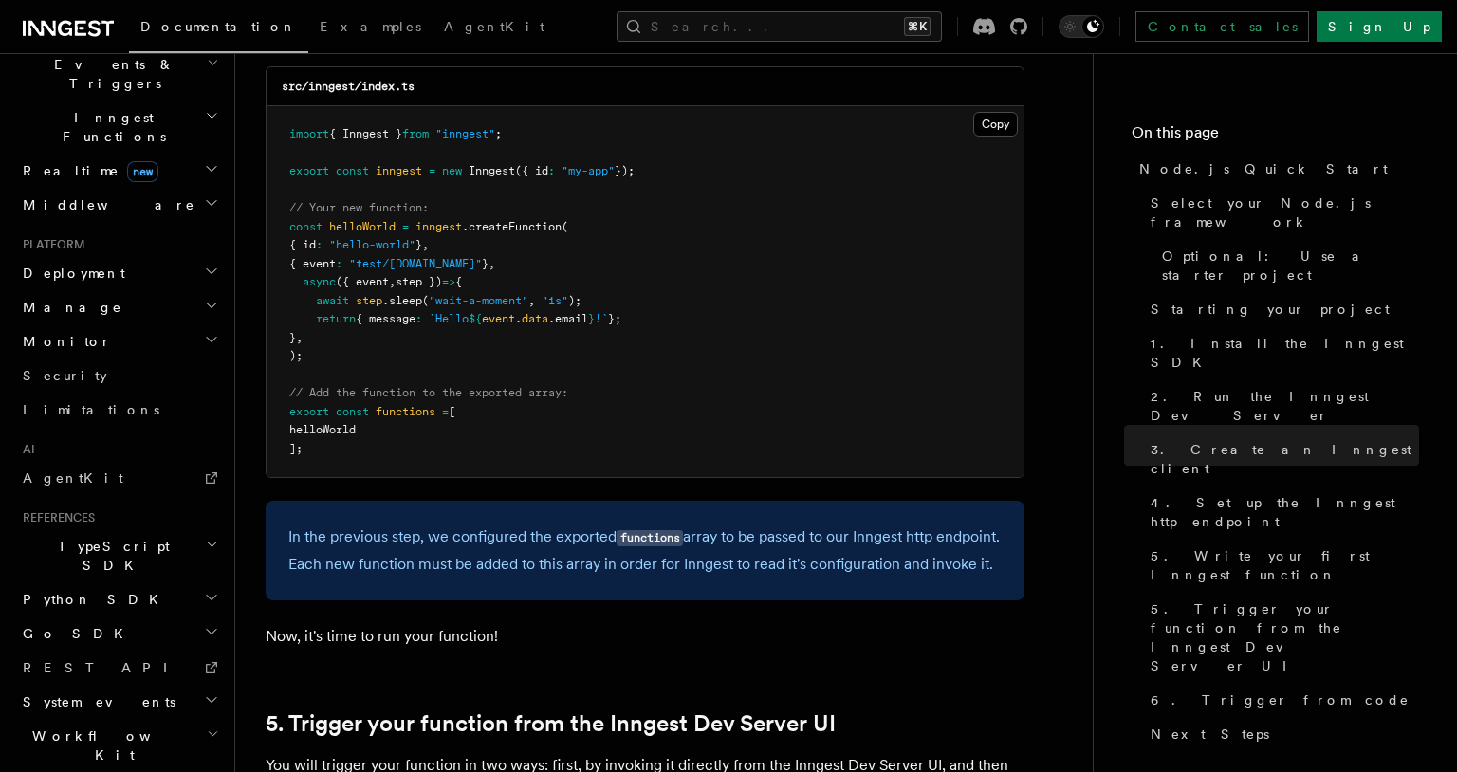
scroll to position [3871, 0]
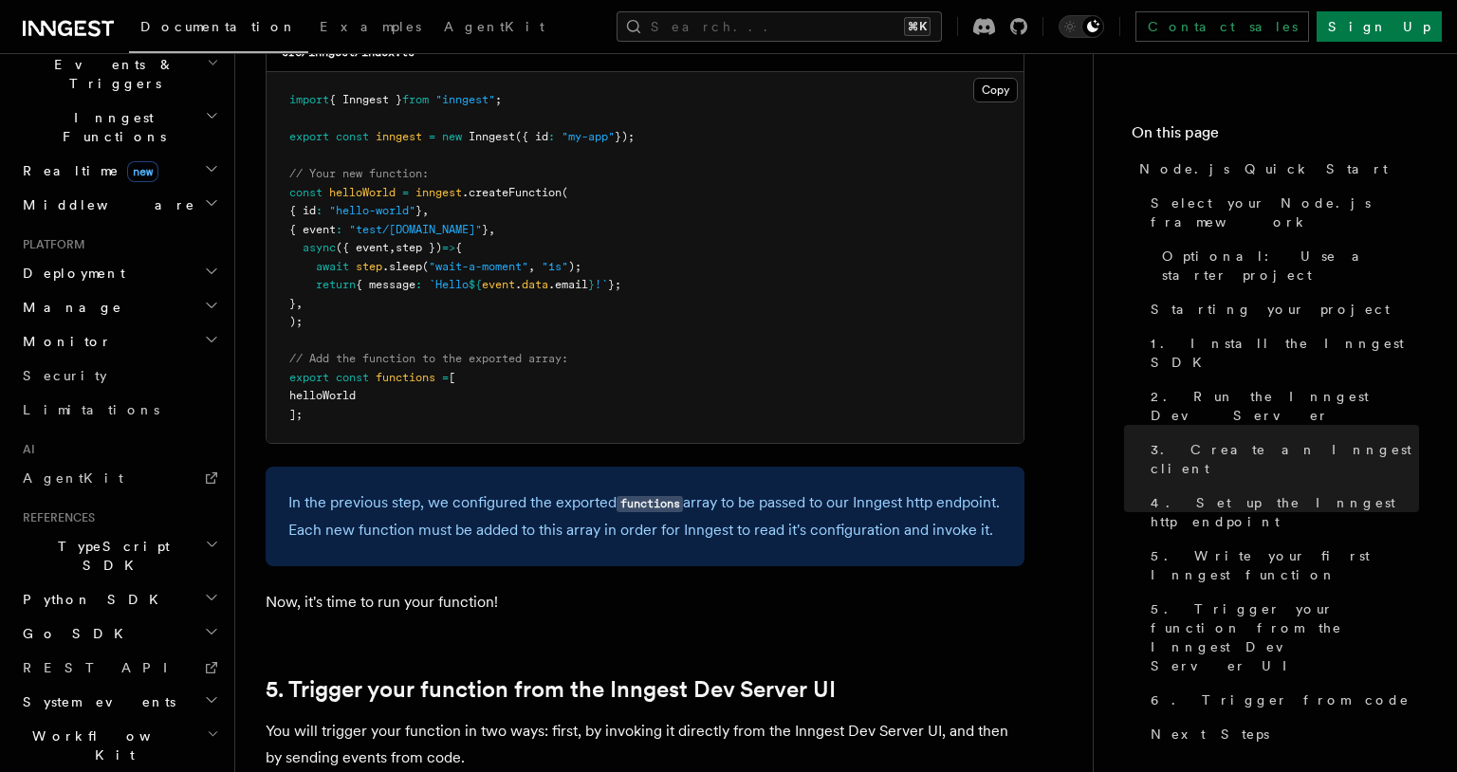
click at [140, 529] on h2 "TypeScript SDK" at bounding box center [119, 555] width 208 height 53
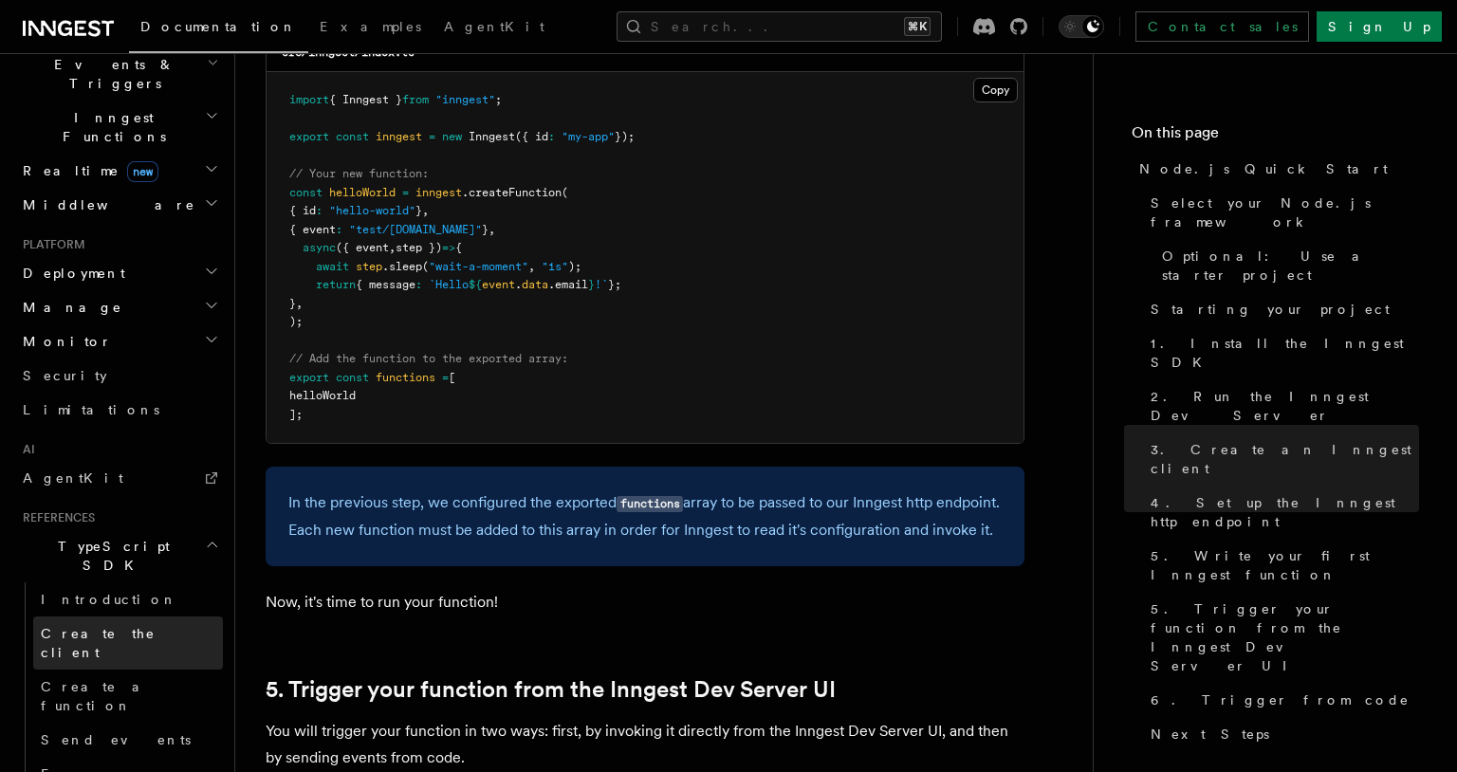
click at [113, 617] on link "Create the client" at bounding box center [128, 643] width 190 height 53
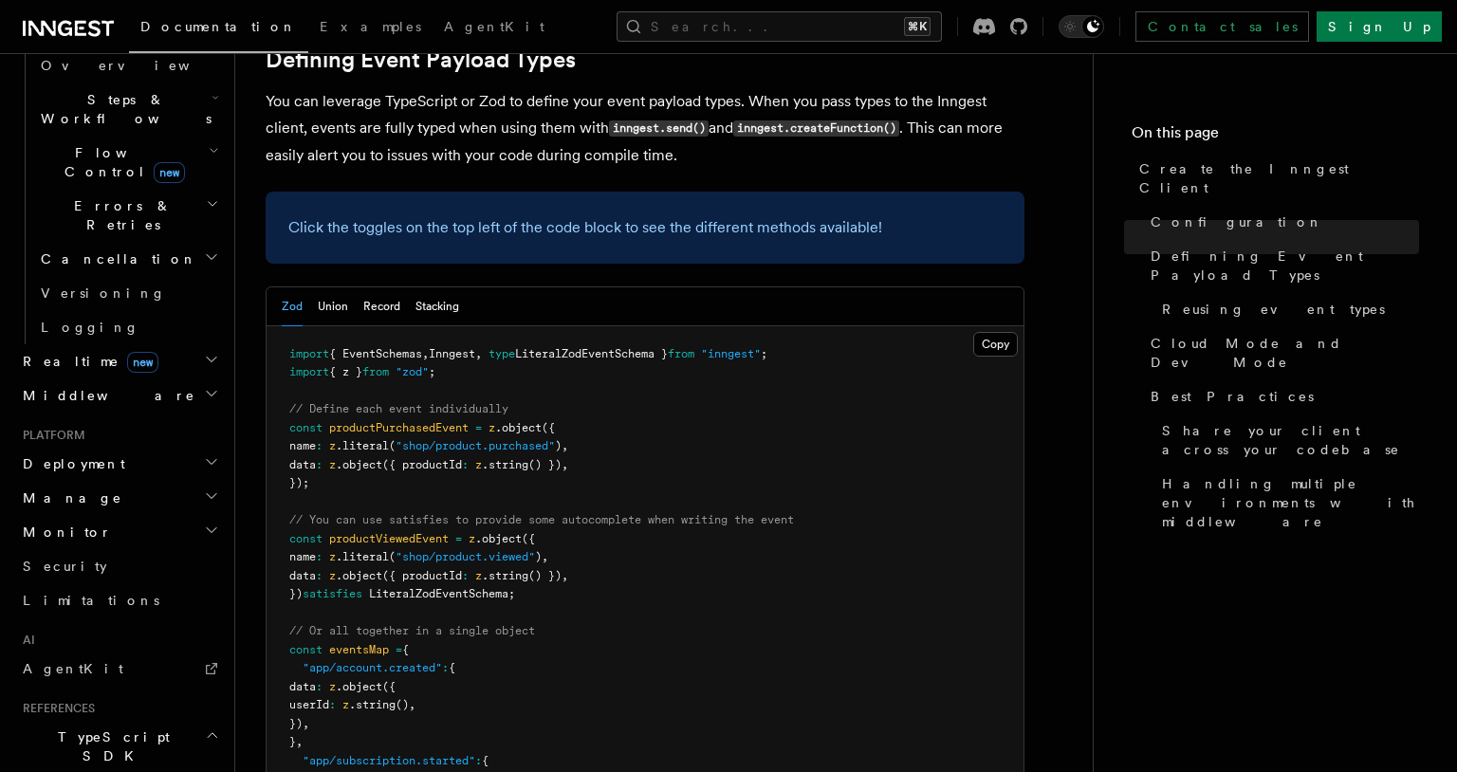
scroll to position [1610, 0]
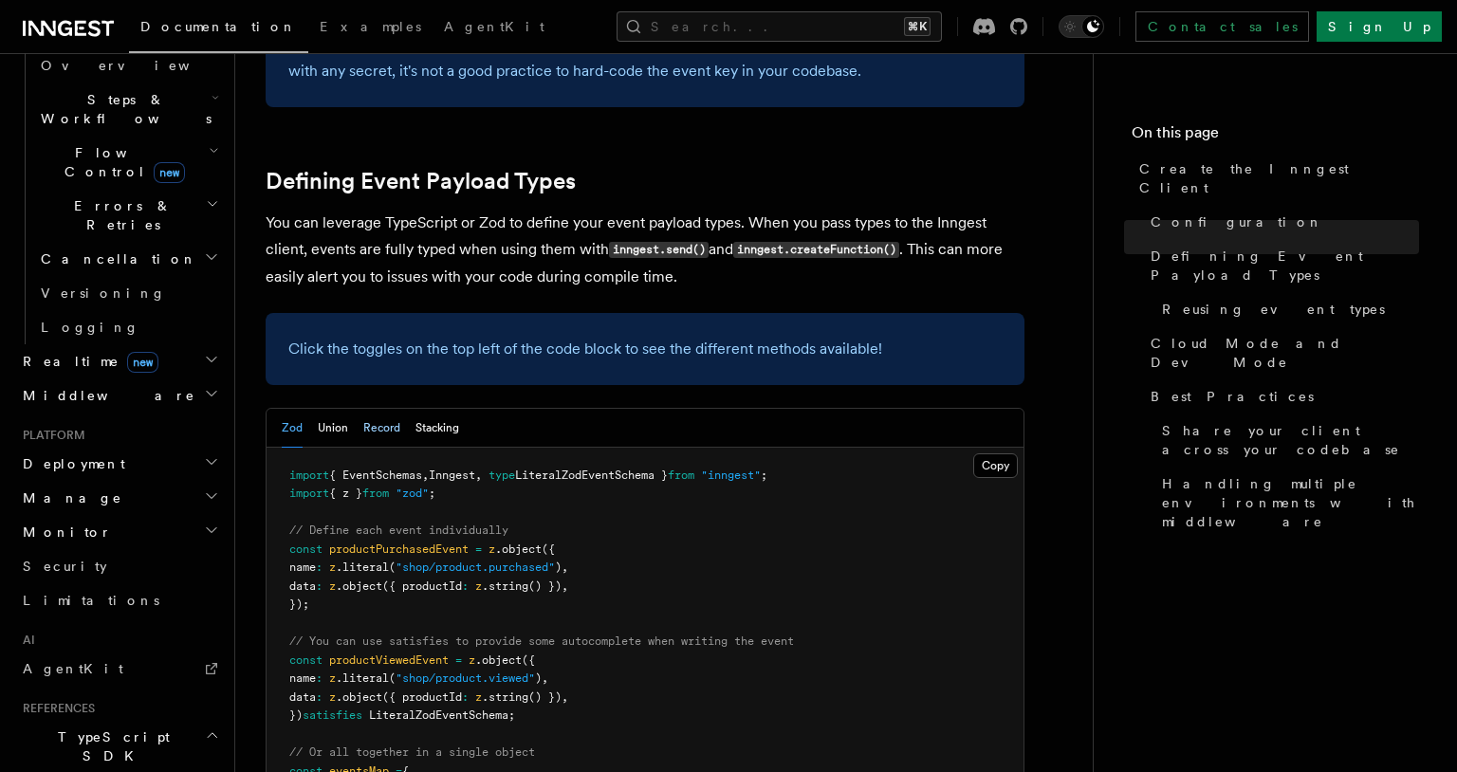
click at [383, 409] on button "Record" at bounding box center [381, 428] width 37 height 39
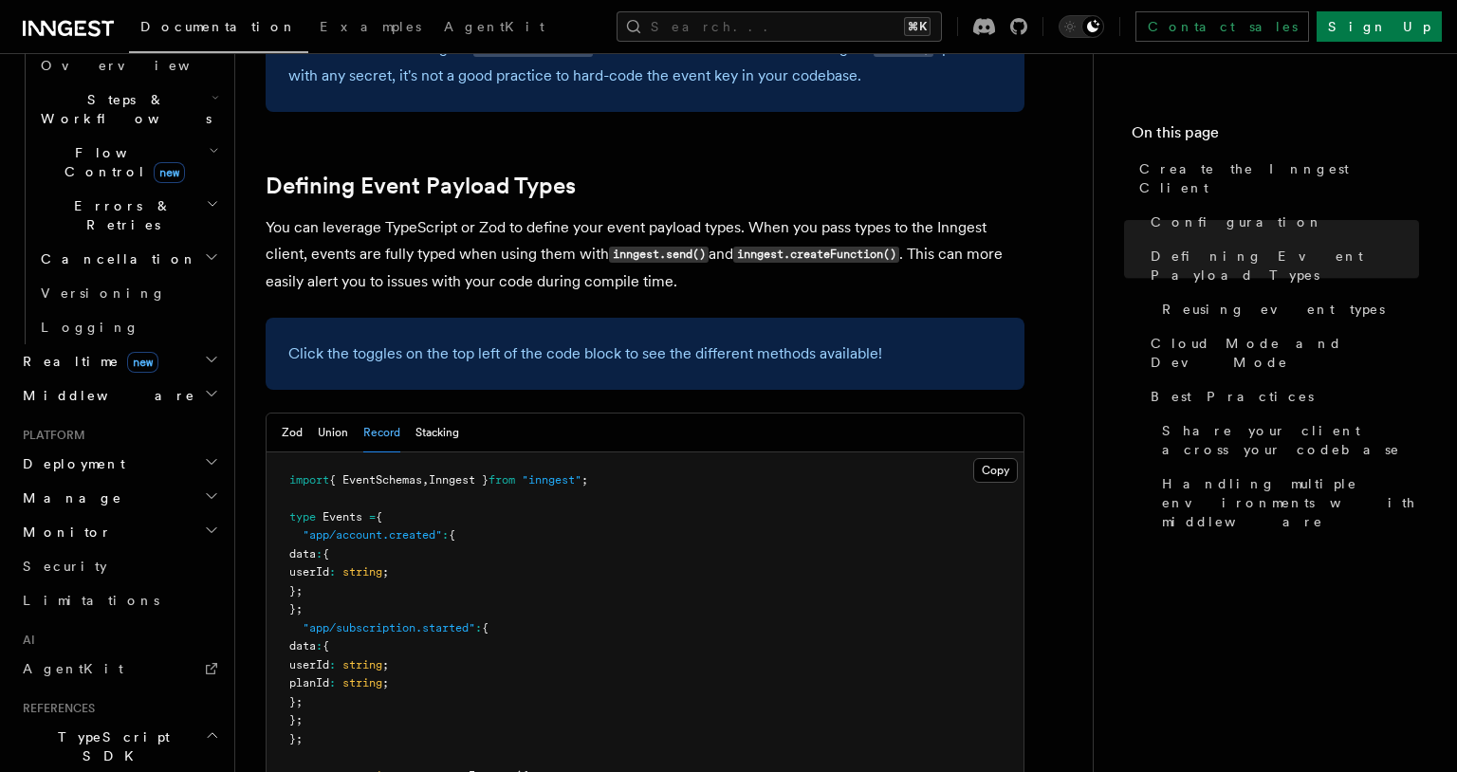
scroll to position [1612, 0]
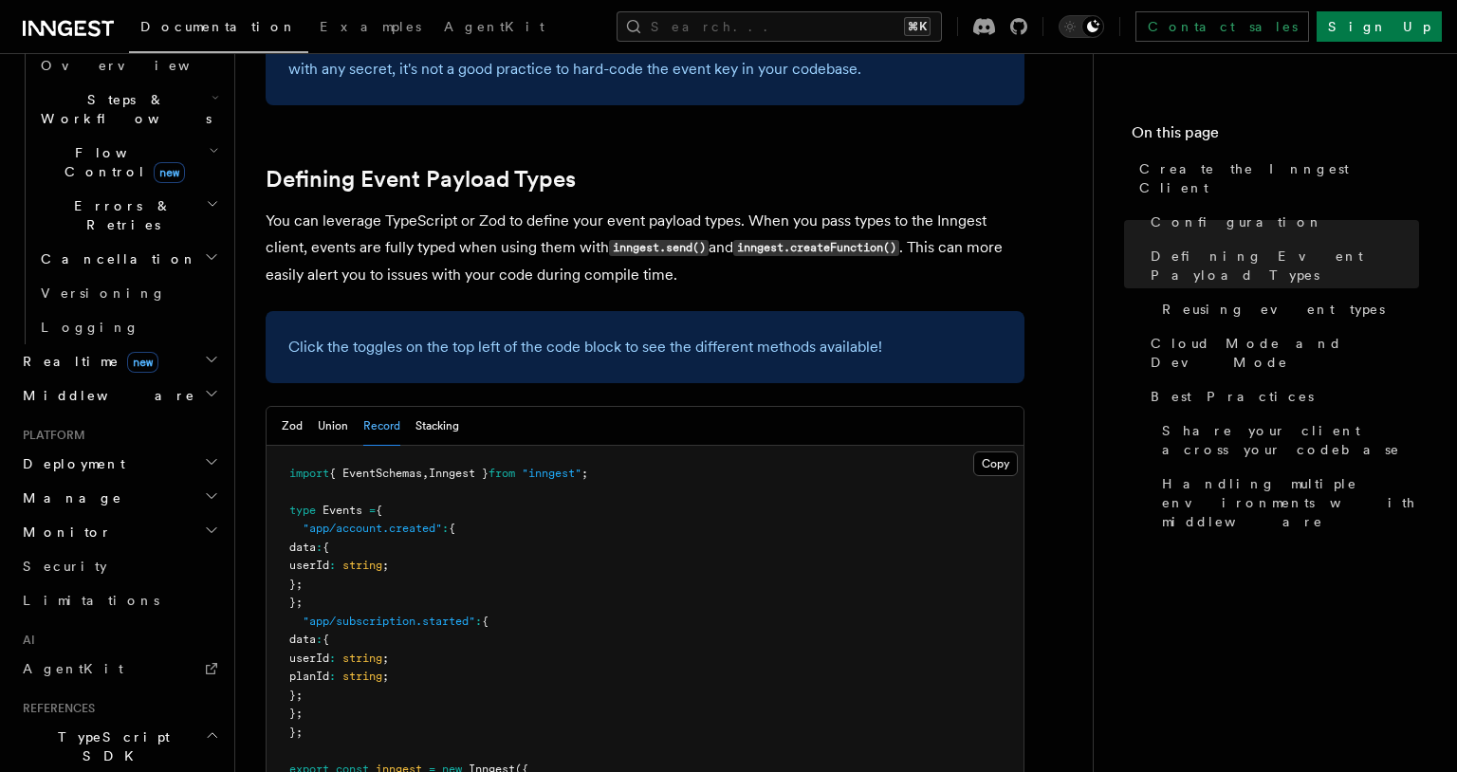
click at [509, 525] on pre "import { EventSchemas , Inngest } from "inngest" ; type Events = { "app/account…" at bounding box center [645, 641] width 757 height 390
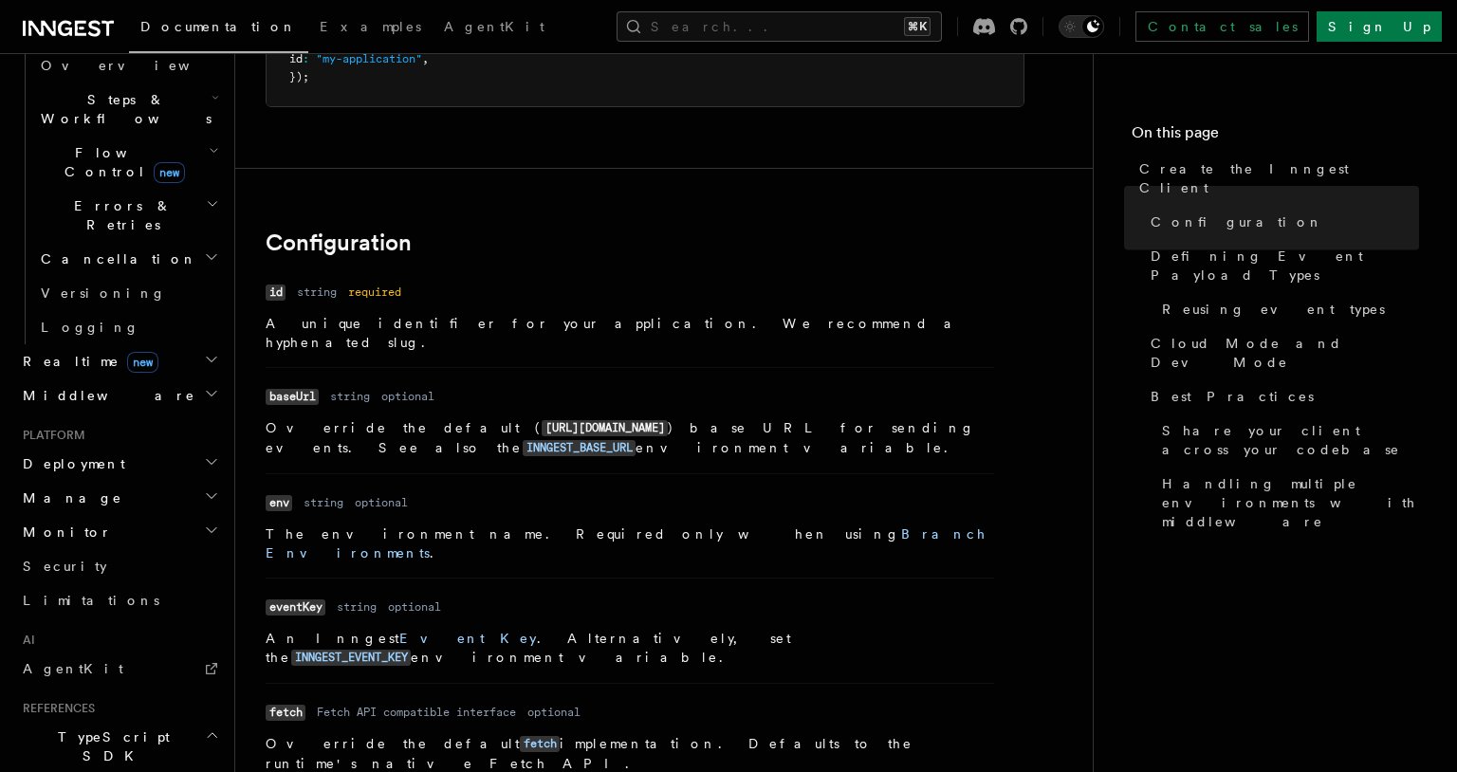
scroll to position [0, 0]
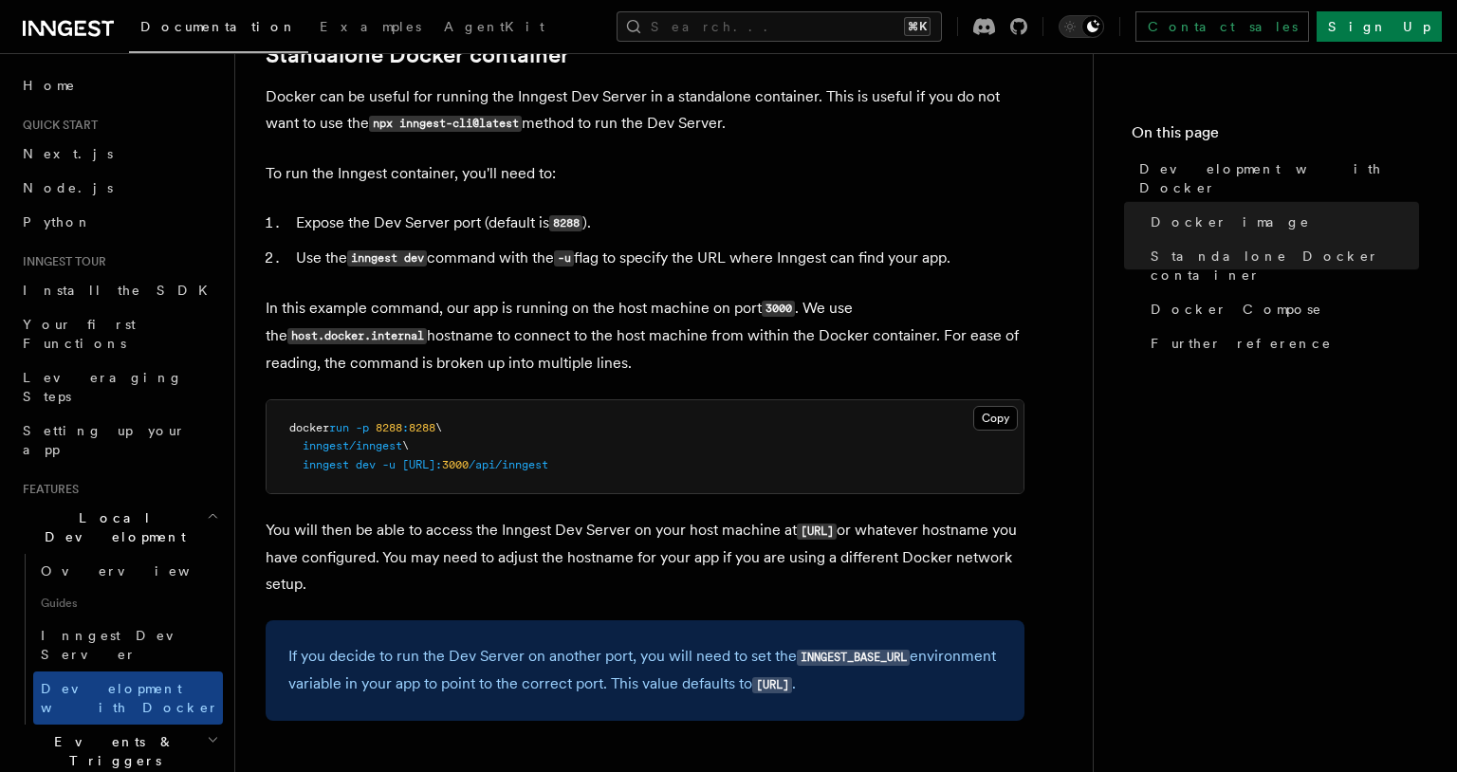
scroll to position [622, 0]
